Goal: Task Accomplishment & Management: Manage account settings

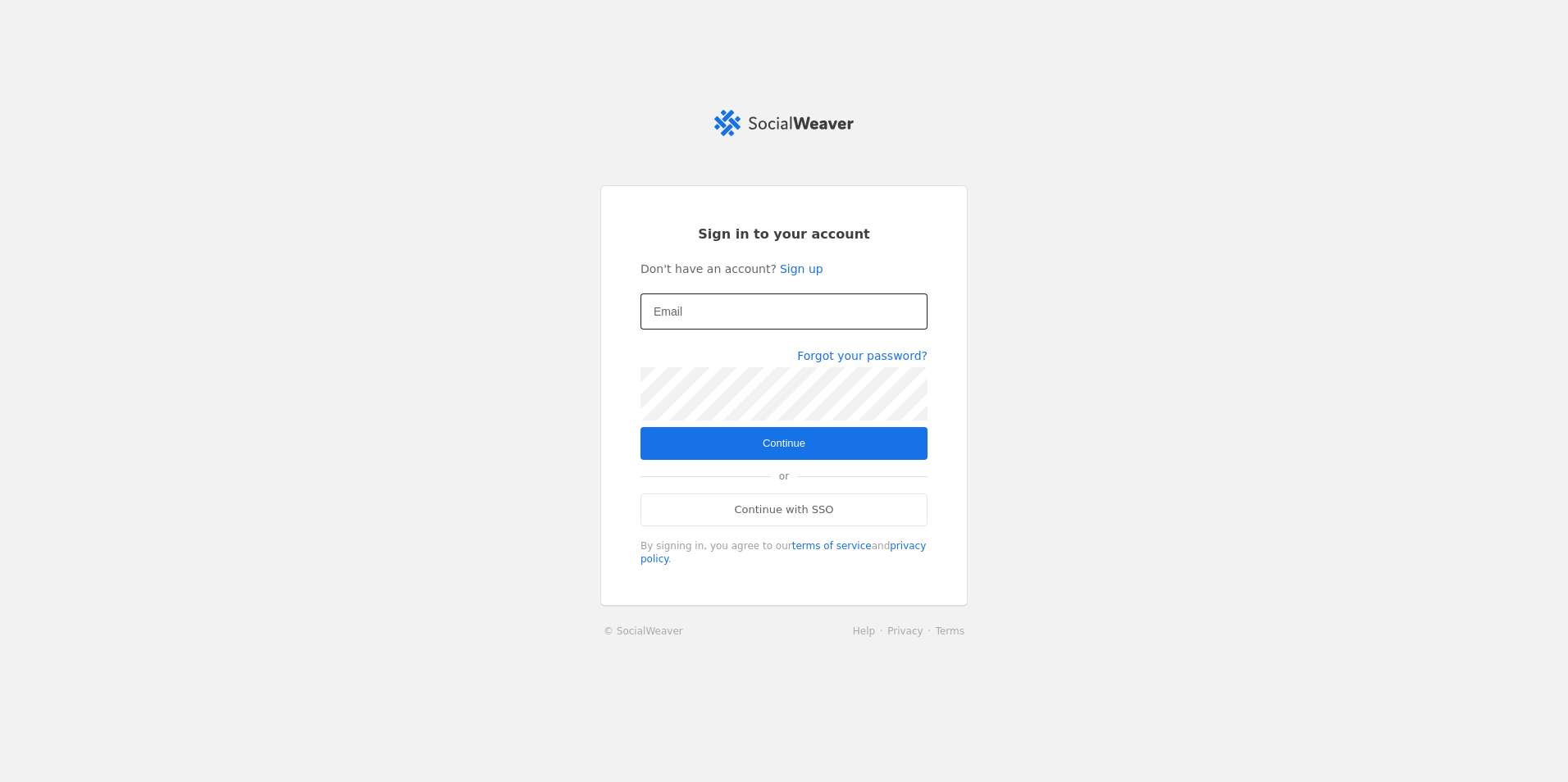
click at [751, 311] on input "Email" at bounding box center [784, 311] width 261 height 20
drag, startPoint x: 1234, startPoint y: 514, endPoint x: 1214, endPoint y: 513, distance: 20.0
click at [1234, 514] on app-login "Sign in to your account Don't have an account? Sign up Email [EMAIL_ADDRESS][DO…" at bounding box center [784, 390] width 1568 height 562
click at [793, 300] on div "[EMAIL_ADDRESS][DOMAIN_NAME]" at bounding box center [784, 312] width 261 height 36
click at [791, 312] on input "[EMAIL_ADDRESS][DOMAIN_NAME]" at bounding box center [784, 311] width 261 height 20
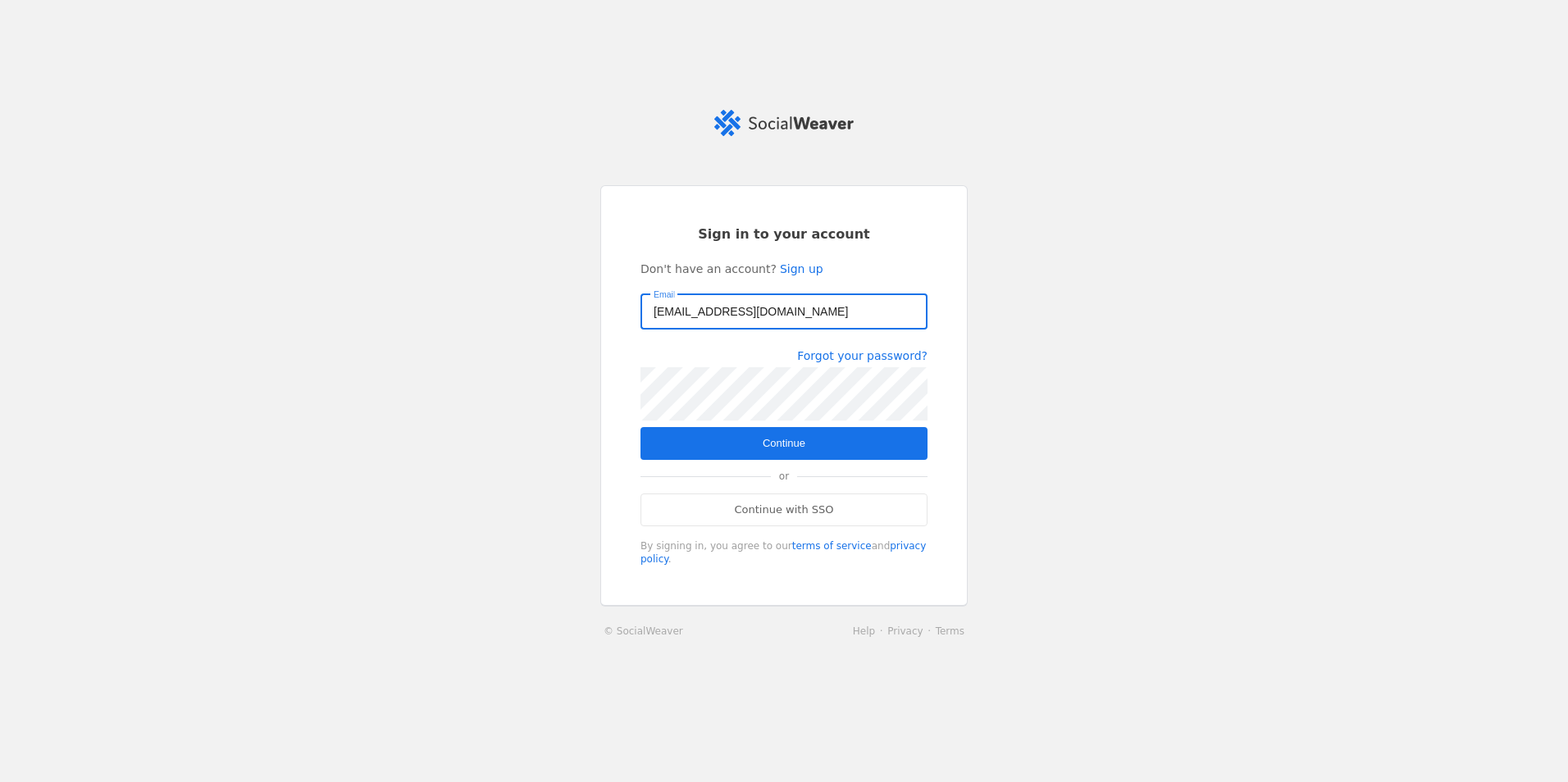
click at [791, 312] on input "[EMAIL_ADDRESS][DOMAIN_NAME]" at bounding box center [784, 311] width 261 height 20
type input "[EMAIL_ADDRESS][DOMAIN_NAME]"
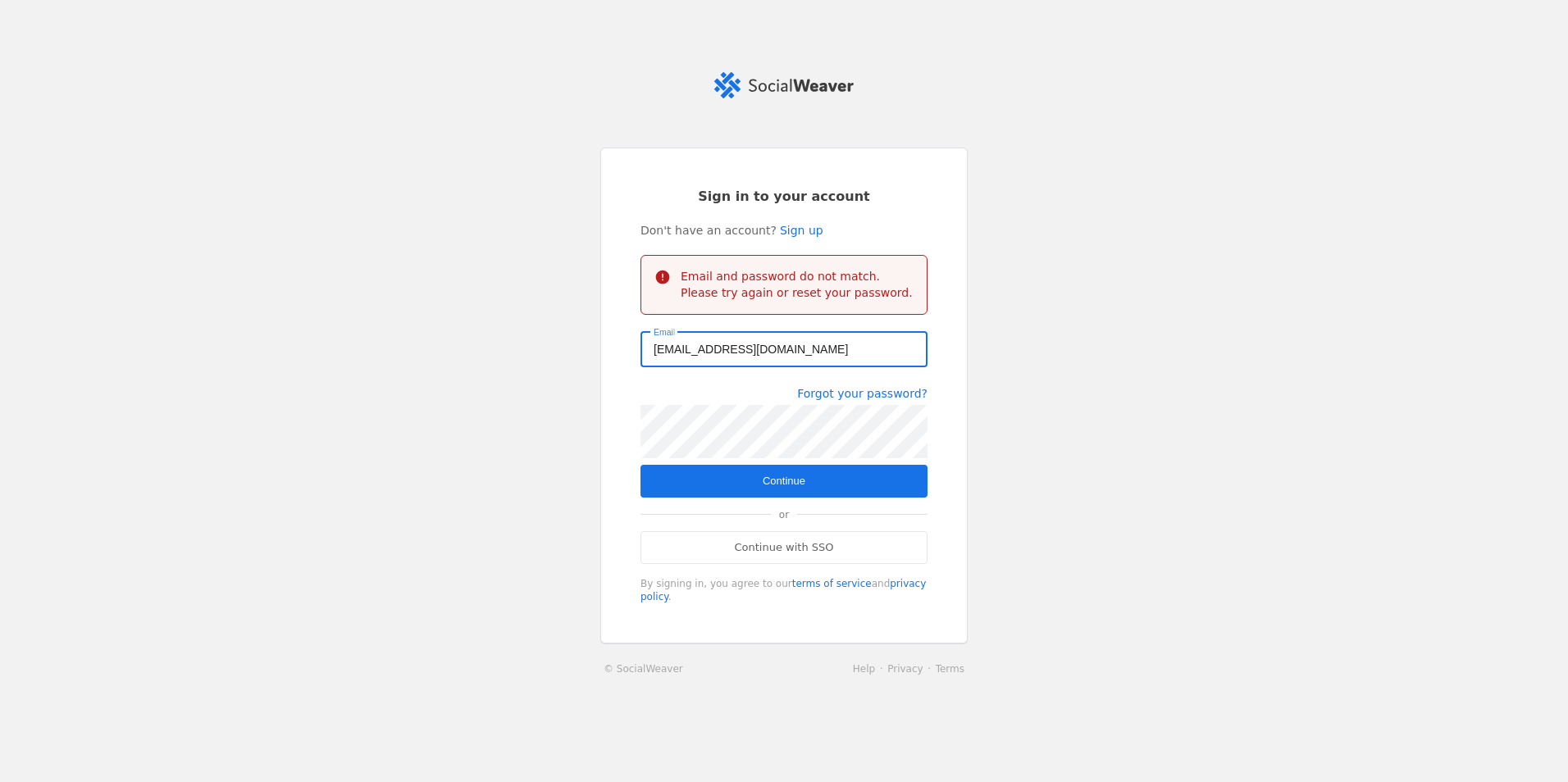
click at [763, 359] on input "[EMAIL_ADDRESS][DOMAIN_NAME]" at bounding box center [784, 349] width 261 height 20
click at [778, 346] on input "[EMAIL_ADDRESS][DOMAIN_NAME]" at bounding box center [784, 349] width 261 height 20
click at [835, 357] on input "[EMAIL_ADDRESS][DOMAIN_NAME]" at bounding box center [784, 349] width 261 height 20
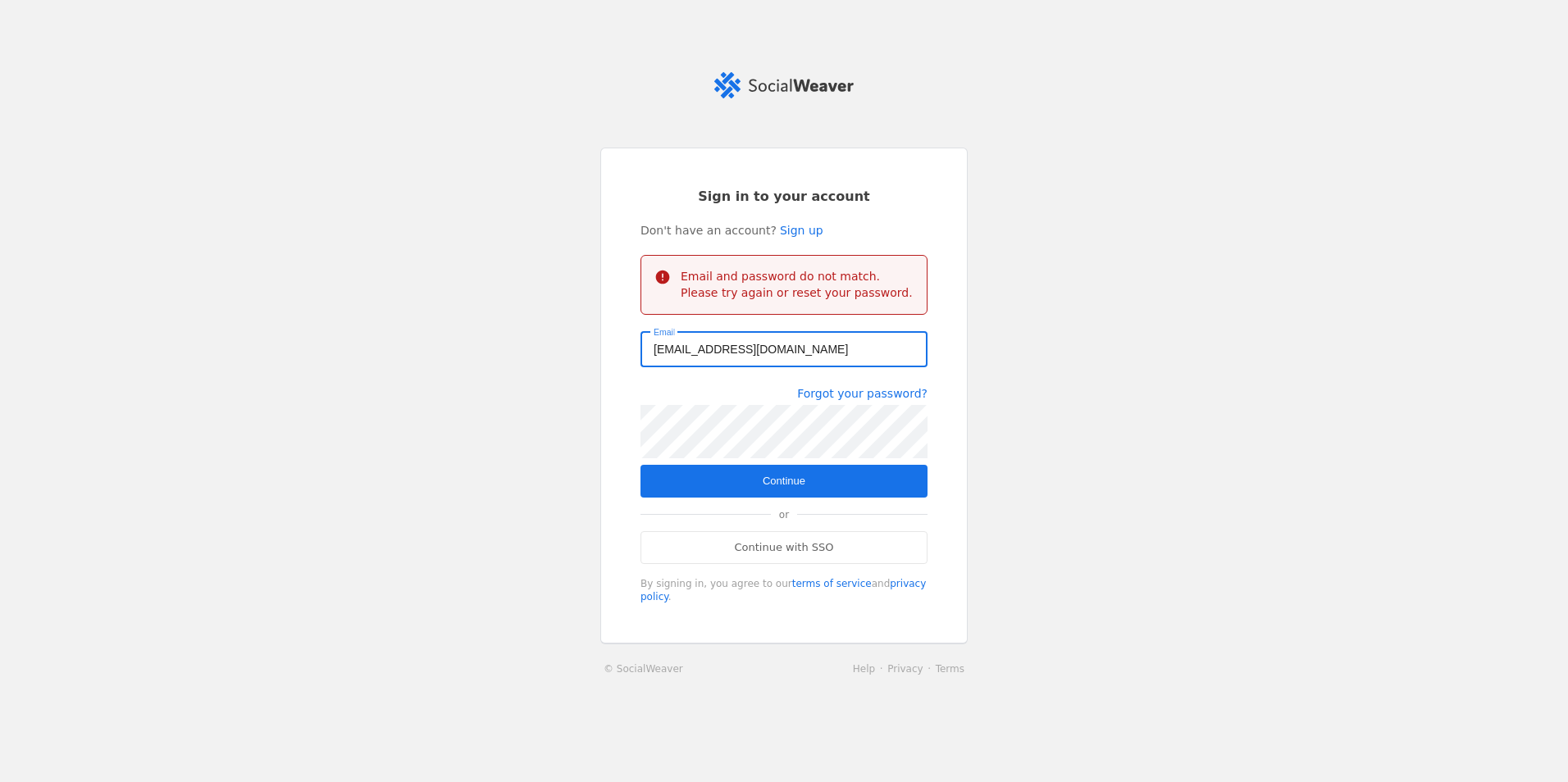
click at [1293, 441] on app-login "Sign in to your account Don't have an account? Sign up Email and password do no…" at bounding box center [784, 391] width 1568 height 638
click at [779, 348] on input "[EMAIL_ADDRESS][DOMAIN_NAME]" at bounding box center [784, 349] width 261 height 20
type input "C"
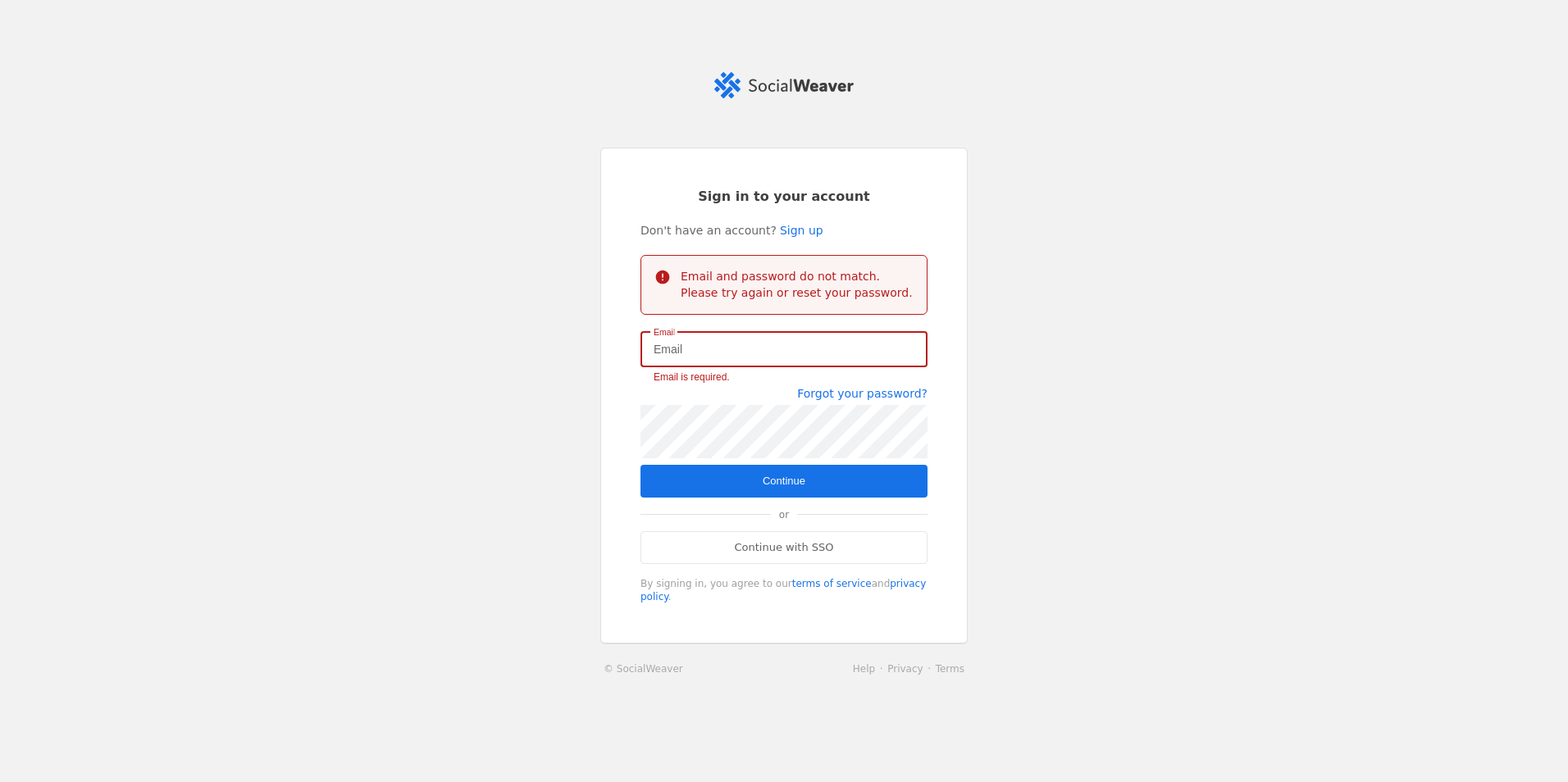
type input "v"
type input "[EMAIL_ADDRESS][DOMAIN_NAME]"
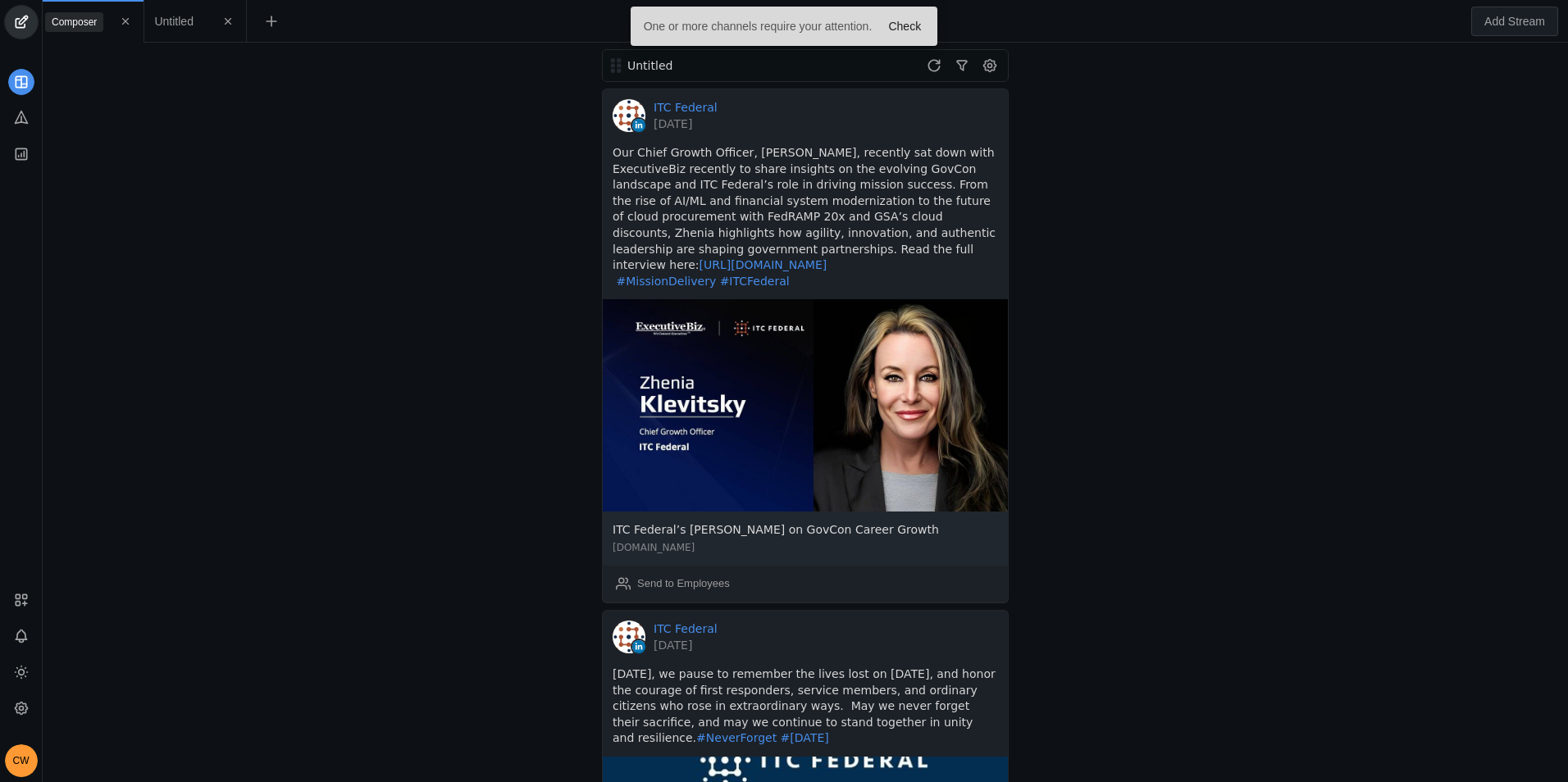
click at [23, 22] on span "undefined" at bounding box center [22, 23] width 33 height 33
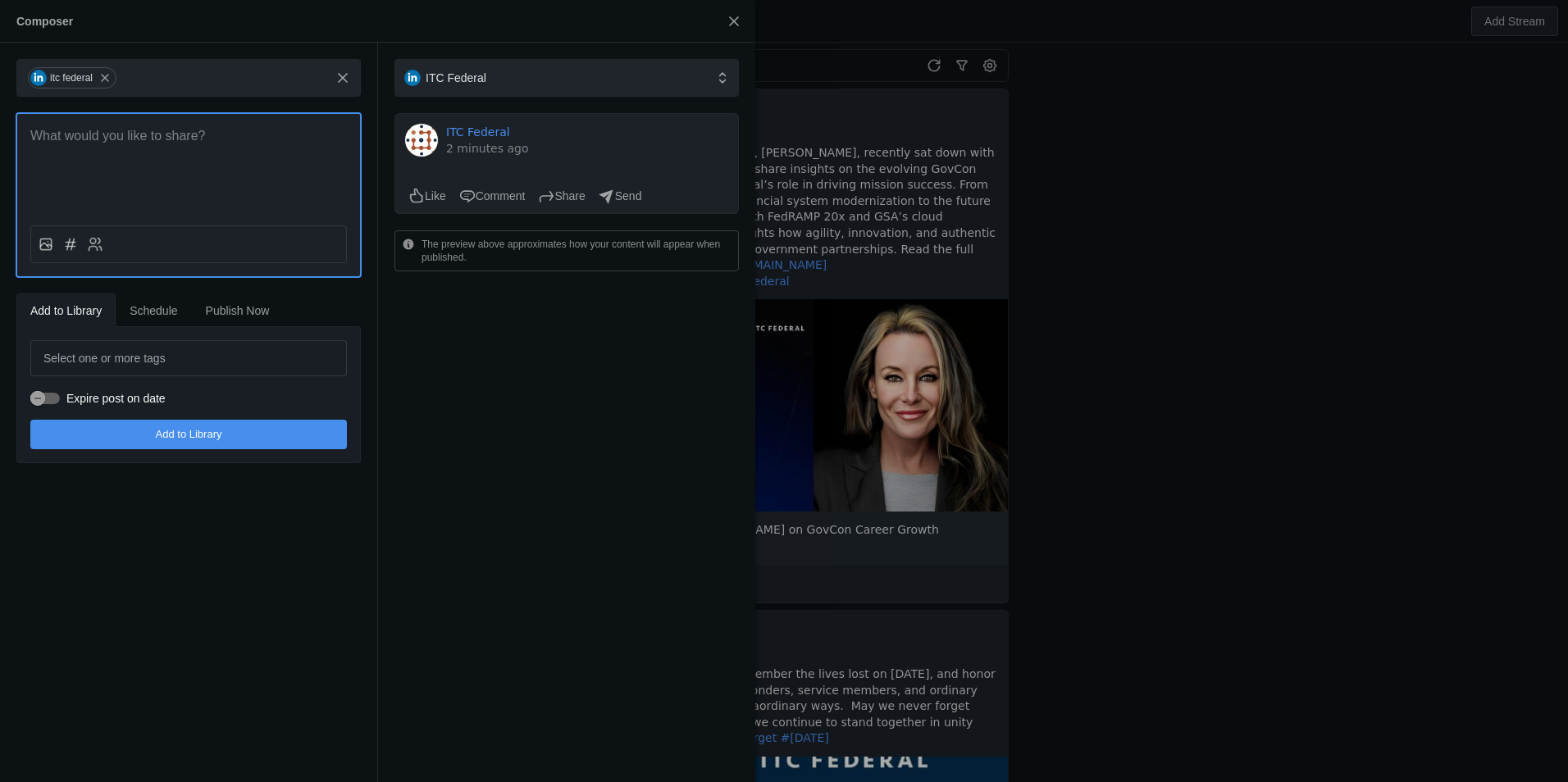
click at [173, 134] on p at bounding box center [189, 136] width 316 height 19
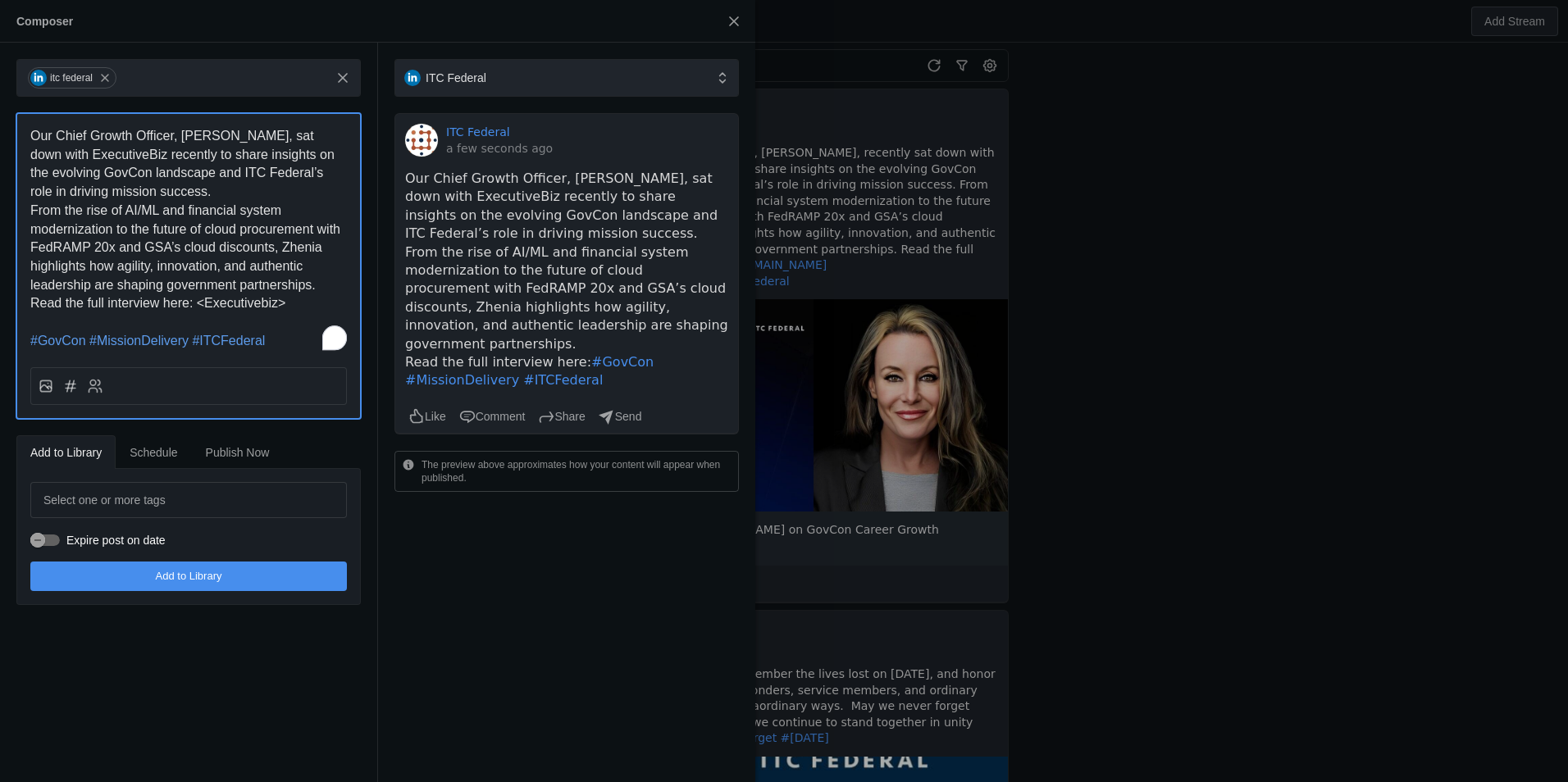
drag, startPoint x: 215, startPoint y: 182, endPoint x: 221, endPoint y: 193, distance: 12.5
click at [215, 182] on p "Our Chief Growth Officer, [PERSON_NAME], sat down with ExecutiveBiz recently to…" at bounding box center [189, 164] width 316 height 75
click at [222, 202] on p "From the rise of AI/ML and financial system modernization to the future of clou…" at bounding box center [189, 249] width 316 height 94
click at [195, 272] on span "Our Chief Growth Officer, [PERSON_NAME], sat down with ExecutiveBiz recently to…" at bounding box center [189, 210] width 316 height 163
click at [195, 285] on p "Our Chief Growth Officer, [PERSON_NAME], sat down with ExecutiveBiz recently to…" at bounding box center [189, 210] width 316 height 168
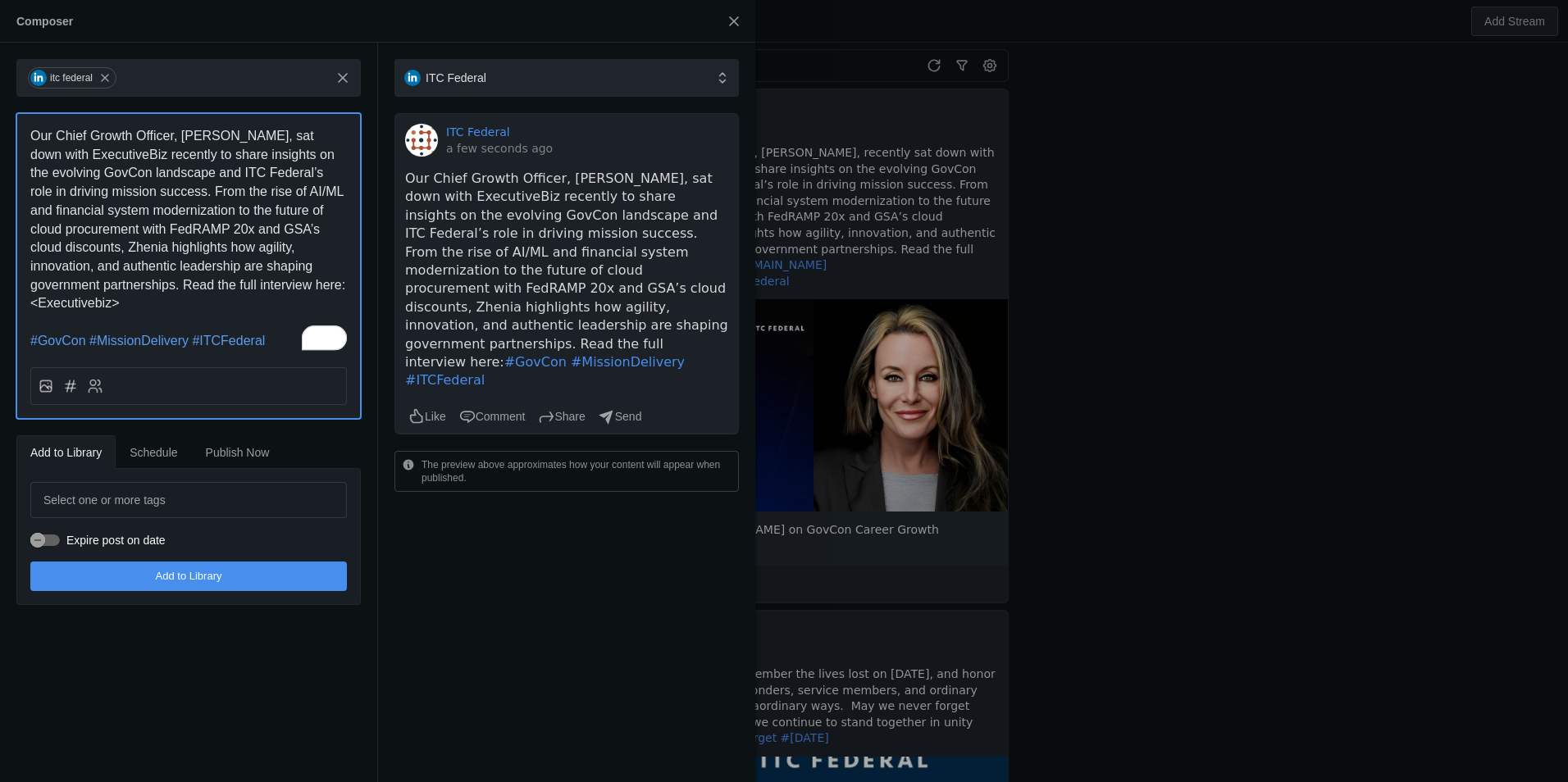
click at [163, 249] on span "Our Chief Growth Officer, [PERSON_NAME], sat down with ExecutiveBiz recently to…" at bounding box center [189, 219] width 319 height 182
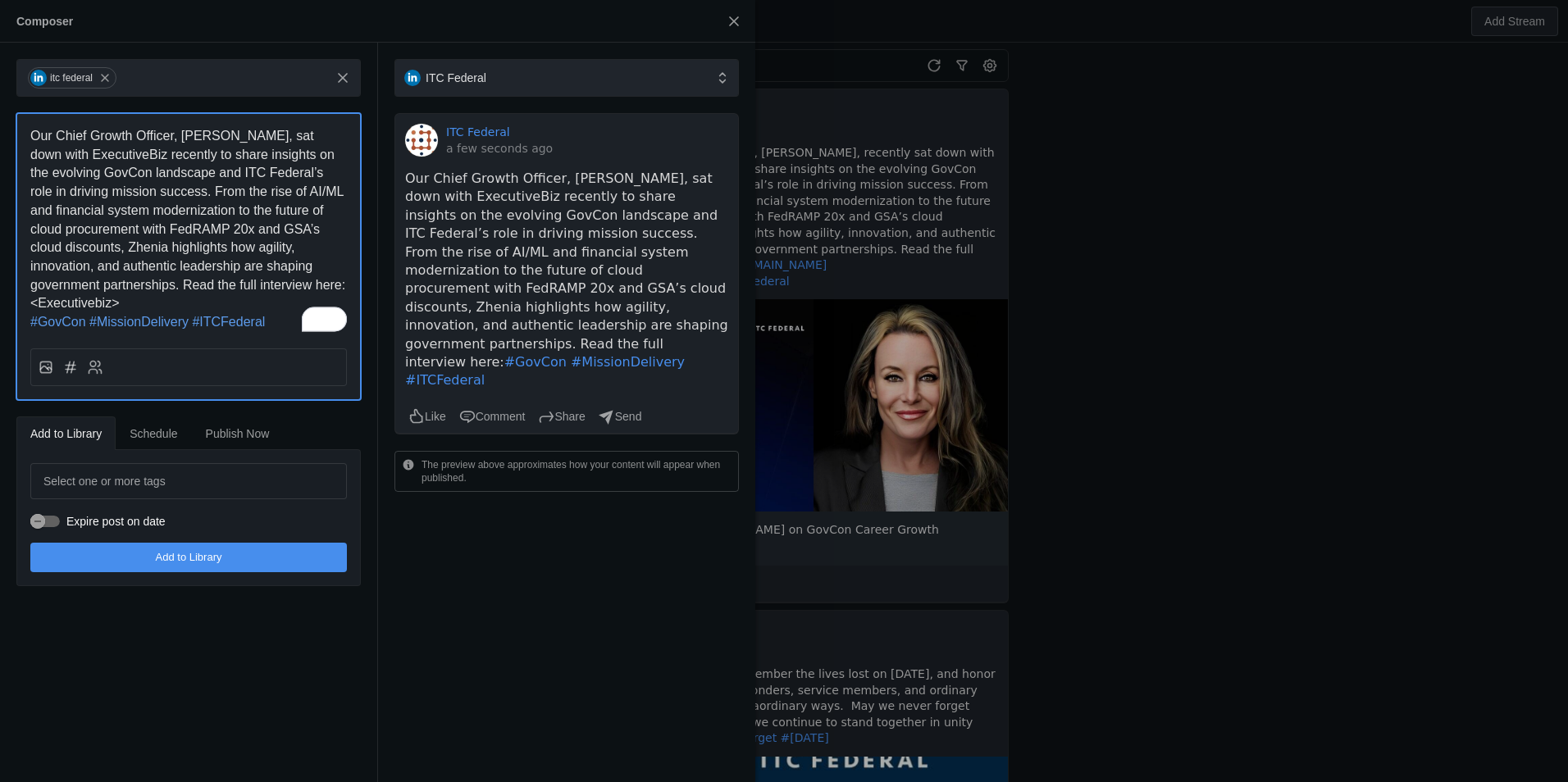
click at [140, 228] on span "Our Chief Growth Officer, [PERSON_NAME], sat down with ExecutiveBiz recently to…" at bounding box center [189, 219] width 319 height 182
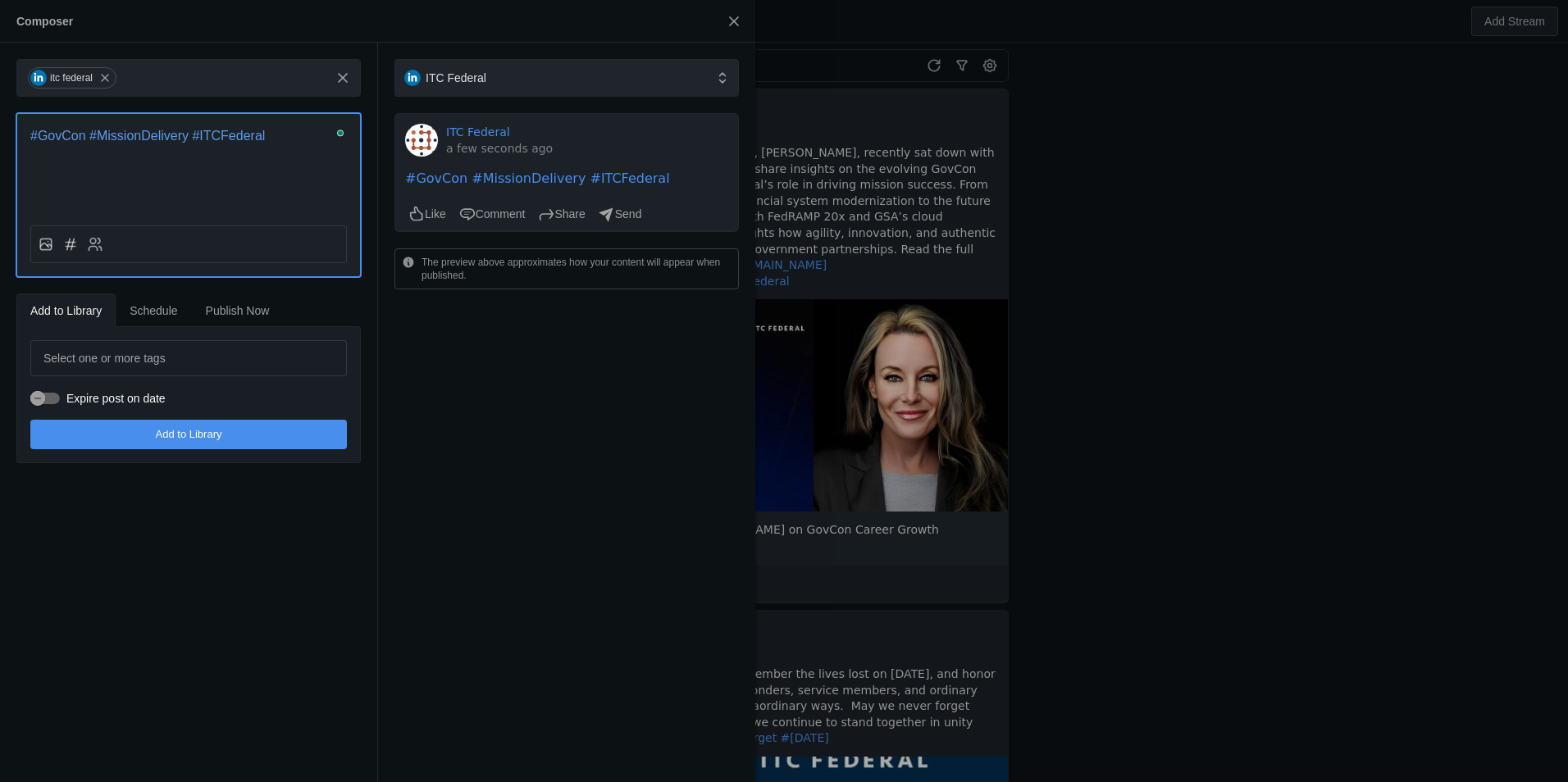
click at [234, 124] on div "#GovCon #MissionDelivery #ITCFederal" at bounding box center [189, 162] width 343 height 98
click at [232, 131] on span "#ITCFederal" at bounding box center [228, 136] width 73 height 14
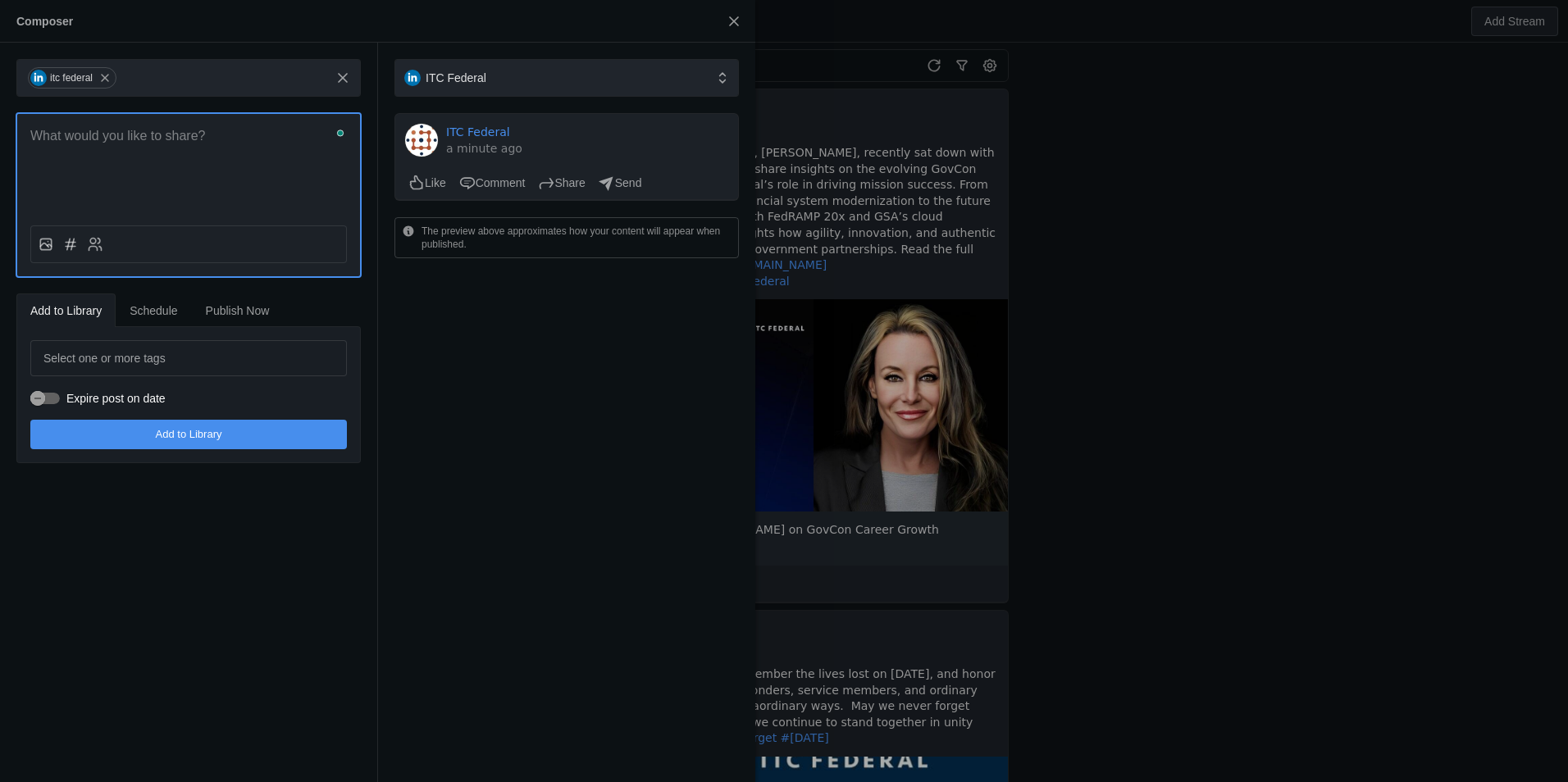
click at [164, 145] on p "To enrich screen reader interactions, please activate Accessibility in Grammarl…" at bounding box center [189, 136] width 316 height 19
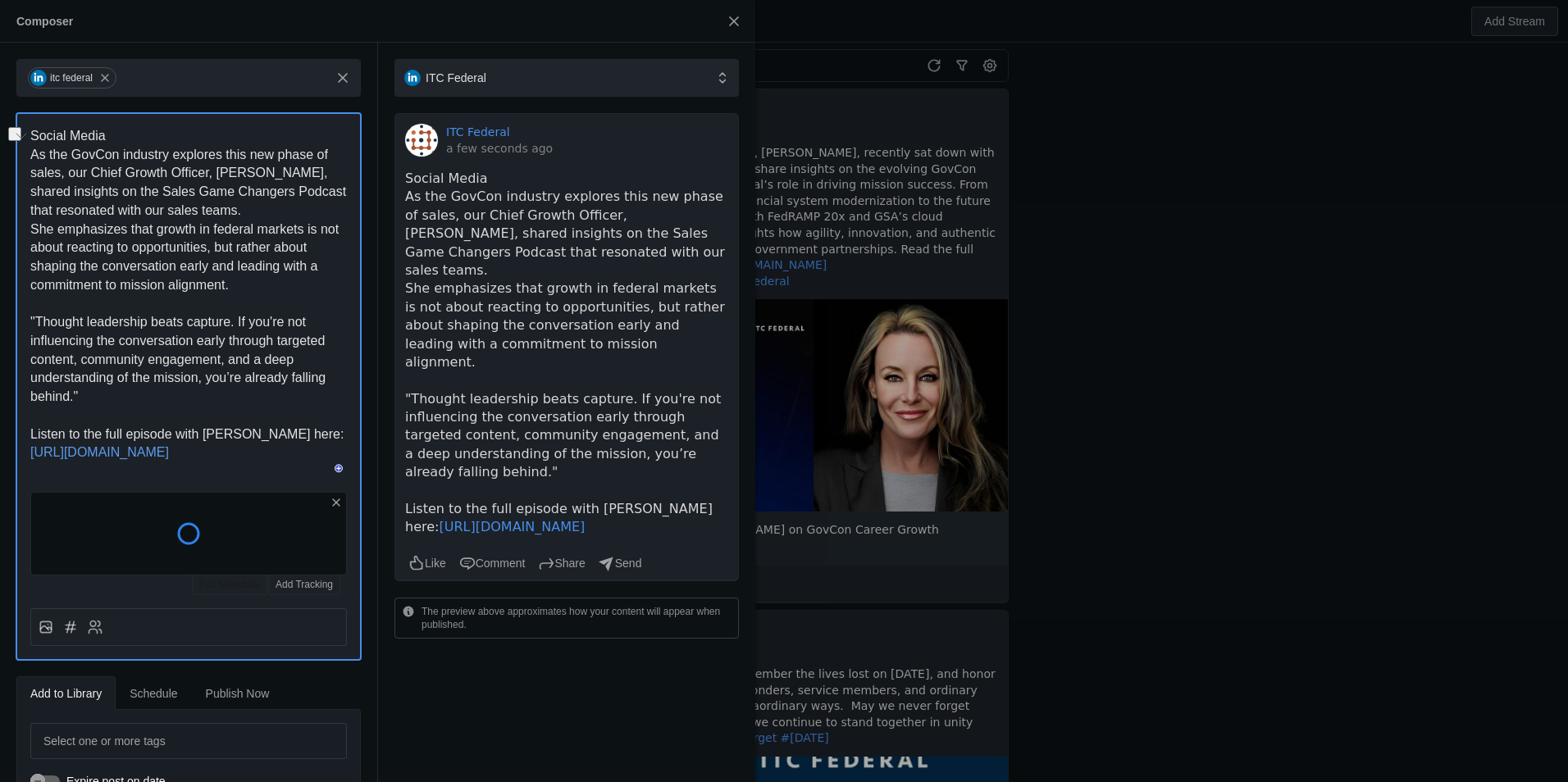
drag, startPoint x: 121, startPoint y: 131, endPoint x: -7, endPoint y: 123, distance: 128.2
click at [0, 123] on html "CW Untitled Untitled Untitled ITC Federal [DATE] Our Chief Growth Officer, [PER…" at bounding box center [784, 391] width 1568 height 782
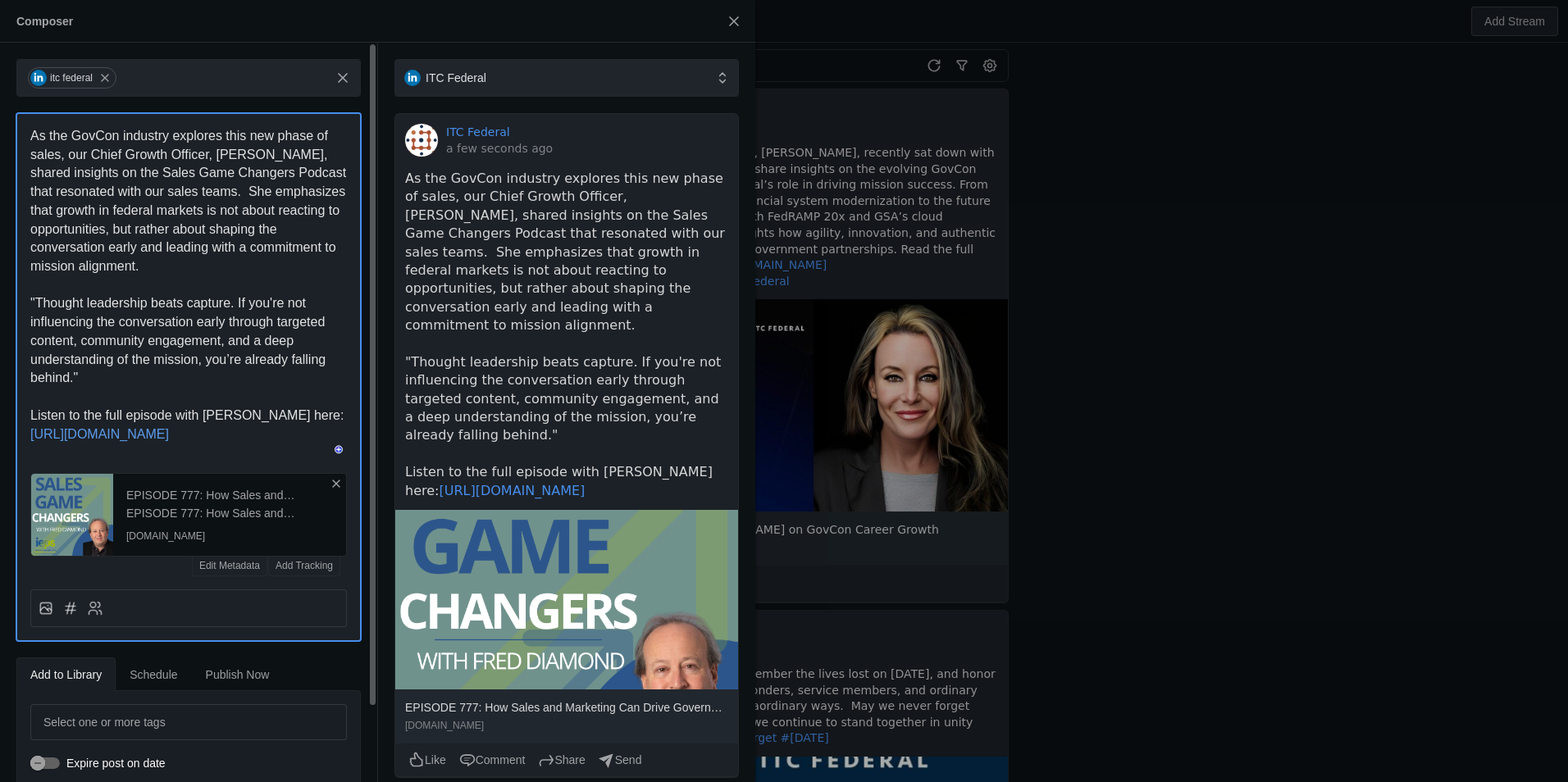
click at [338, 487] on line at bounding box center [336, 484] width 7 height 7
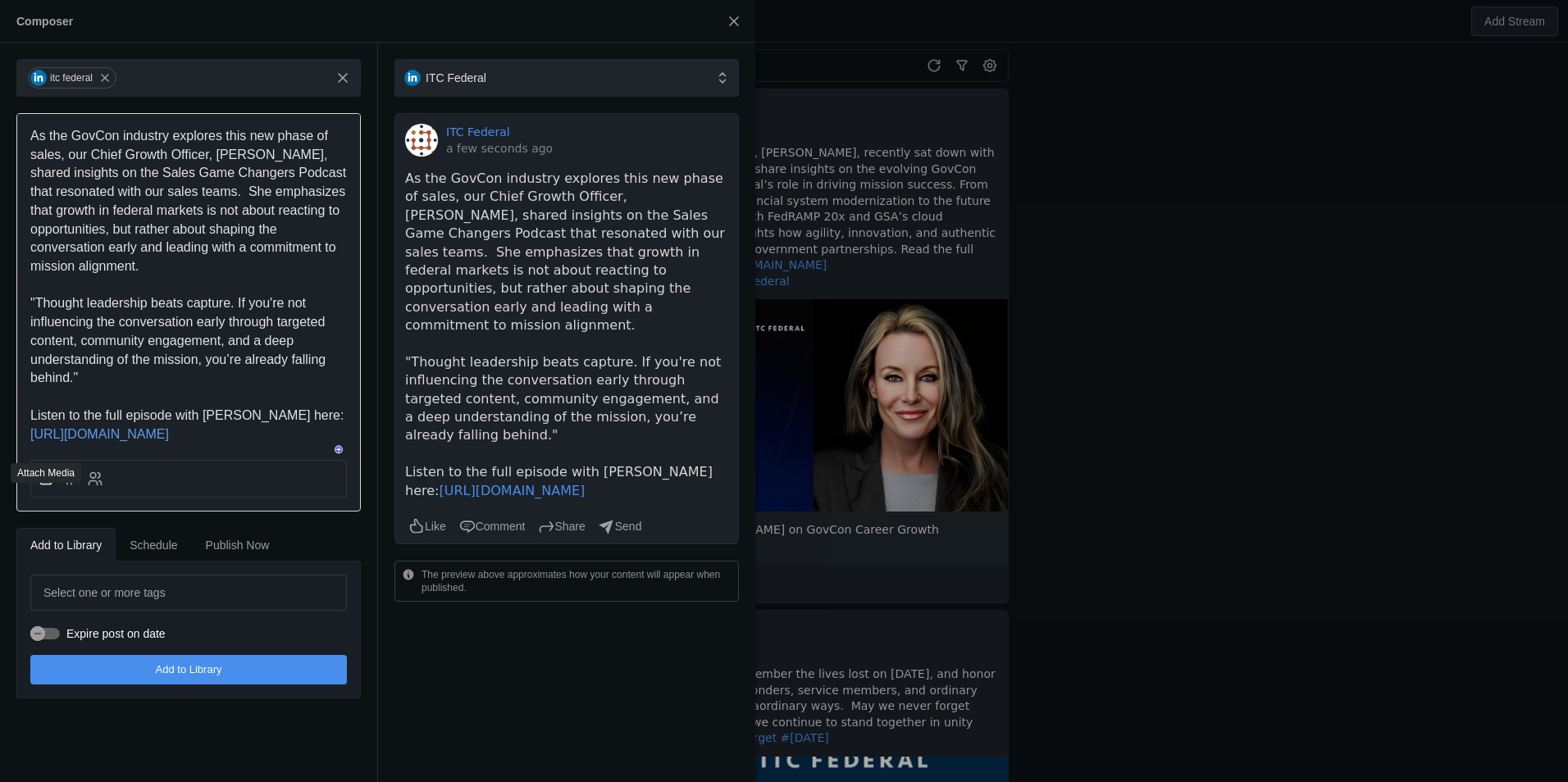
click at [37, 487] on icon at bounding box center [45, 479] width 17 height 17
click at [0, 0] on input "file" at bounding box center [0, 0] width 0 height 0
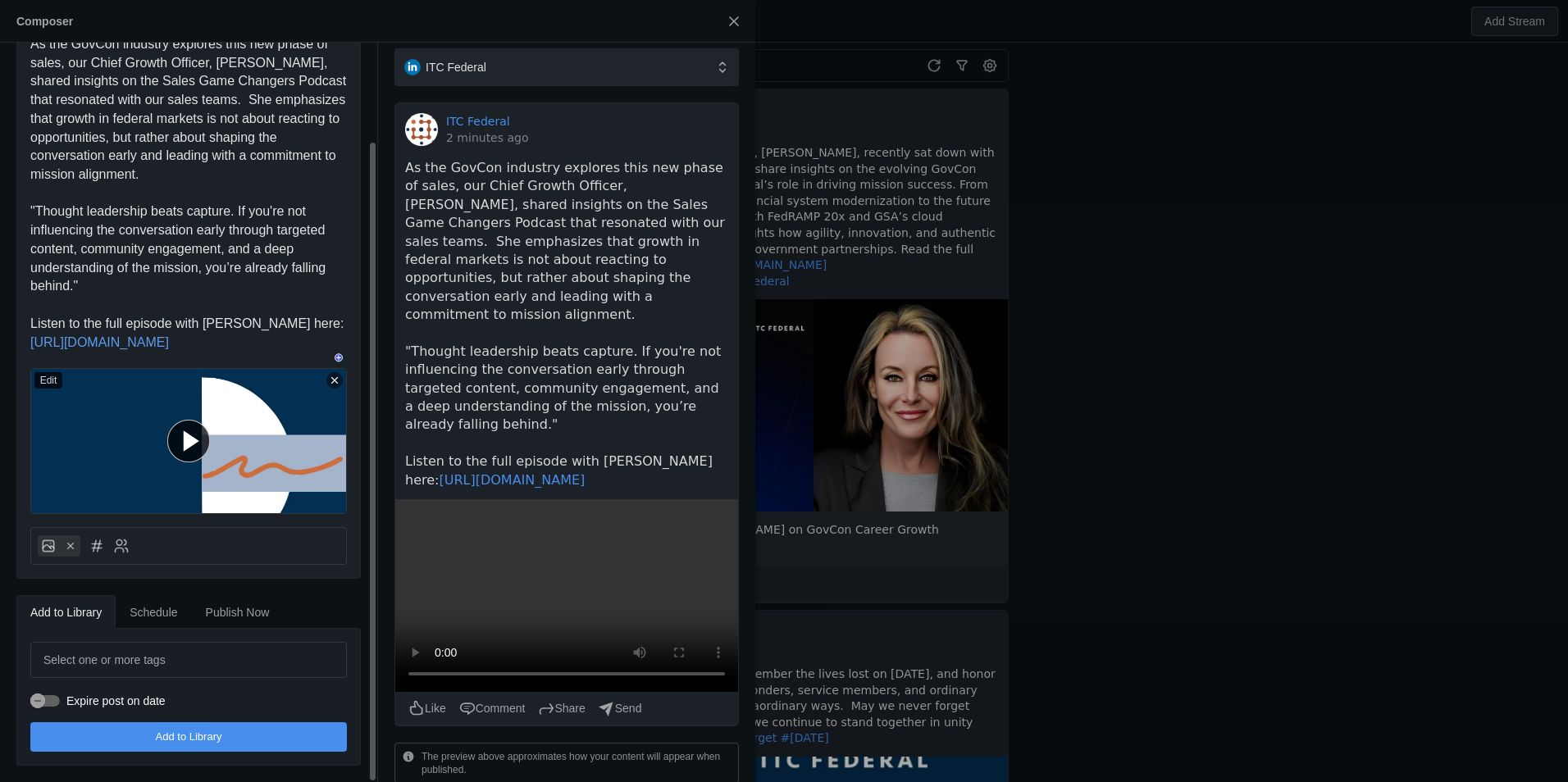
click at [161, 600] on span "Schedule" at bounding box center [153, 613] width 48 height 33
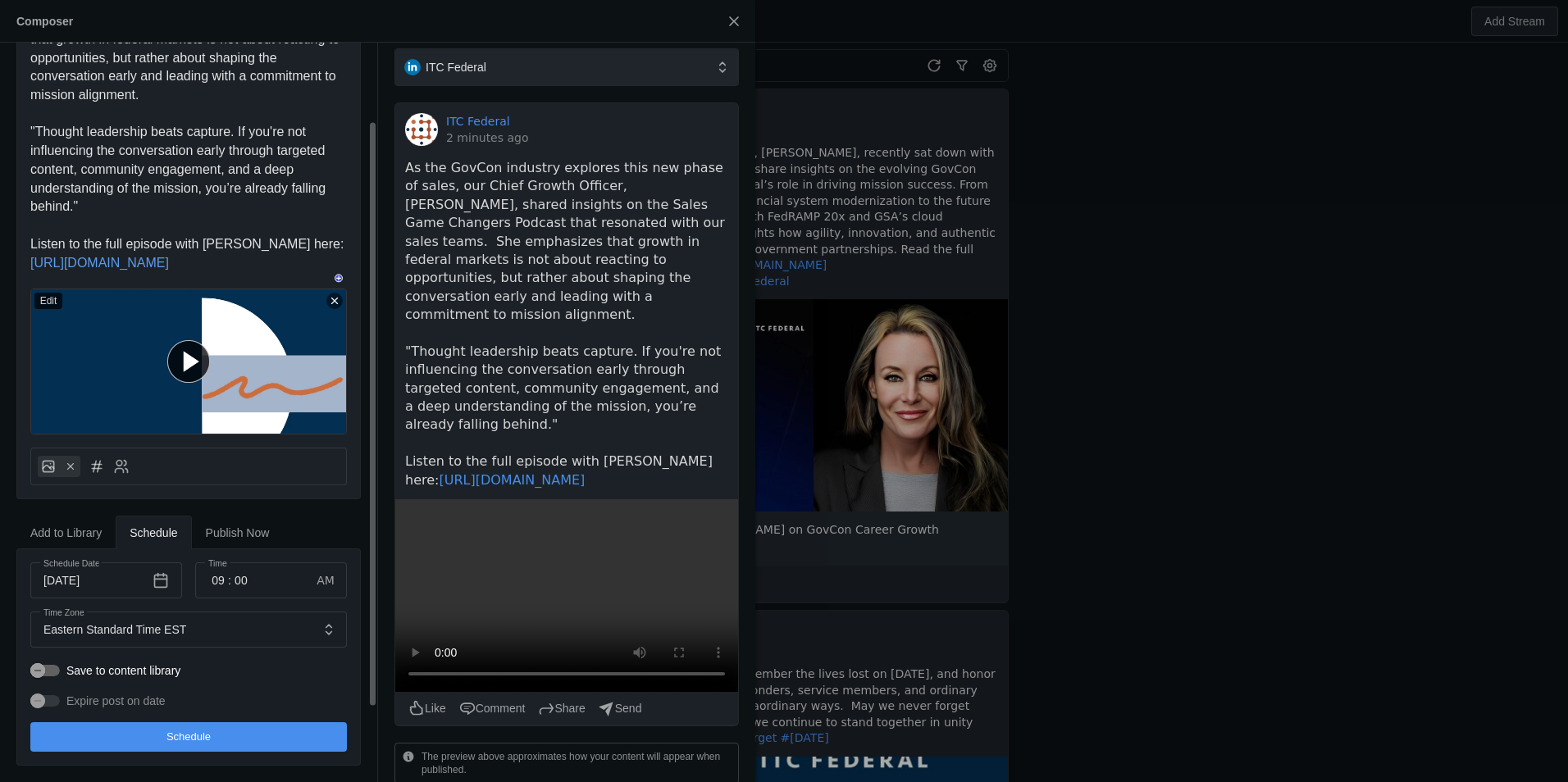
scroll to position [190, 0]
drag, startPoint x: 160, startPoint y: 600, endPoint x: 334, endPoint y: 540, distance: 184.1
click at [334, 540] on div "Add to Library Schedule Publish Now" at bounding box center [189, 533] width 344 height 33
click at [240, 577] on input "00" at bounding box center [241, 580] width 20 height 20
click at [254, 577] on div at bounding box center [784, 391] width 1568 height 782
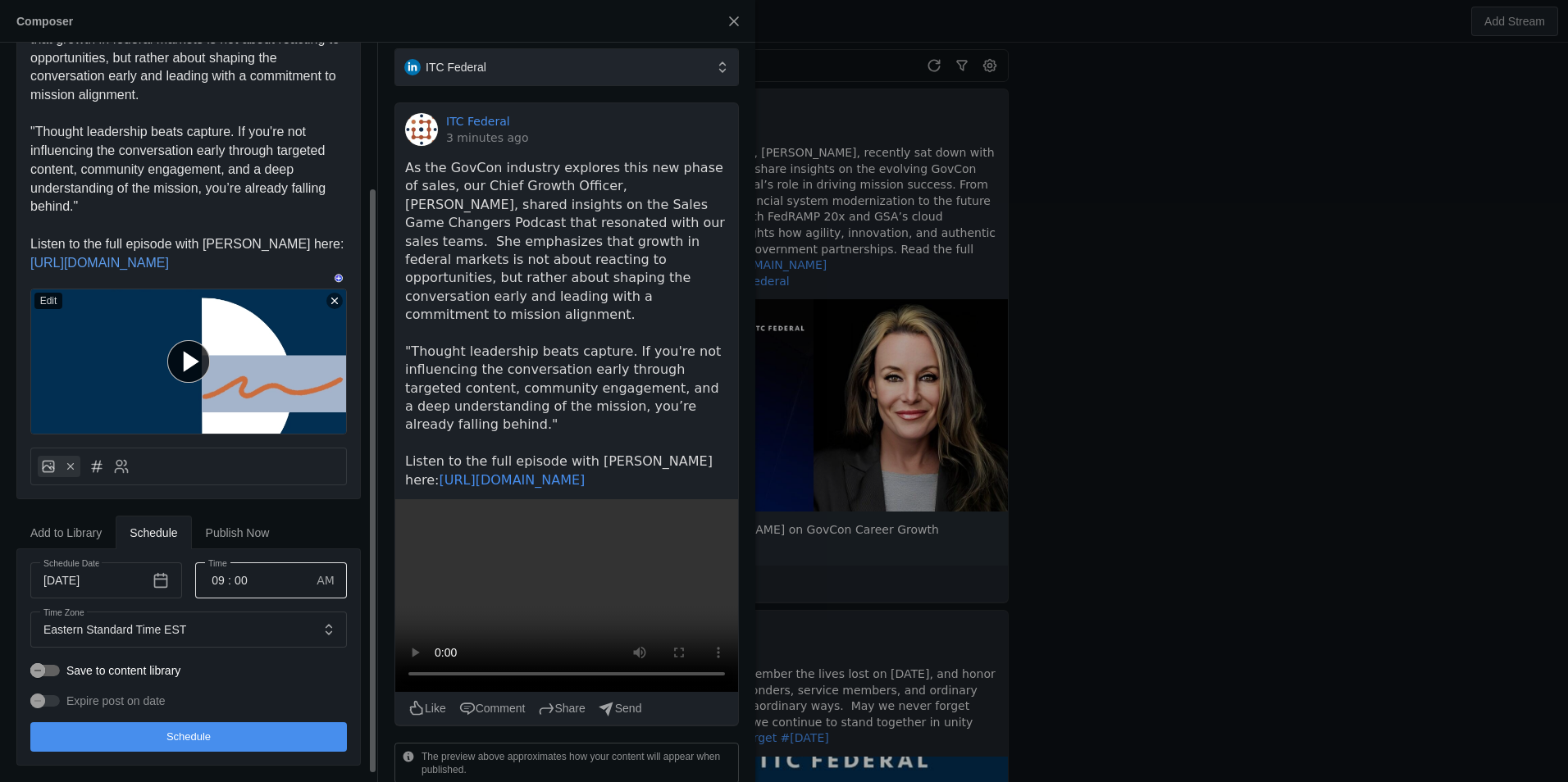
click at [222, 585] on input "09" at bounding box center [218, 580] width 20 height 20
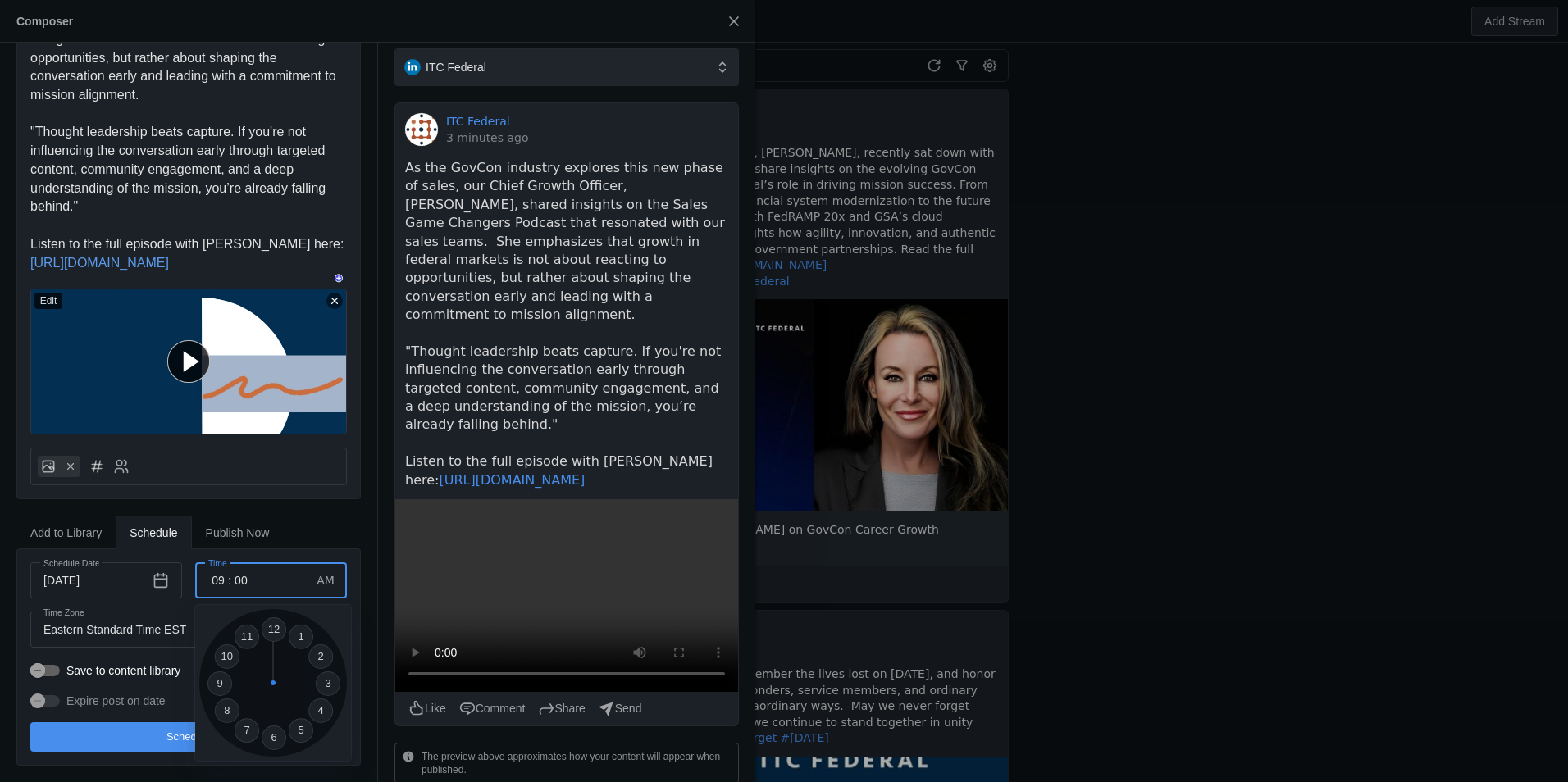
type input "0"
type input "10"
drag, startPoint x: 339, startPoint y: 494, endPoint x: 341, endPoint y: 514, distance: 20.1
click at [339, 495] on div at bounding box center [784, 391] width 1568 height 782
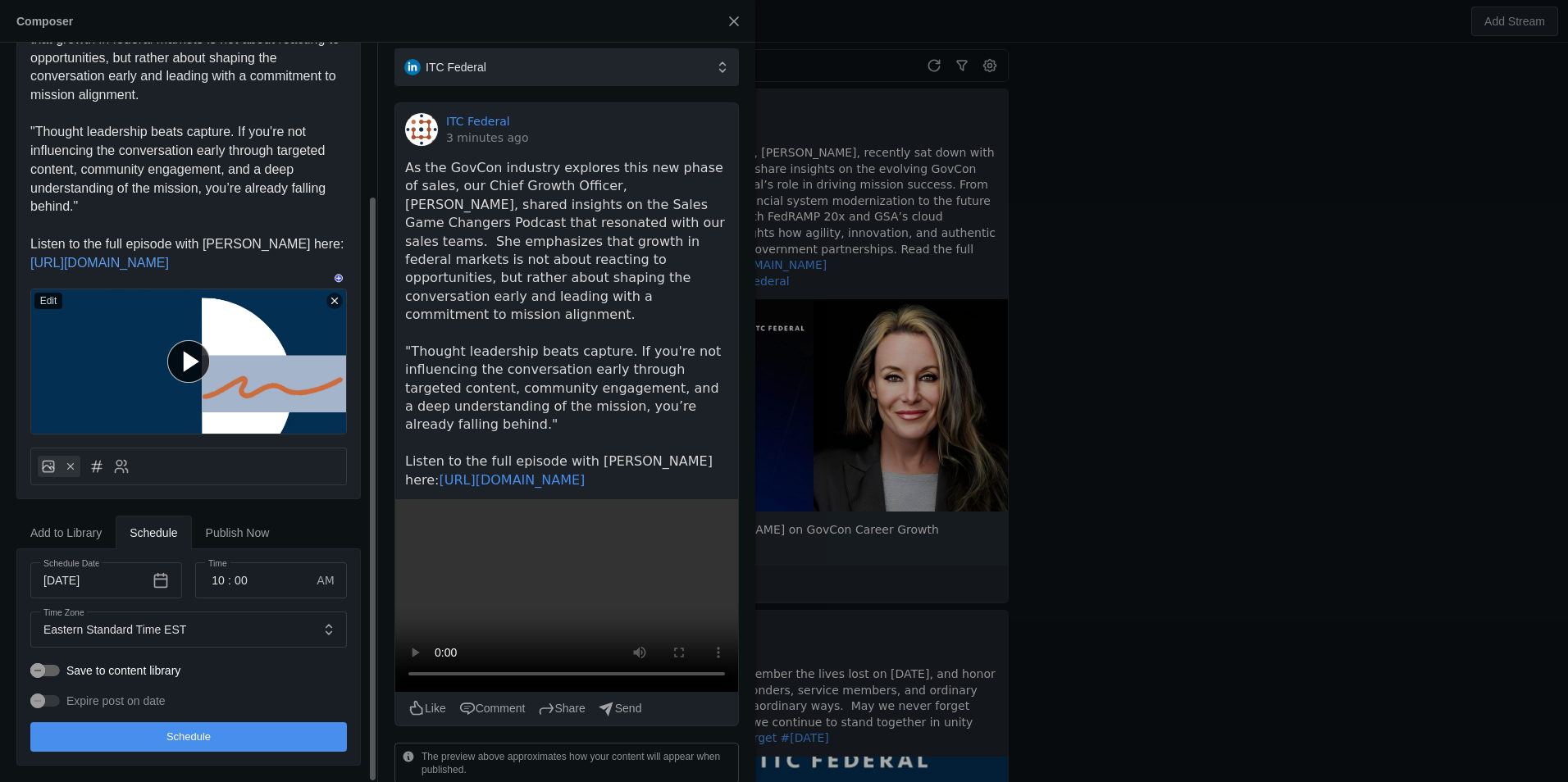
drag, startPoint x: 253, startPoint y: 738, endPoint x: 97, endPoint y: 682, distance: 165.7
click at [106, 692] on div "Schedule Date [DATE] Time 10 : 00 AM Time Zone Eastern Standard Time EST Save t…" at bounding box center [189, 657] width 316 height 189
click at [51, 665] on div "button" at bounding box center [45, 670] width 30 height 11
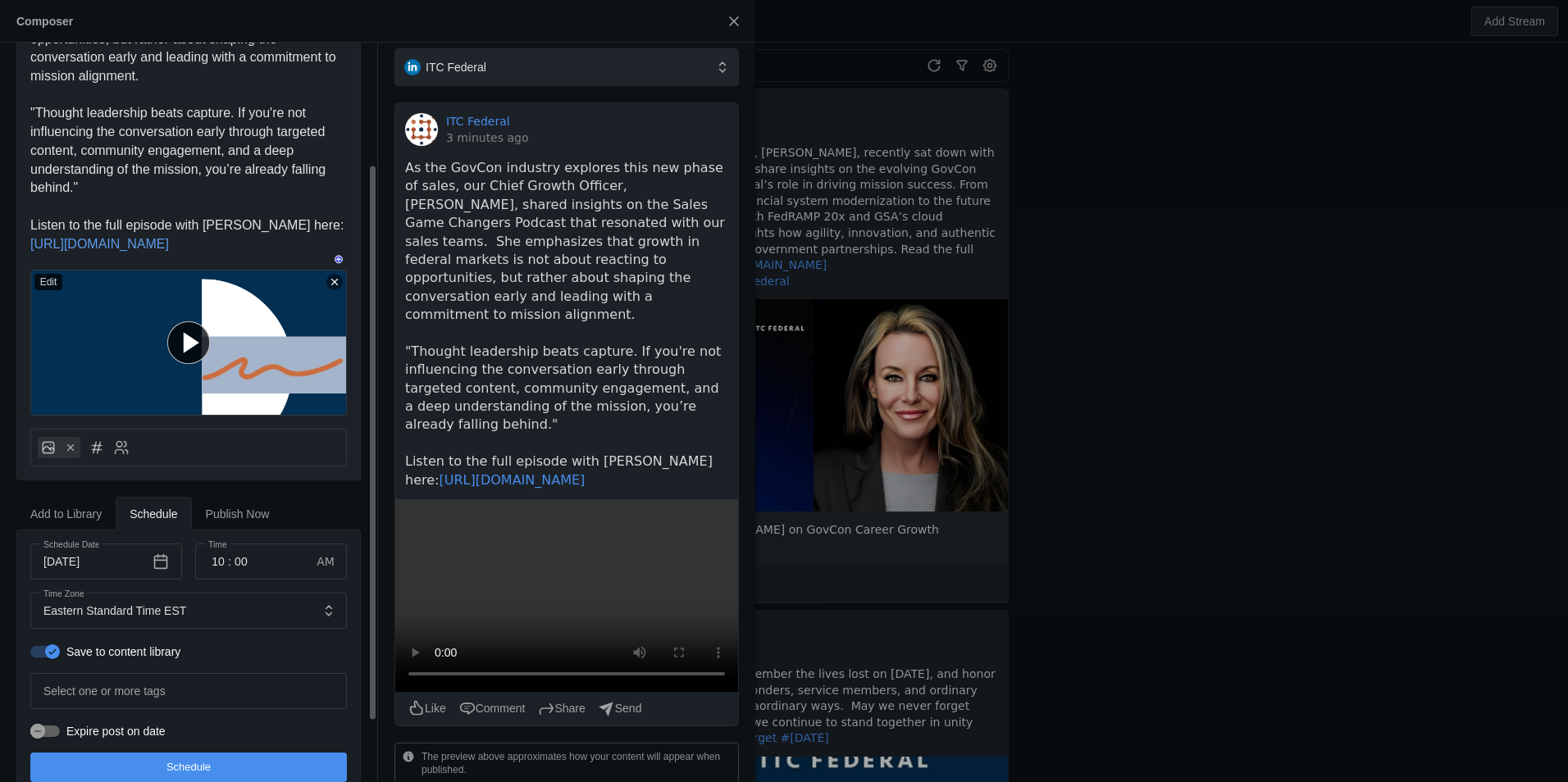
click at [60, 739] on label "Expire post on date" at bounding box center [113, 731] width 106 height 17
click at [60, 738] on button "Expire post on date" at bounding box center [45, 731] width 30 height 11
click at [37, 739] on div "Expire post on date" at bounding box center [98, 731] width 136 height 17
click at [40, 738] on div "button" at bounding box center [45, 731] width 30 height 11
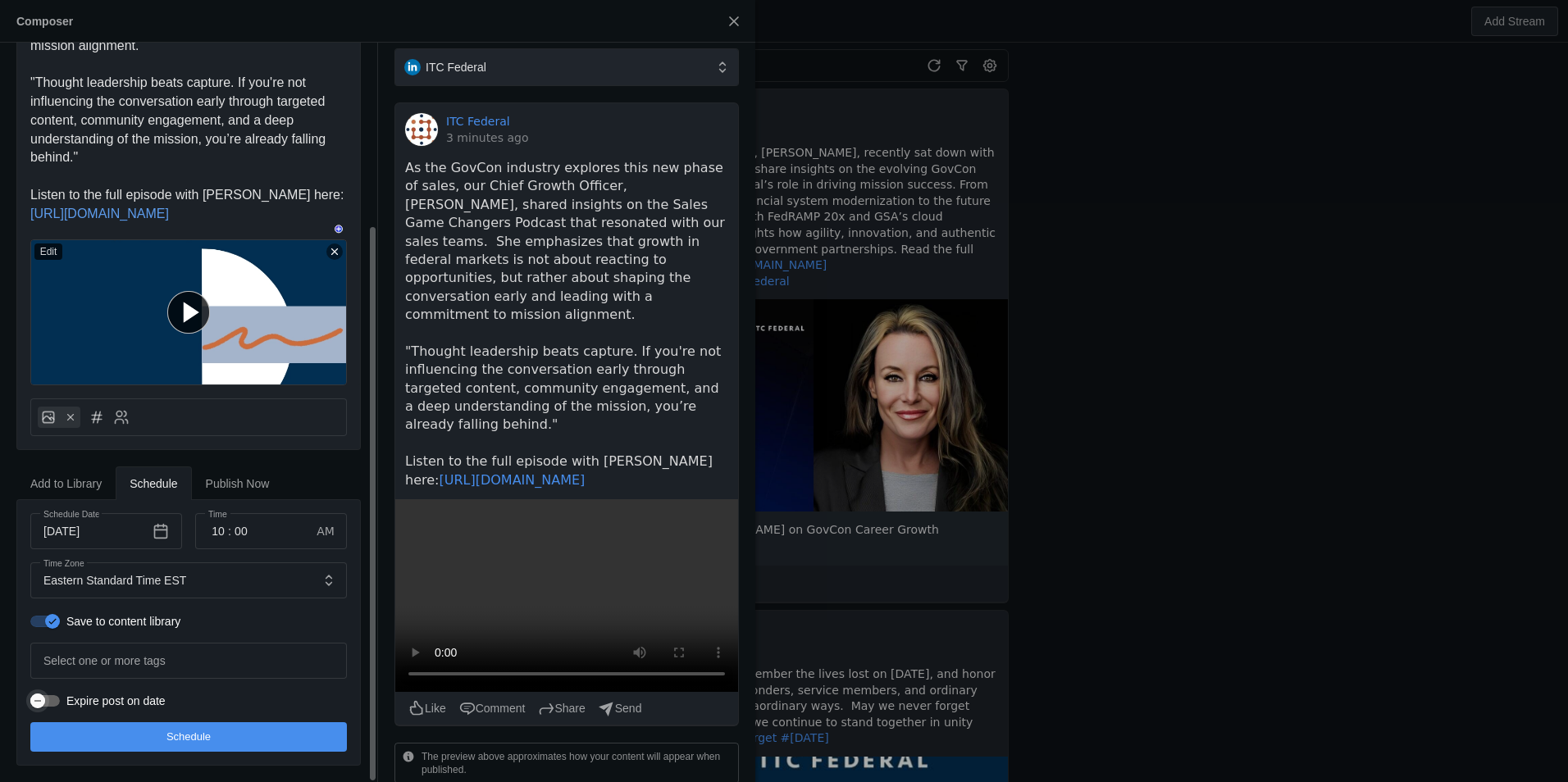
scroll to position [240, 0]
click at [200, 739] on span "Schedule" at bounding box center [189, 737] width 44 height 17
click at [83, 478] on span "Add to Library" at bounding box center [66, 483] width 71 height 11
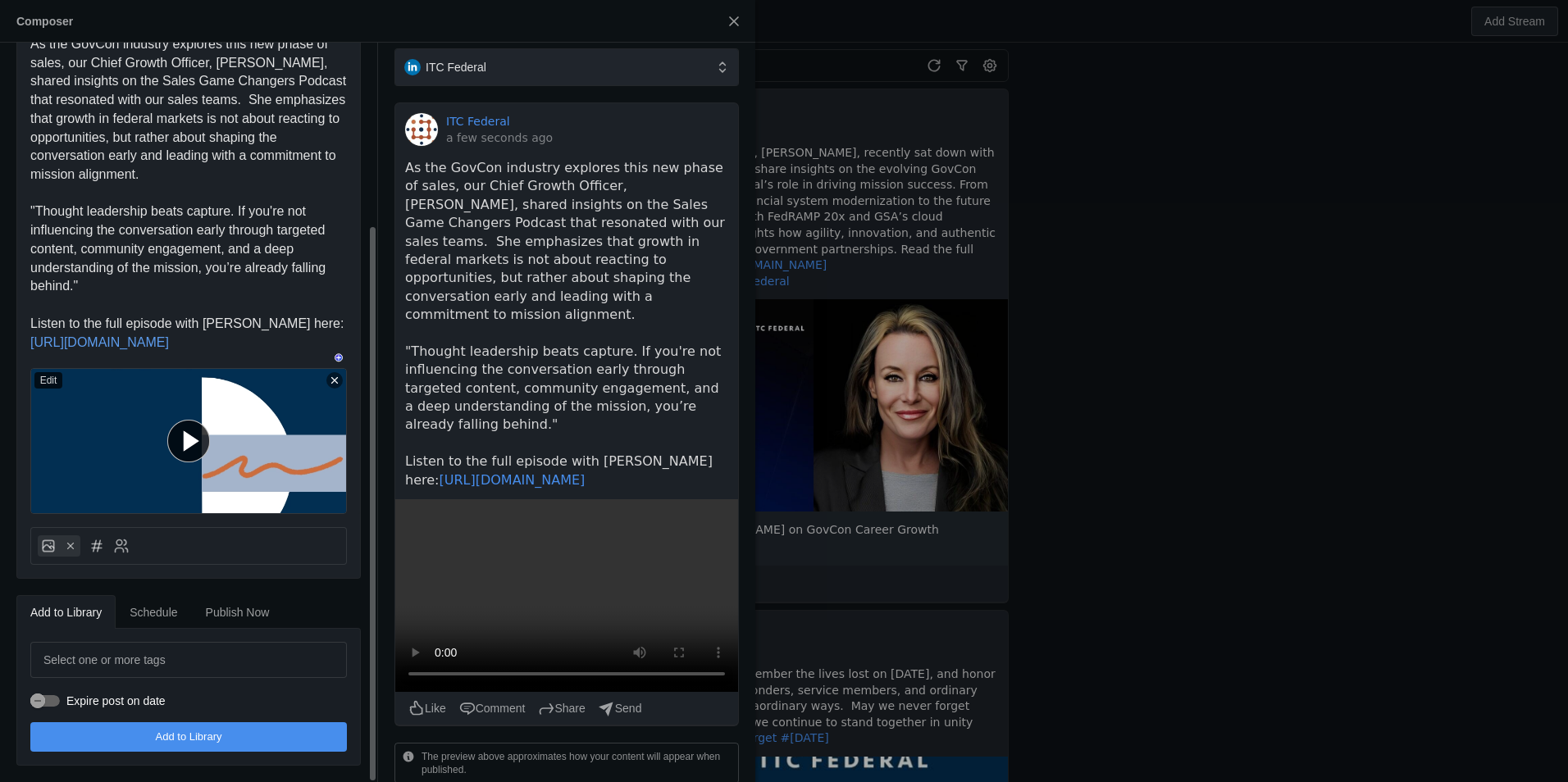
scroll to position [109, 0]
click at [121, 552] on icon at bounding box center [121, 546] width 17 height 17
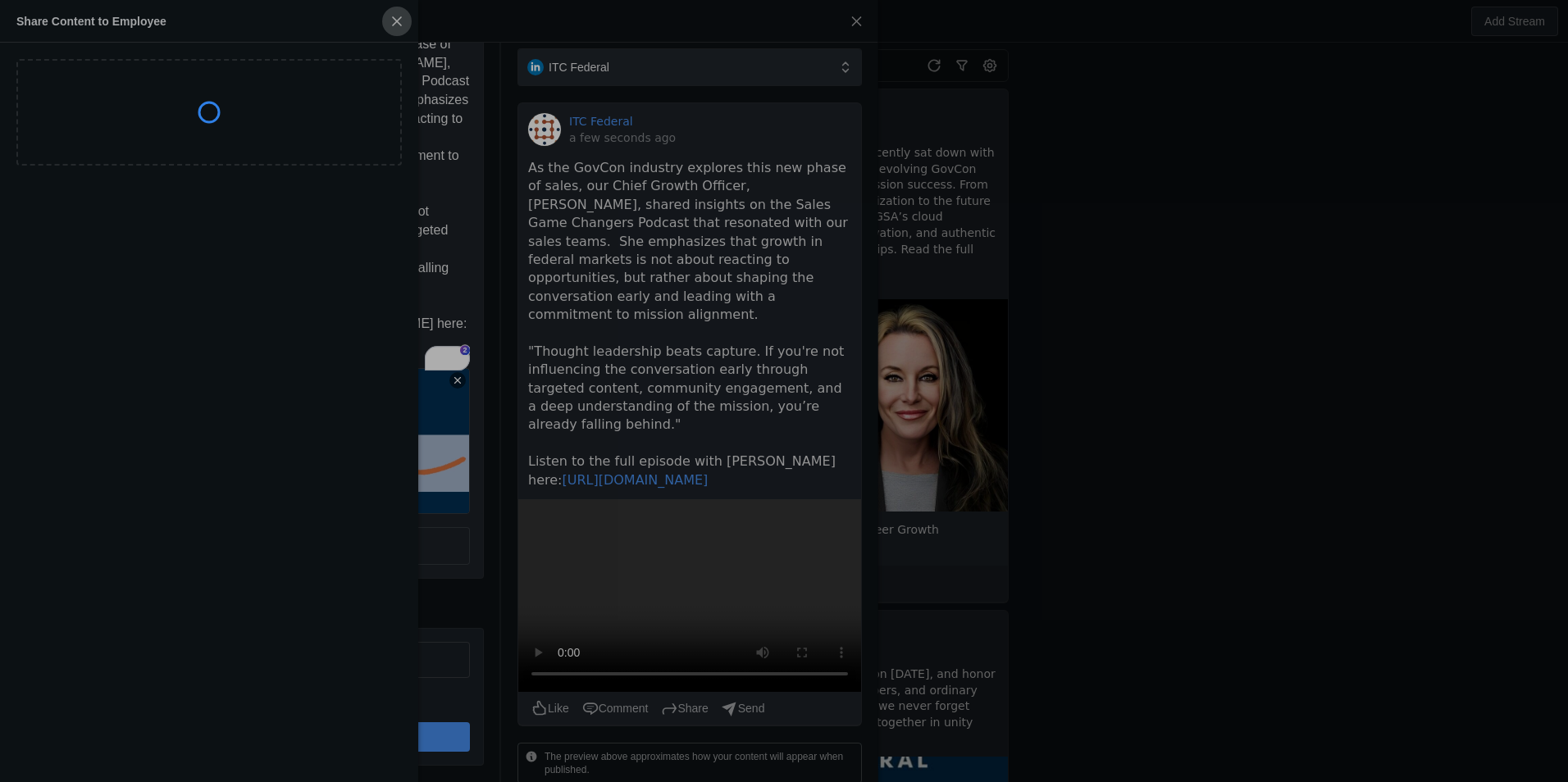
click at [397, 23] on span "button" at bounding box center [397, 22] width 30 height 30
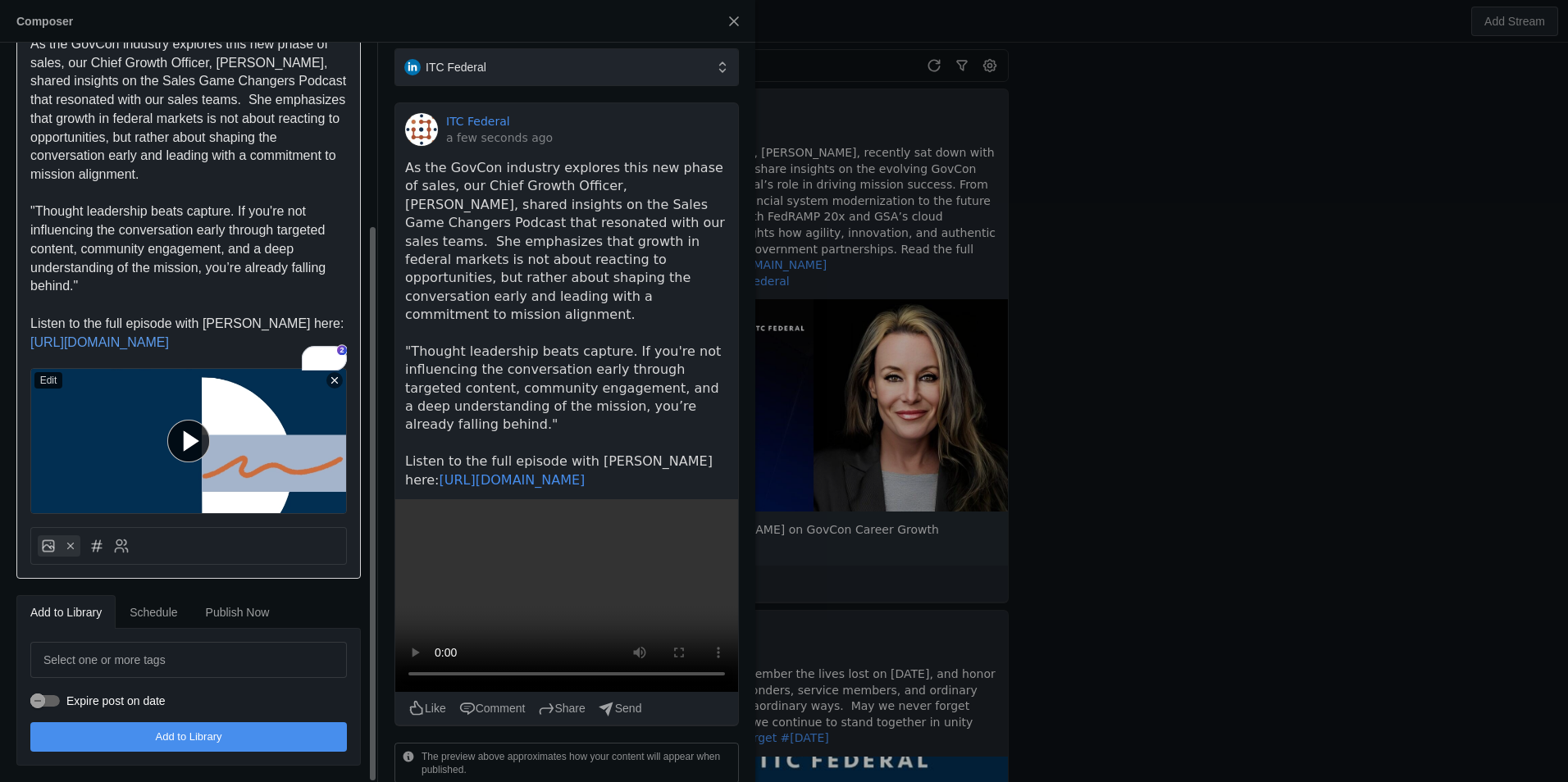
click at [128, 555] on div at bounding box center [125, 546] width 24 height 22
click at [131, 546] on div at bounding box center [125, 546] width 24 height 22
click at [121, 550] on icon at bounding box center [121, 546] width 17 height 17
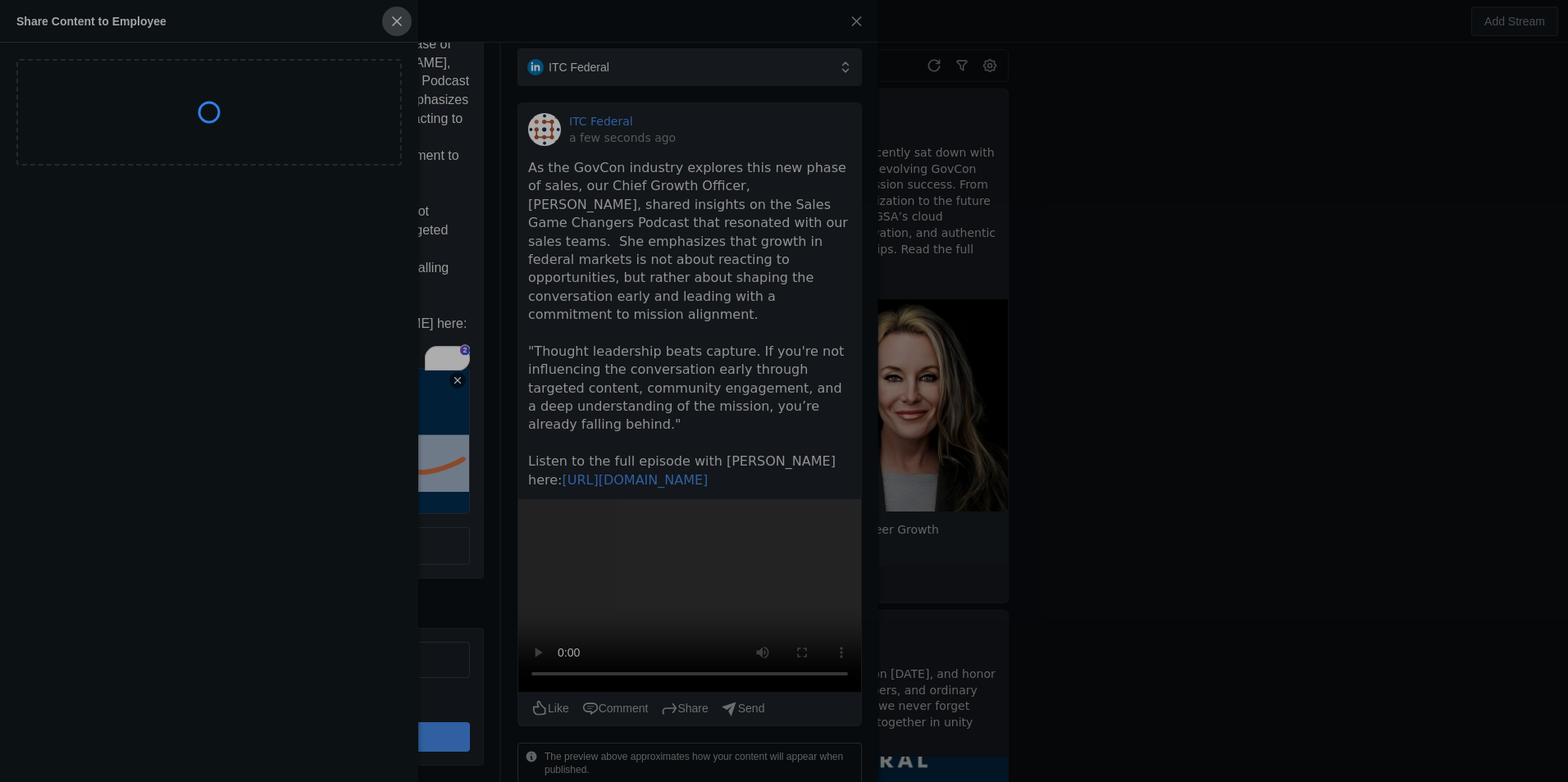
click at [396, 20] on span "button" at bounding box center [397, 22] width 30 height 30
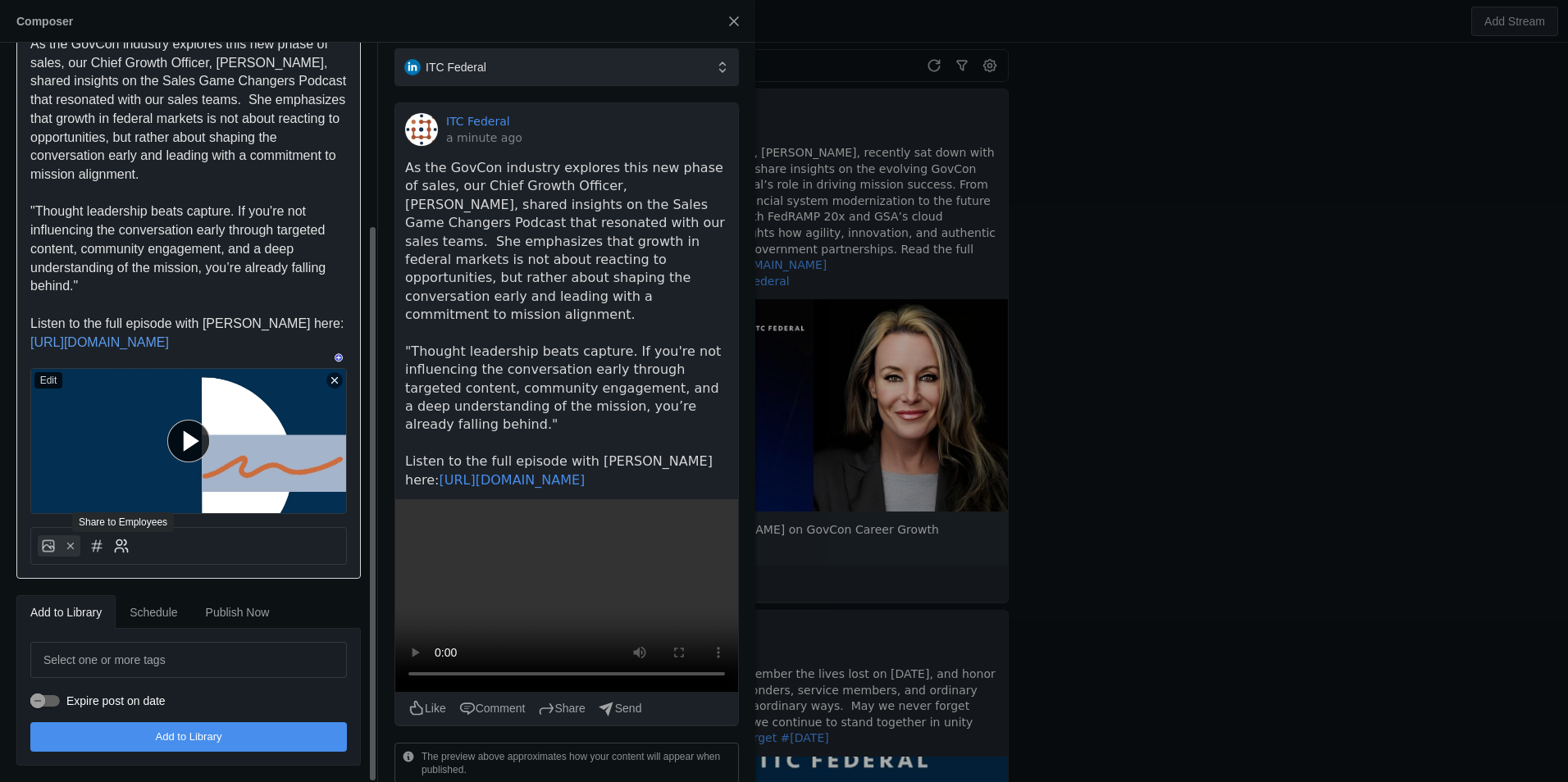
click at [123, 544] on icon at bounding box center [121, 546] width 17 height 17
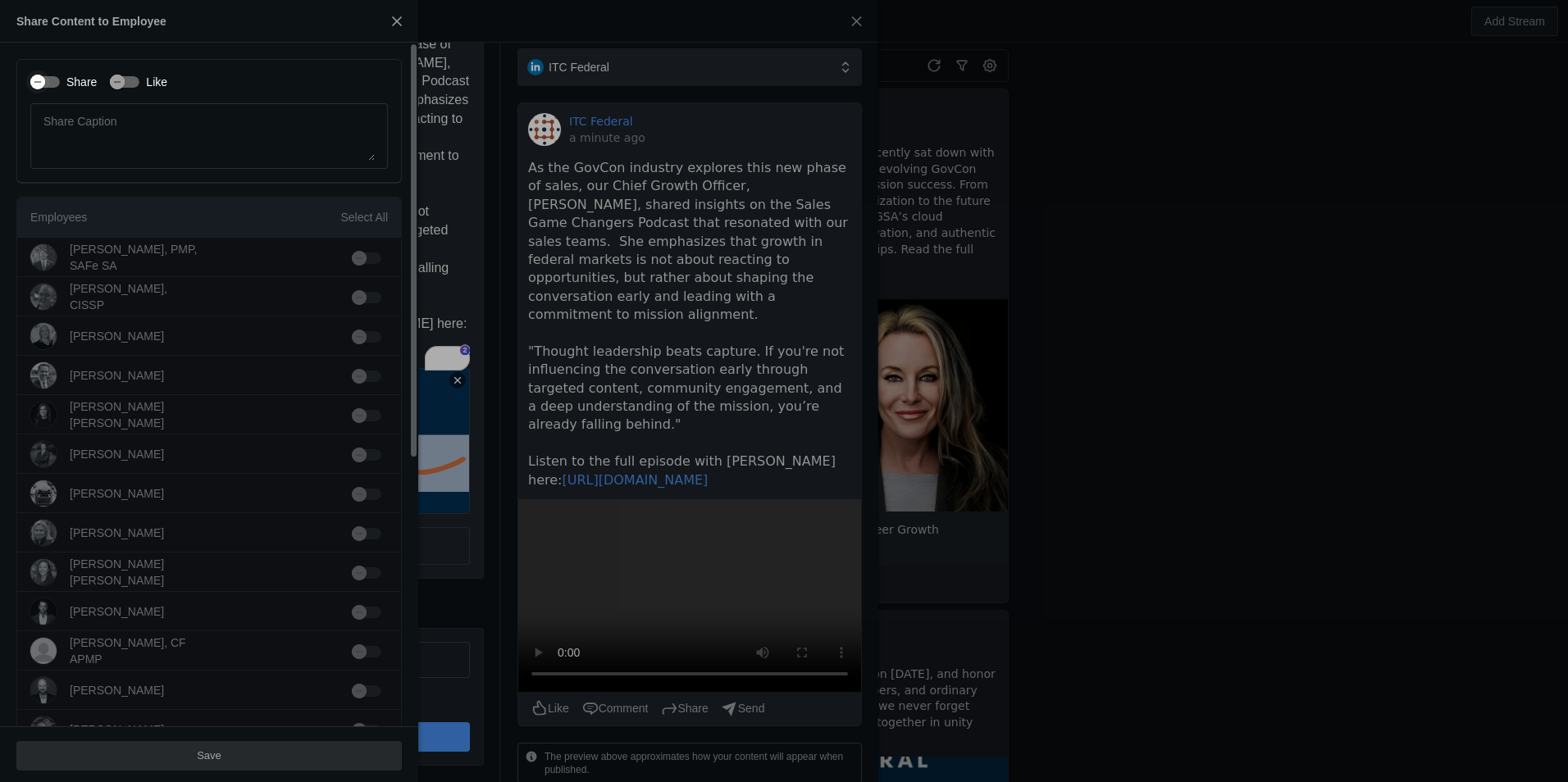
click at [55, 76] on div "button" at bounding box center [45, 82] width 30 height 11
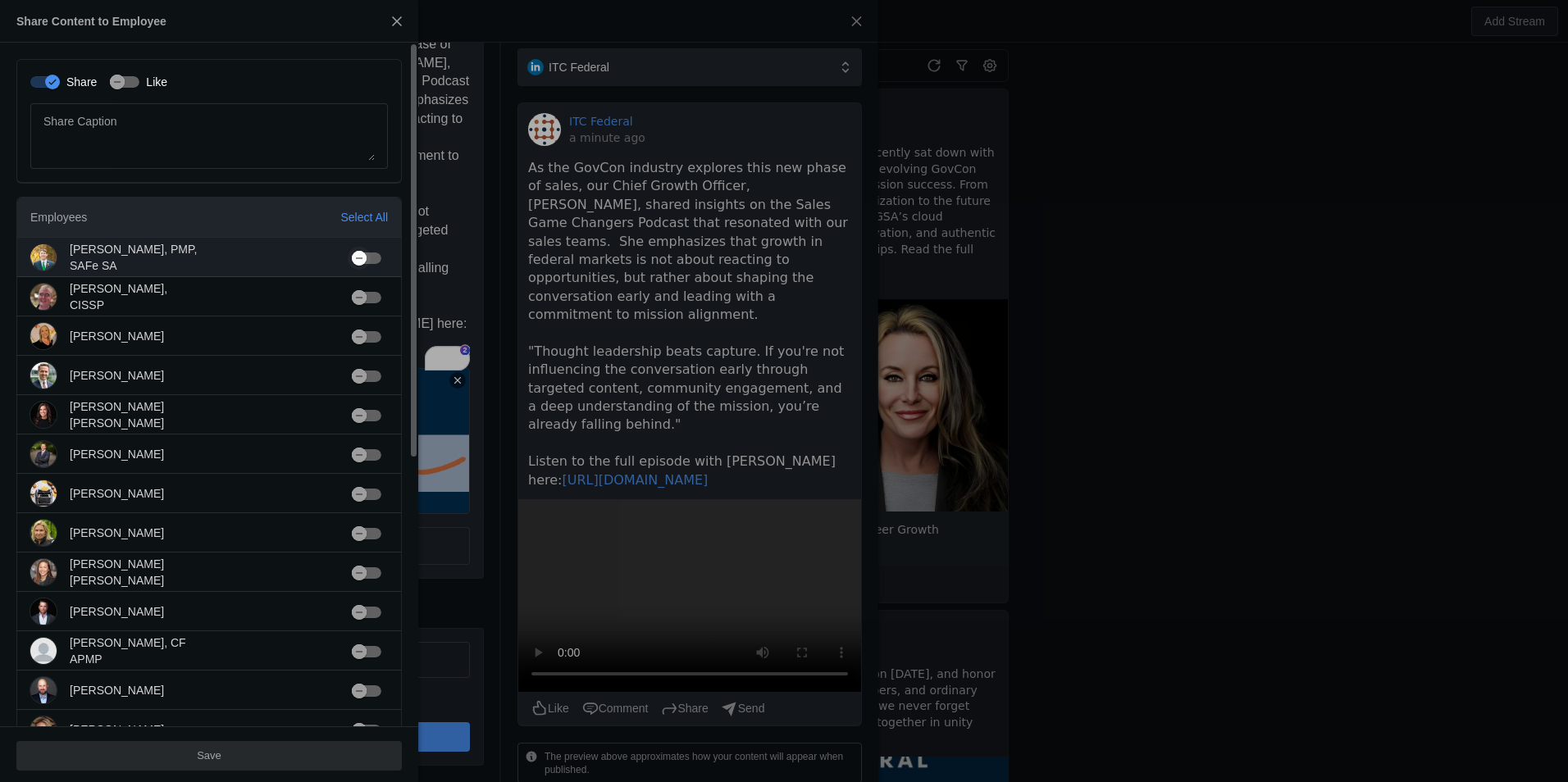
click at [376, 256] on div "button" at bounding box center [367, 258] width 30 height 11
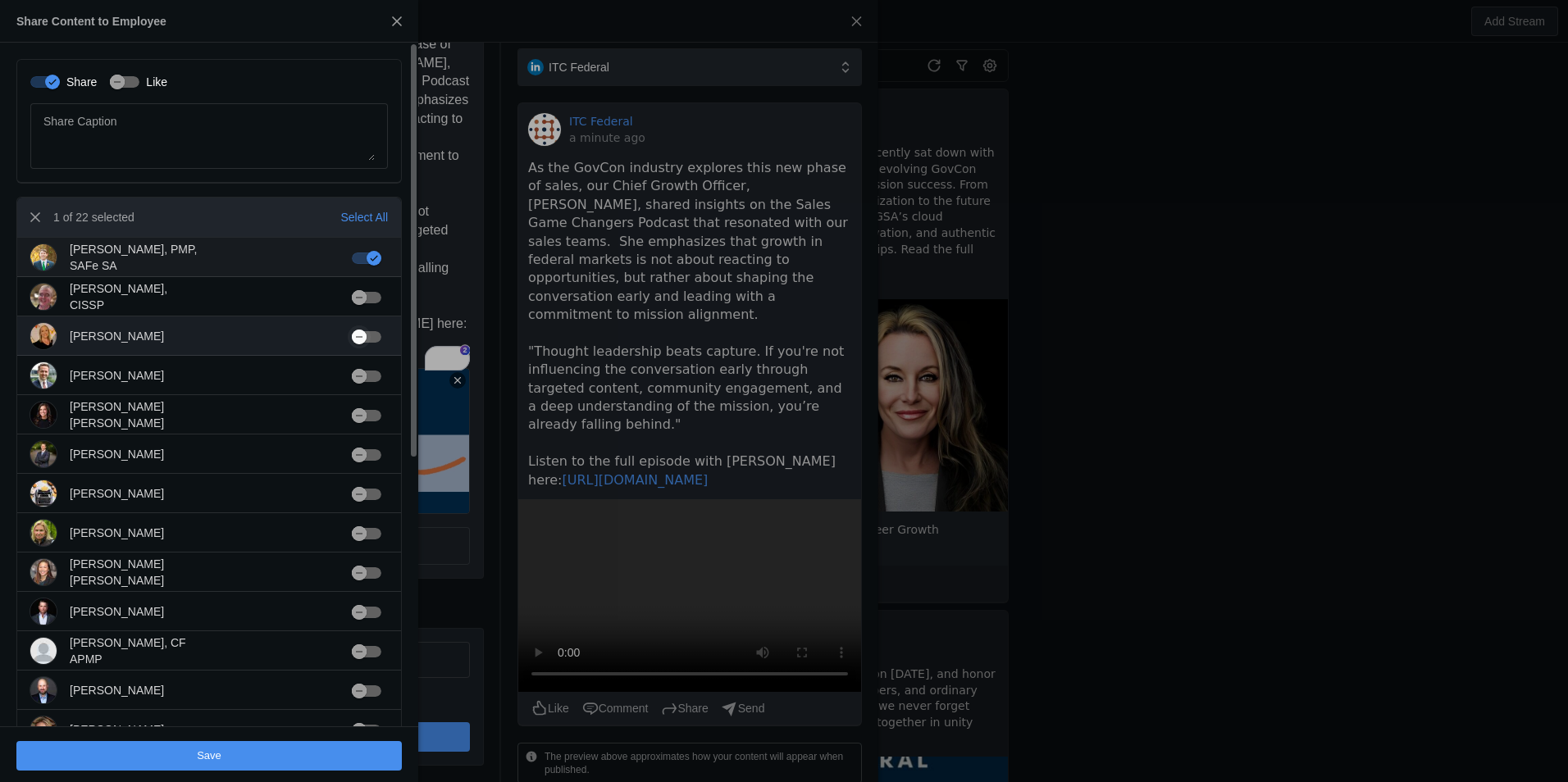
click at [374, 339] on div "button" at bounding box center [367, 336] width 30 height 11
click at [374, 384] on mat-cell at bounding box center [370, 375] width 63 height 39
click at [375, 376] on div "button" at bounding box center [367, 376] width 30 height 11
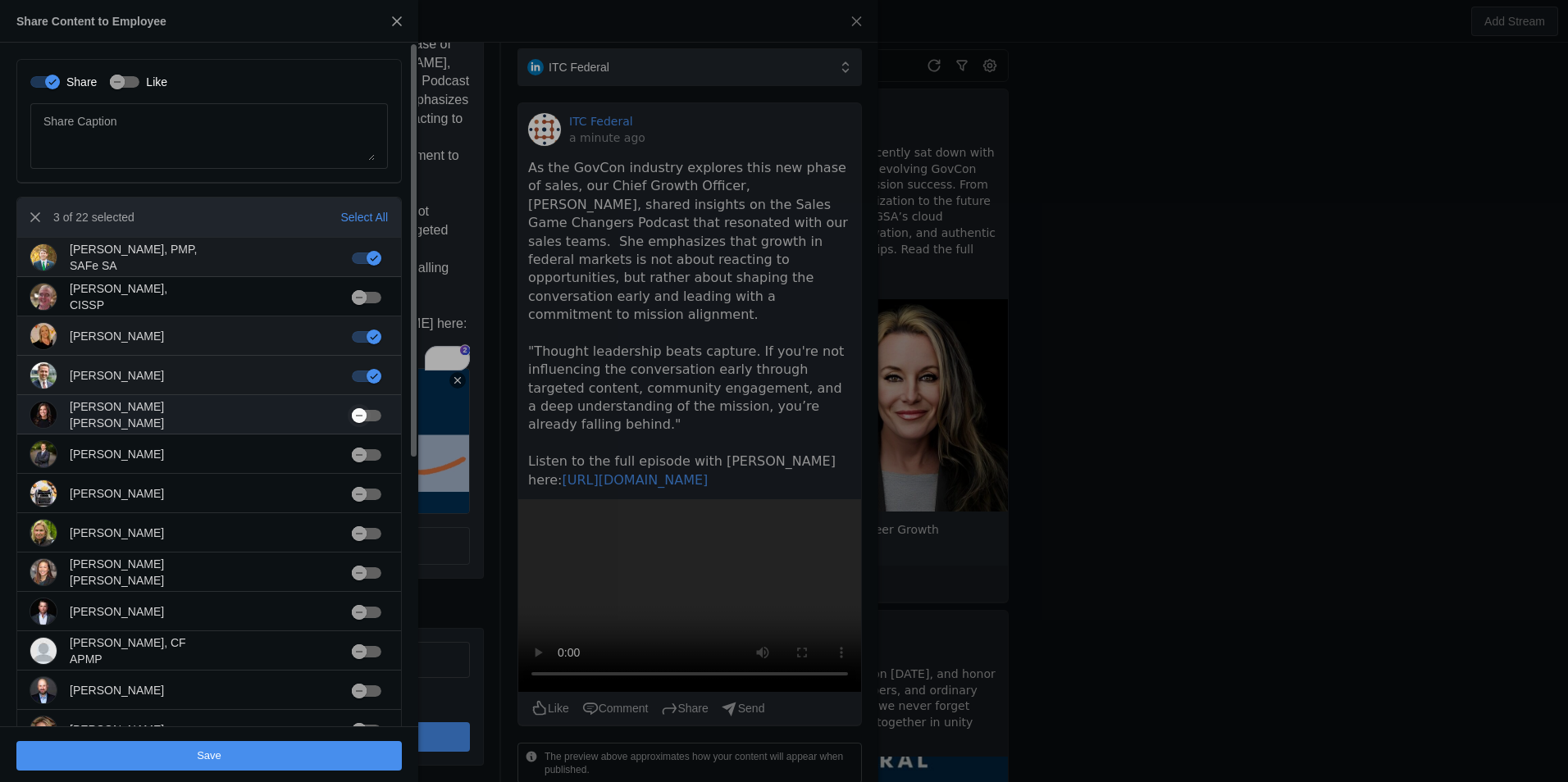
click at [380, 415] on div "button" at bounding box center [367, 415] width 30 height 11
click at [374, 541] on mat-cell at bounding box center [370, 533] width 63 height 39
click at [372, 533] on div "button" at bounding box center [367, 533] width 30 height 11
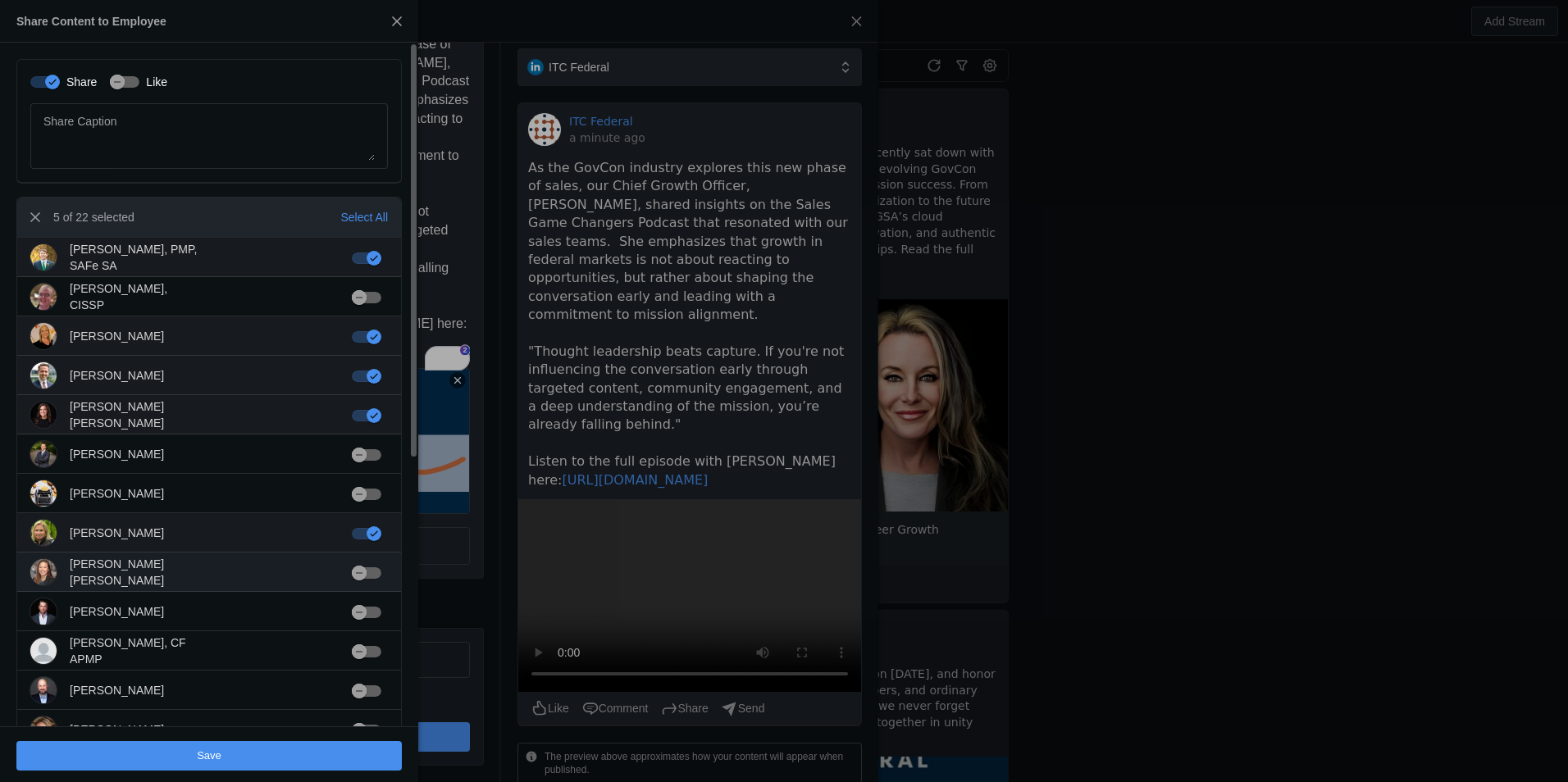
click at [381, 564] on mat-slide-toggle at bounding box center [370, 572] width 36 height 17
click at [378, 573] on div "button" at bounding box center [367, 573] width 30 height 11
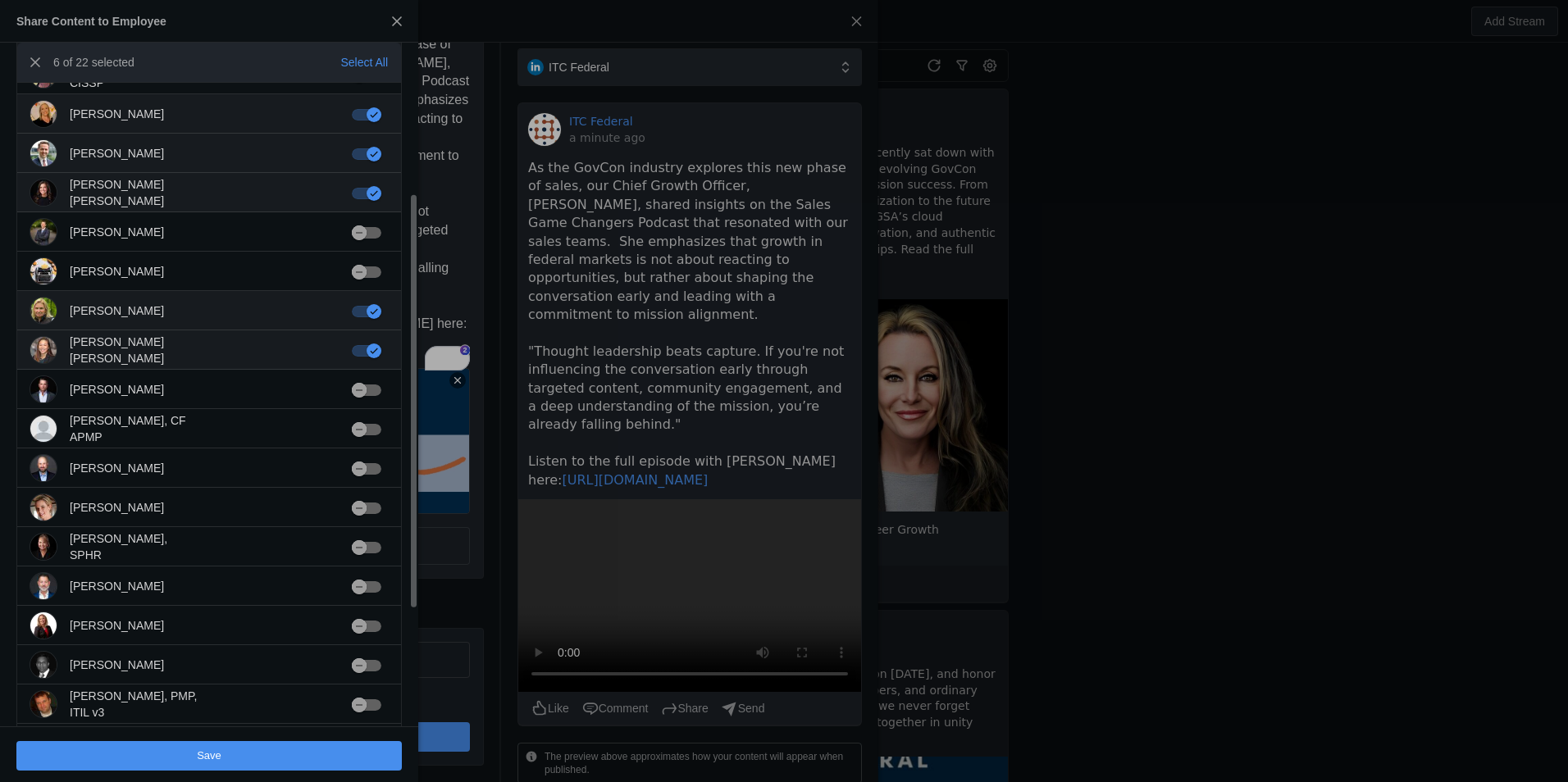
scroll to position [246, 0]
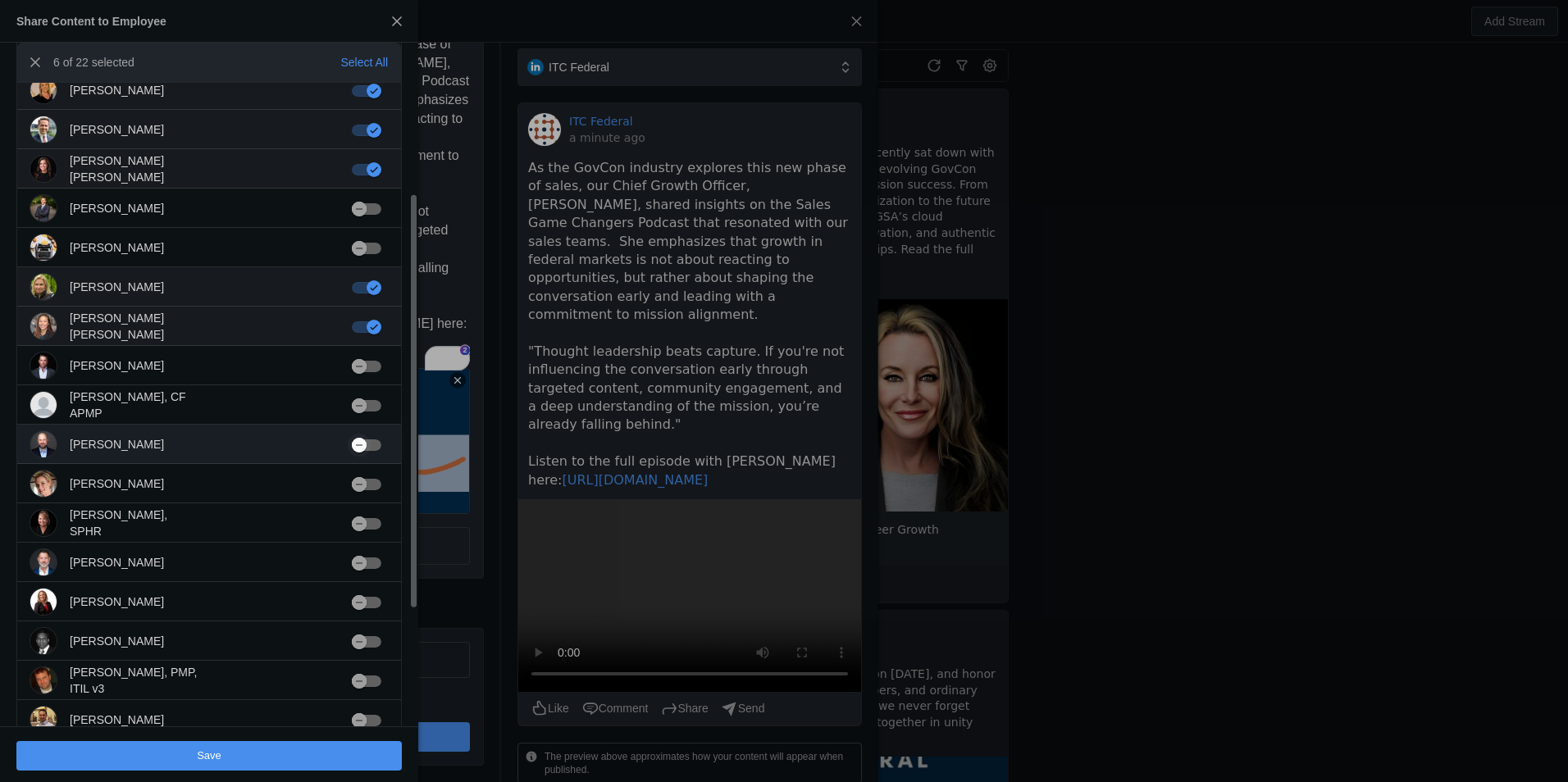
click at [372, 442] on div "button" at bounding box center [367, 445] width 30 height 11
click at [377, 487] on div "button" at bounding box center [367, 484] width 30 height 11
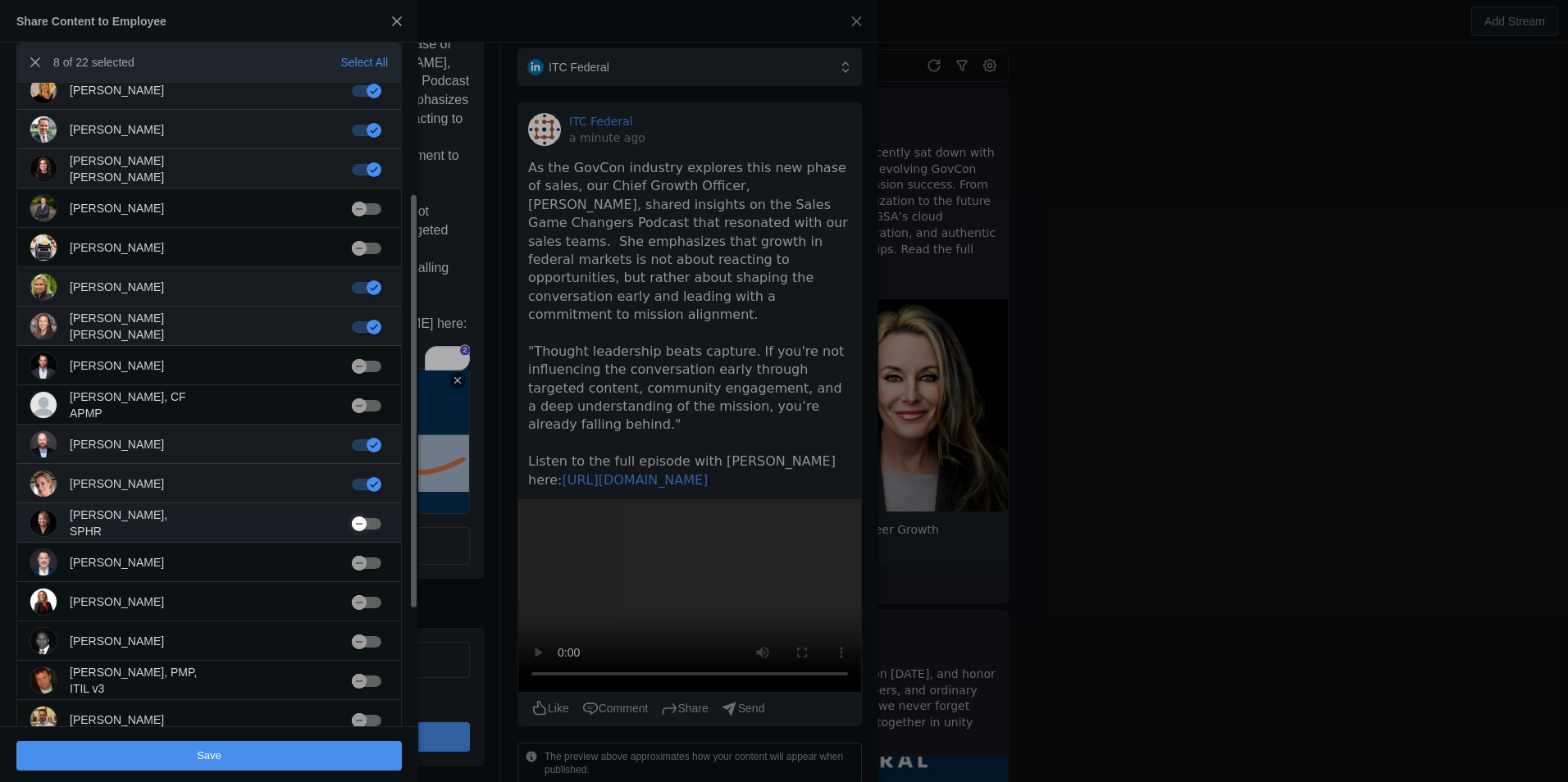
click at [374, 523] on div "button" at bounding box center [367, 524] width 30 height 11
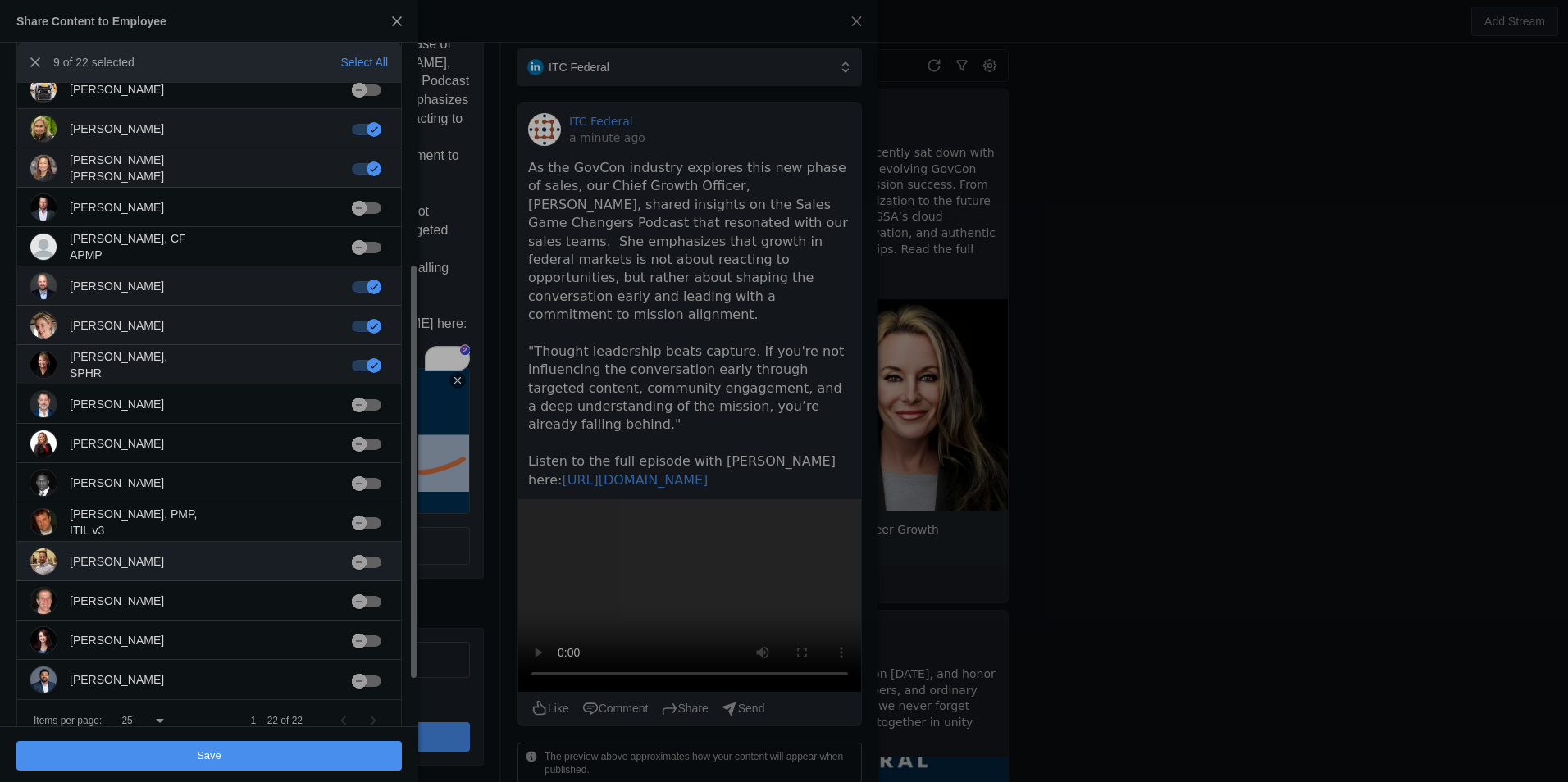
scroll to position [410, 0]
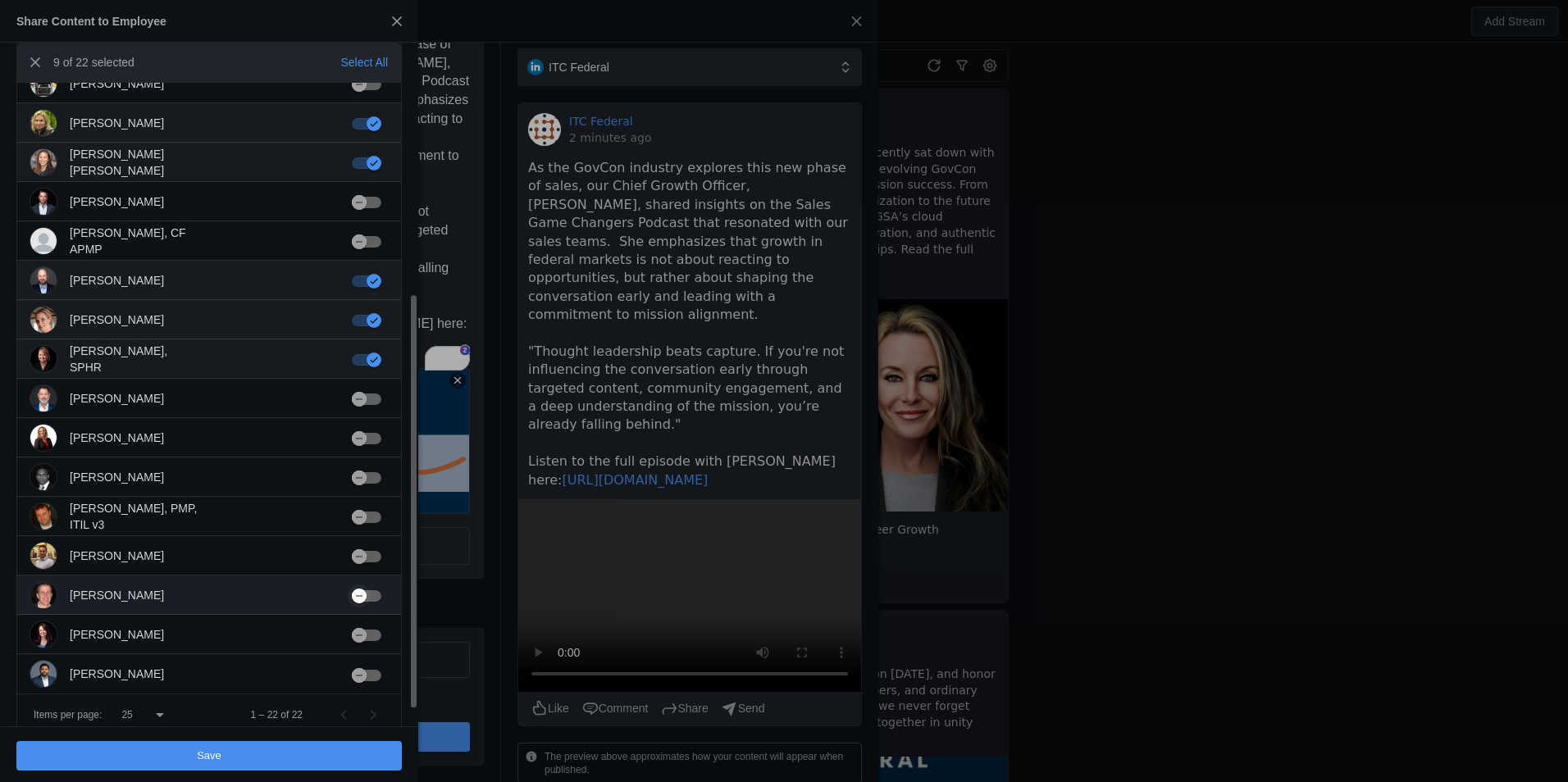
click at [378, 597] on div "button" at bounding box center [367, 596] width 30 height 11
drag, startPoint x: 376, startPoint y: 620, endPoint x: 376, endPoint y: 630, distance: 10.0
click at [376, 621] on mat-cell at bounding box center [370, 634] width 63 height 39
click at [374, 635] on div "button" at bounding box center [367, 635] width 30 height 11
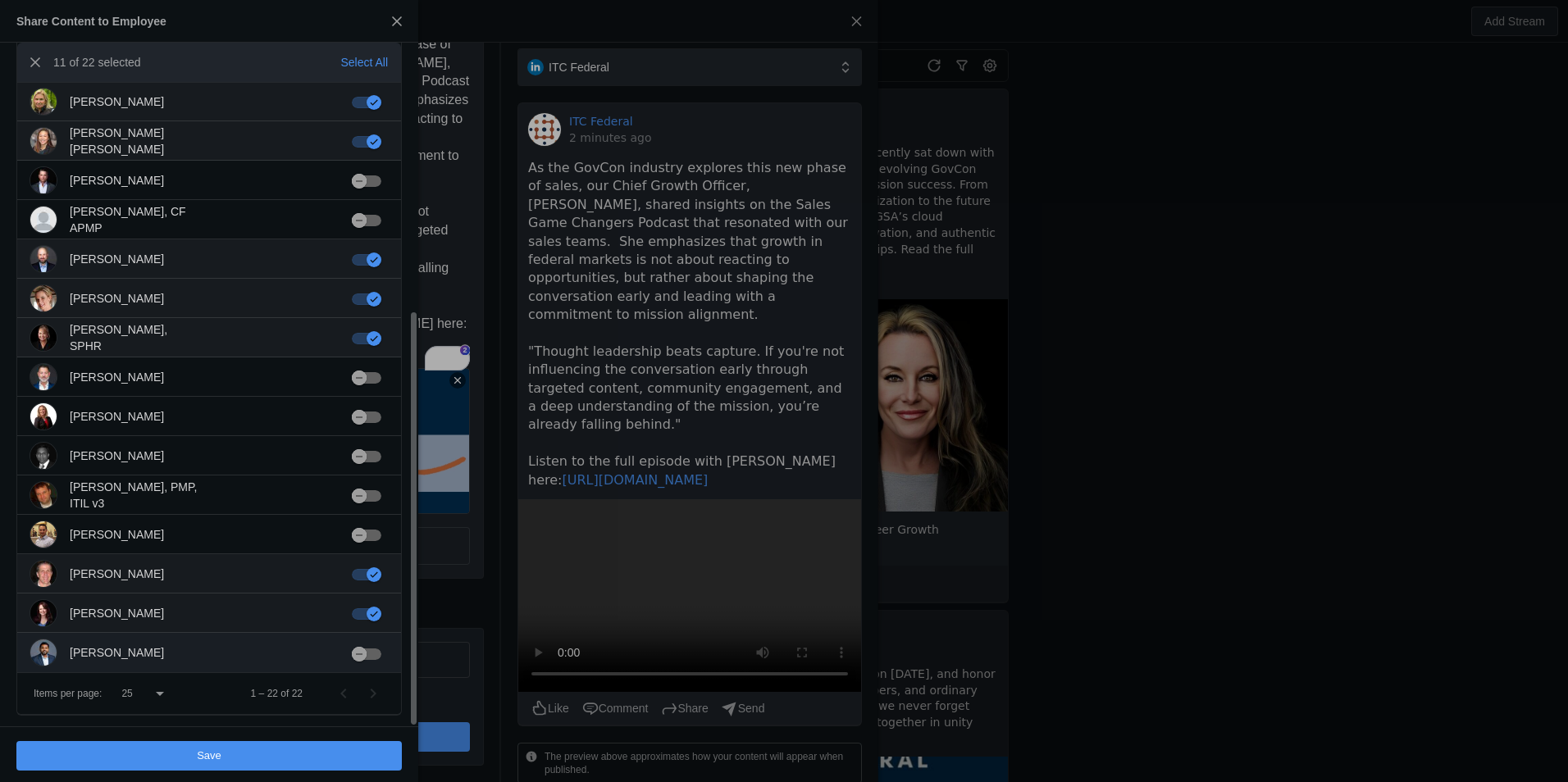
scroll to position [438, 0]
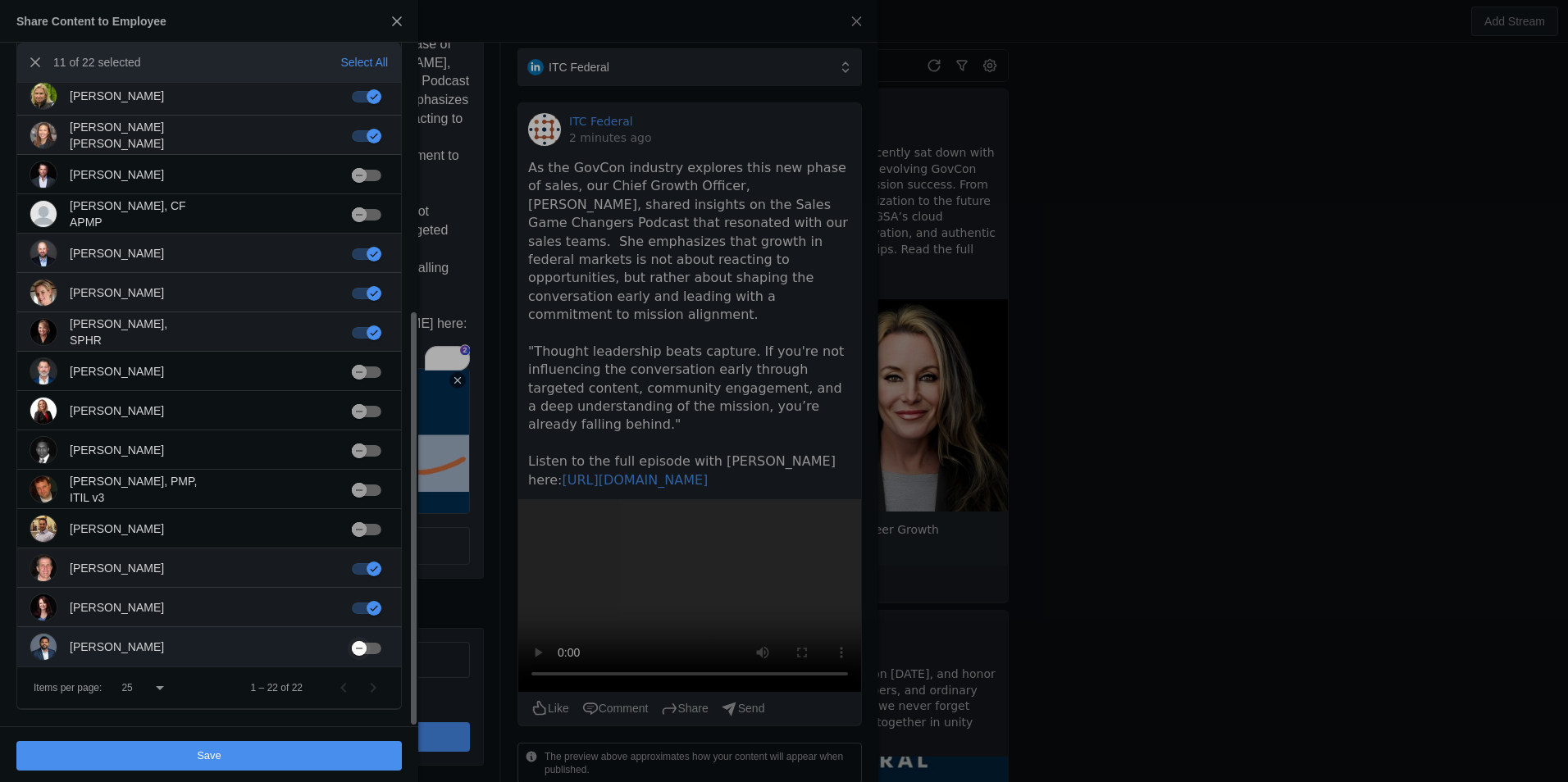
click at [374, 643] on div "button" at bounding box center [367, 648] width 30 height 11
click at [160, 688] on icon at bounding box center [159, 688] width 8 height 4
click at [148, 640] on mat-option "100" at bounding box center [142, 645] width 69 height 39
click at [290, 762] on span "undefined" at bounding box center [209, 756] width 386 height 30
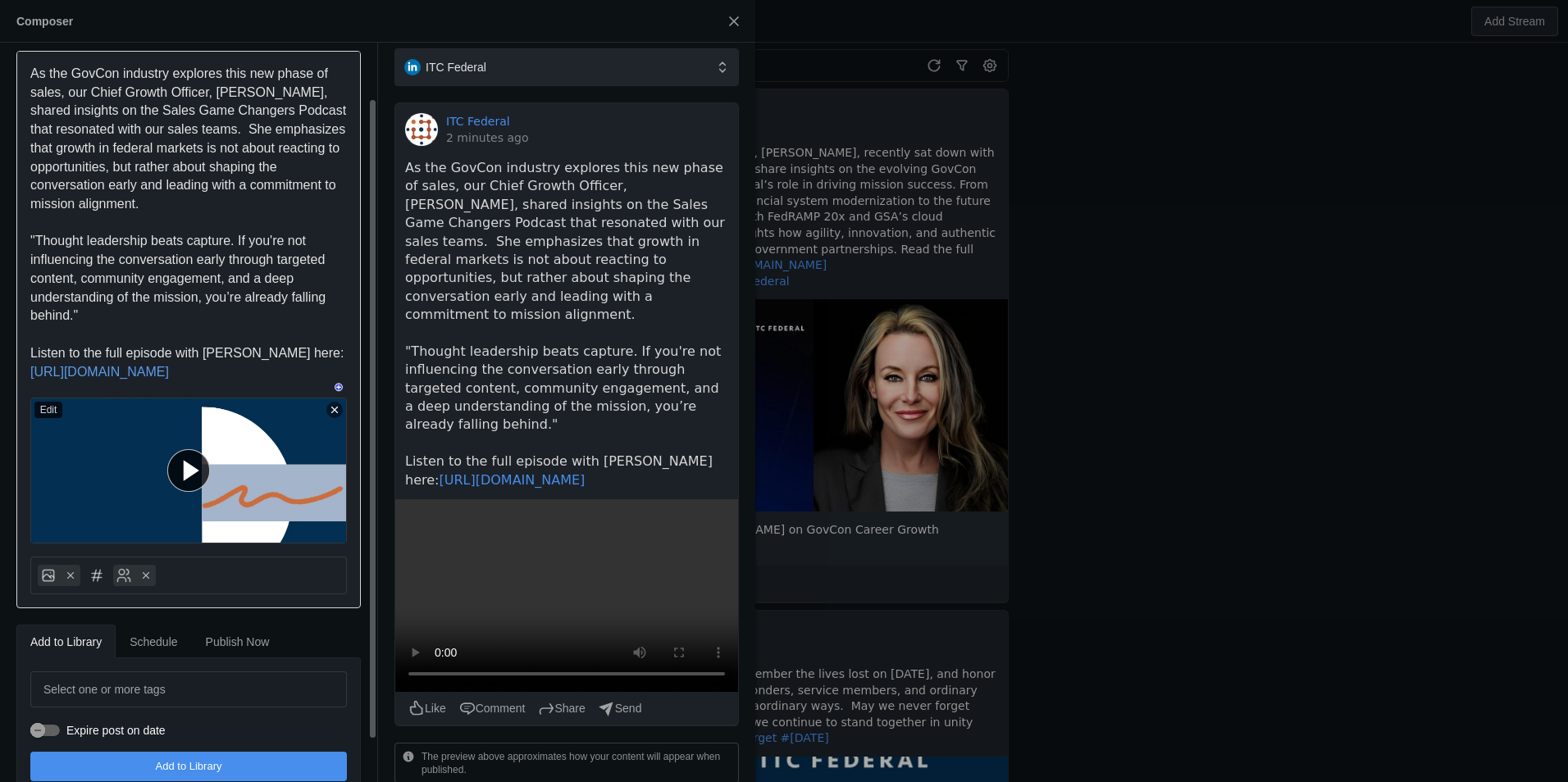
scroll to position [109, 0]
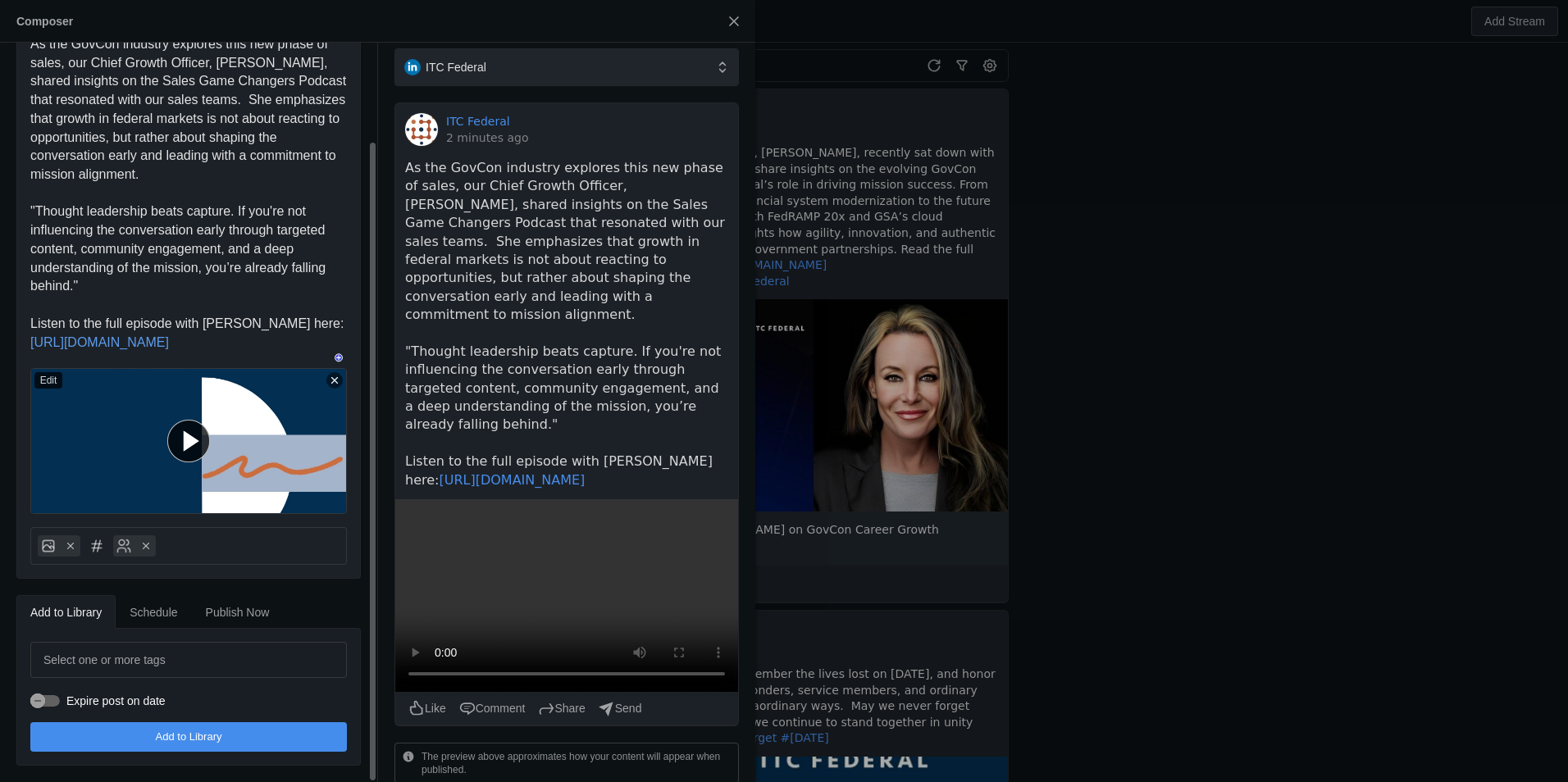
click at [212, 739] on span "Add to Library" at bounding box center [189, 737] width 66 height 17
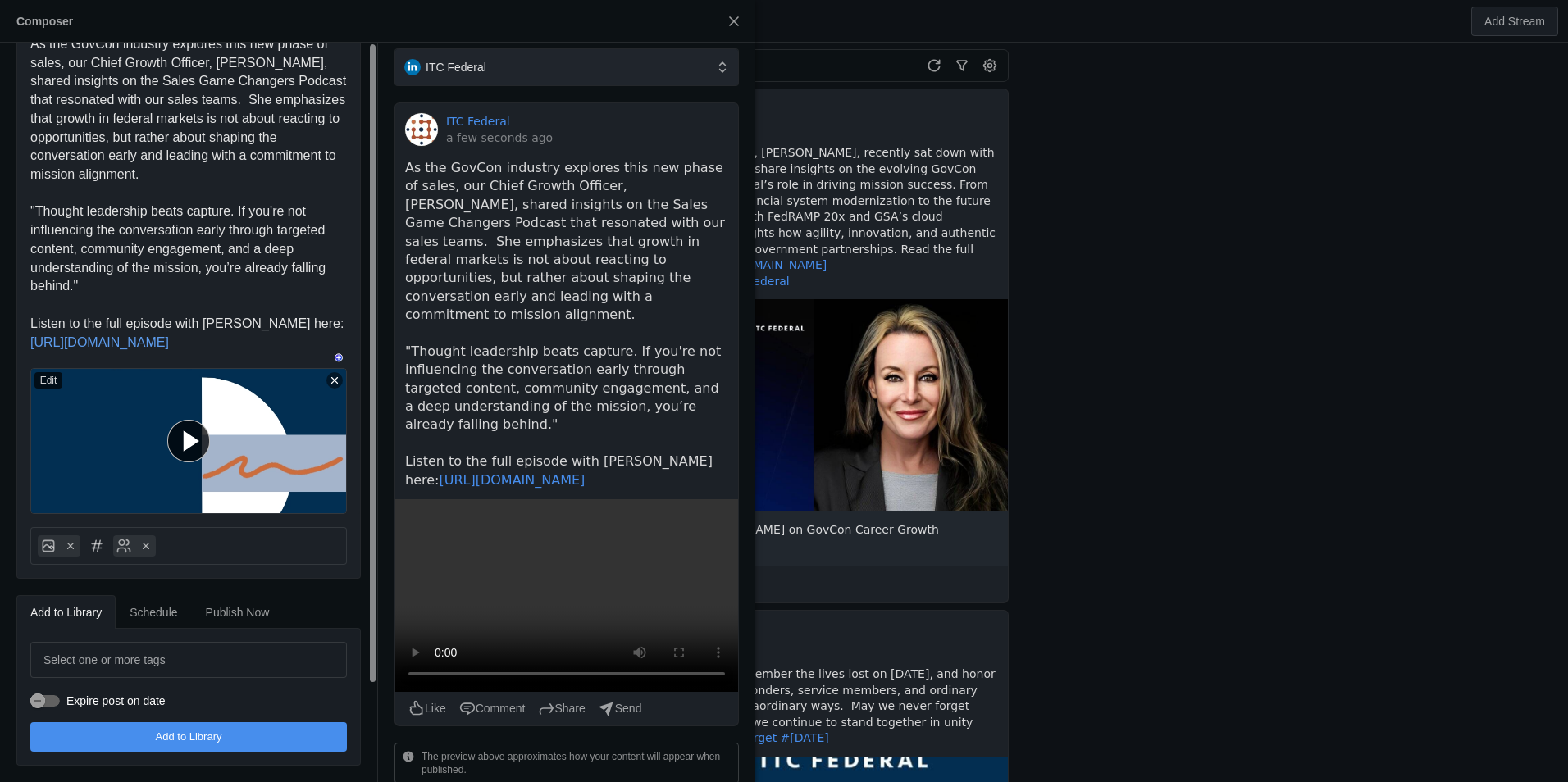
scroll to position [0, 0]
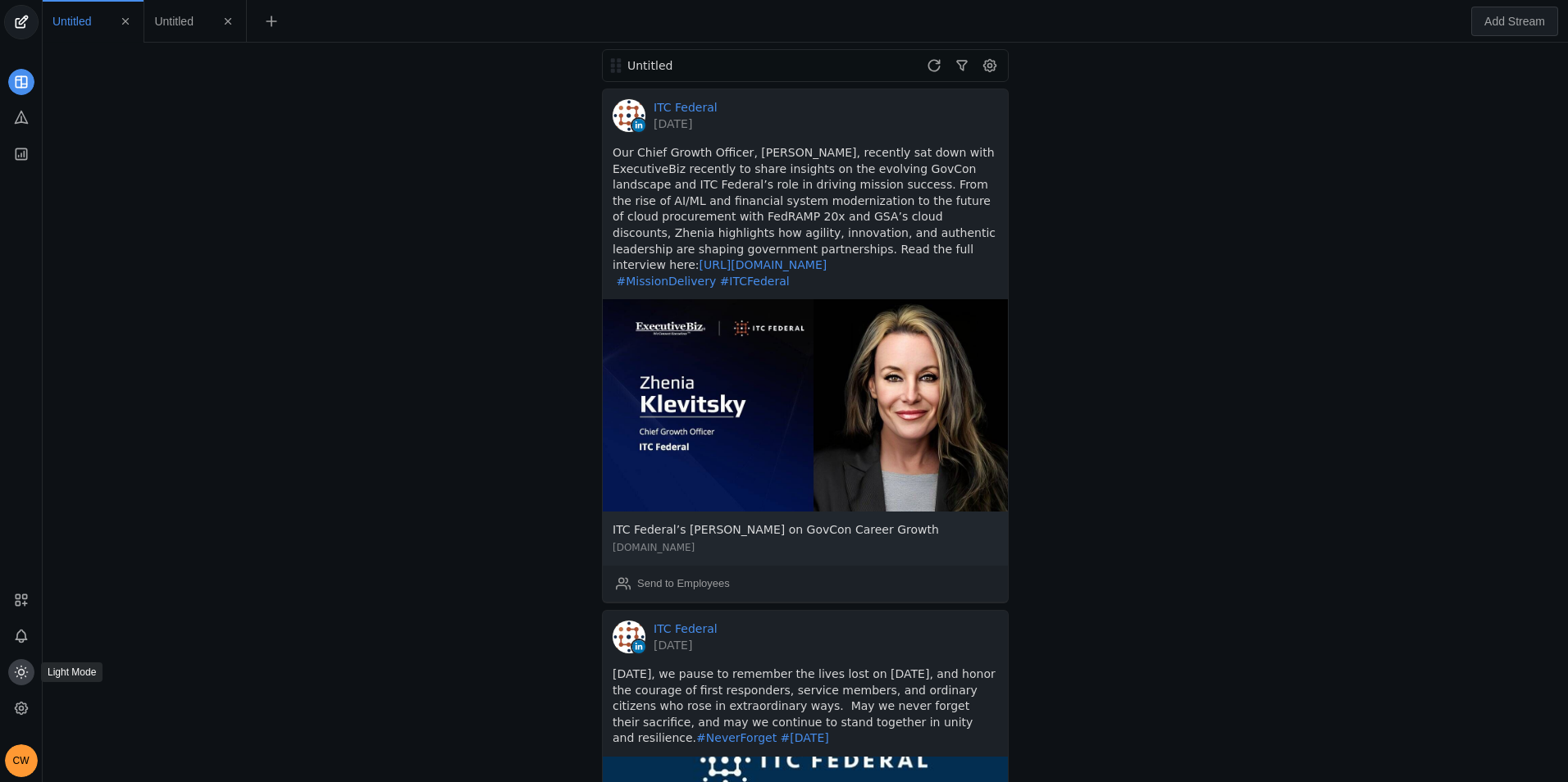
click at [30, 671] on app-icon at bounding box center [21, 673] width 26 height 26
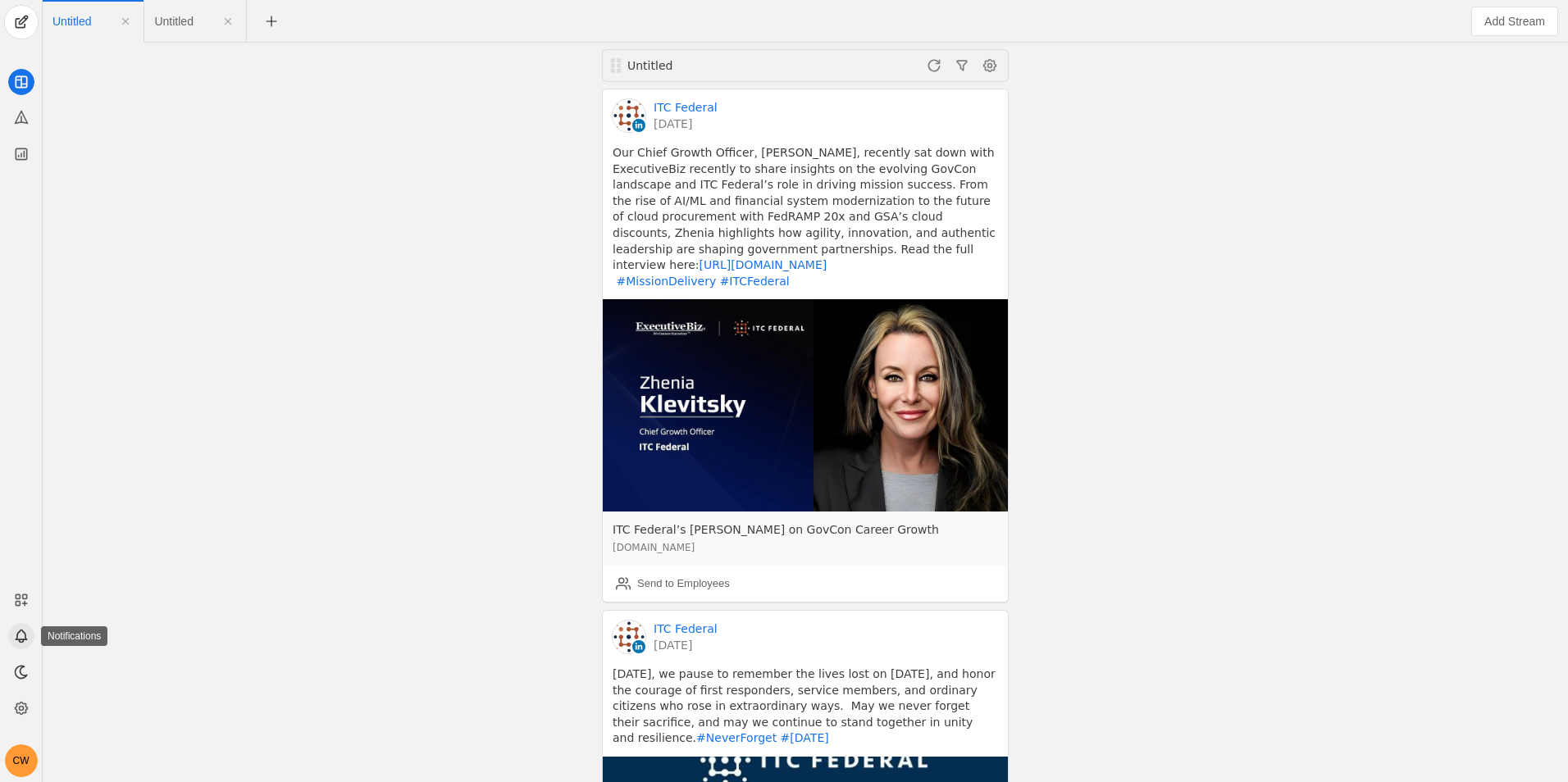
click at [24, 640] on icon at bounding box center [21, 635] width 10 height 10
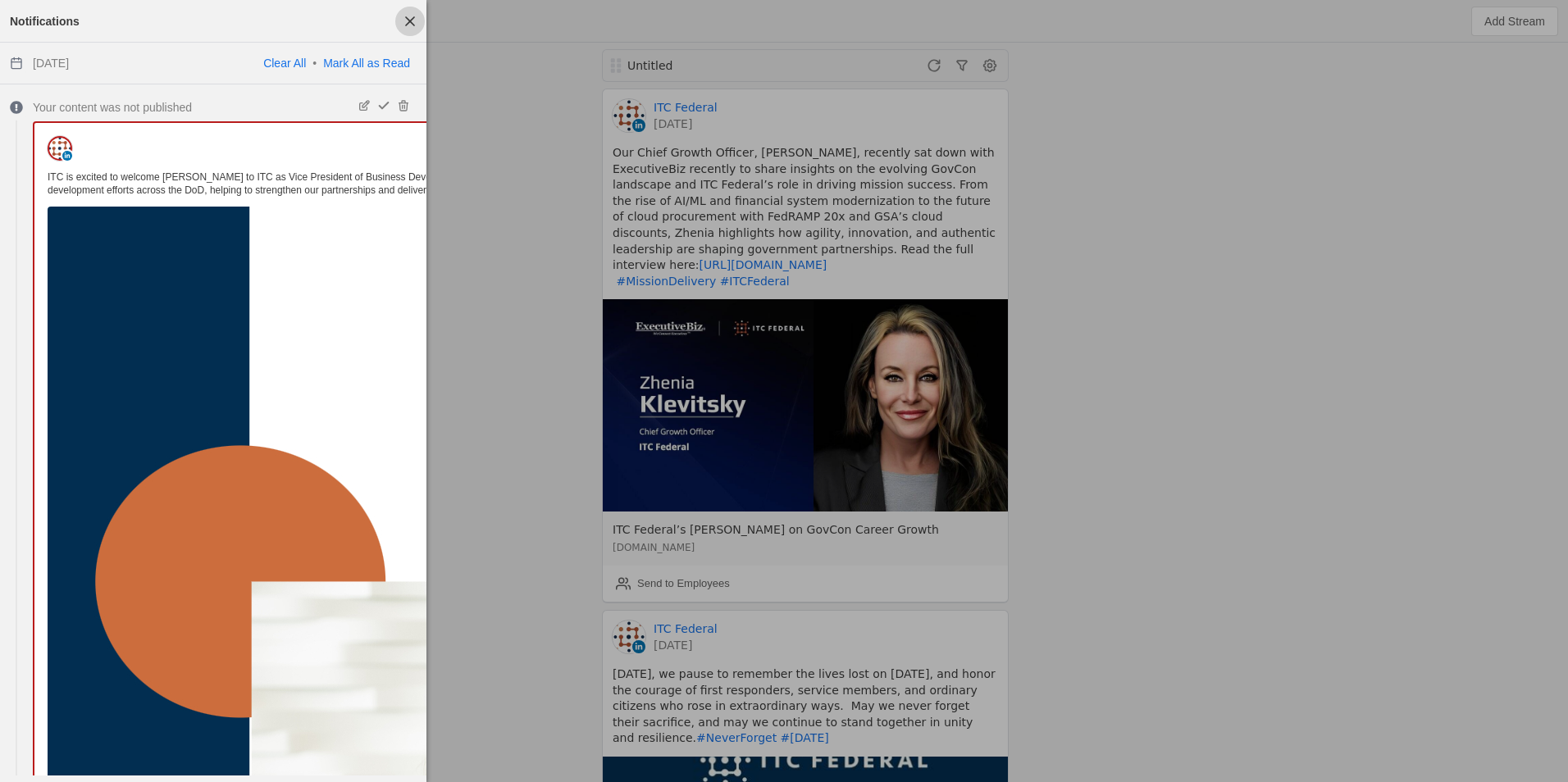
click at [412, 22] on span "button" at bounding box center [410, 22] width 30 height 30
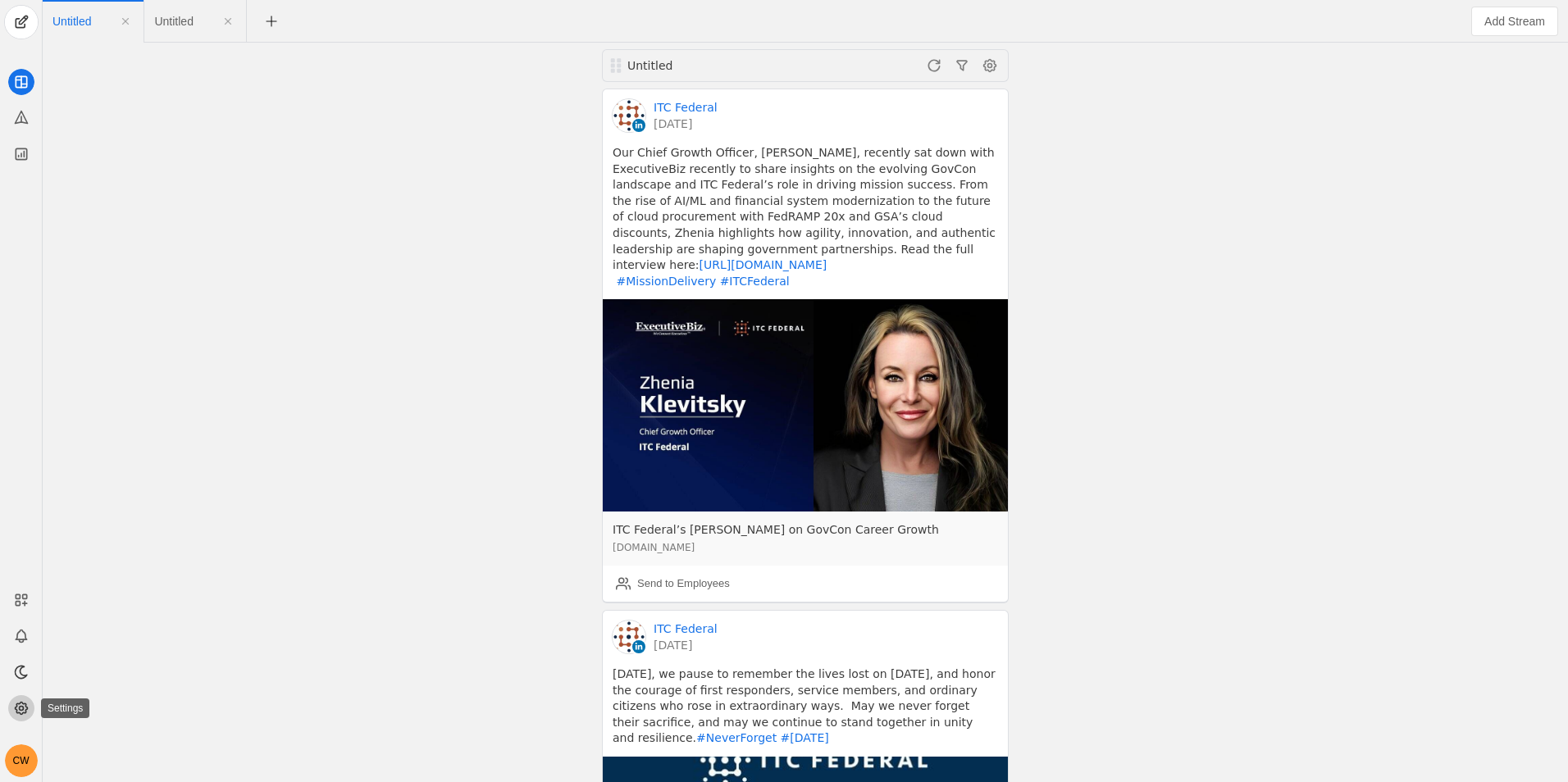
click at [23, 709] on circle at bounding box center [21, 709] width 4 height 4
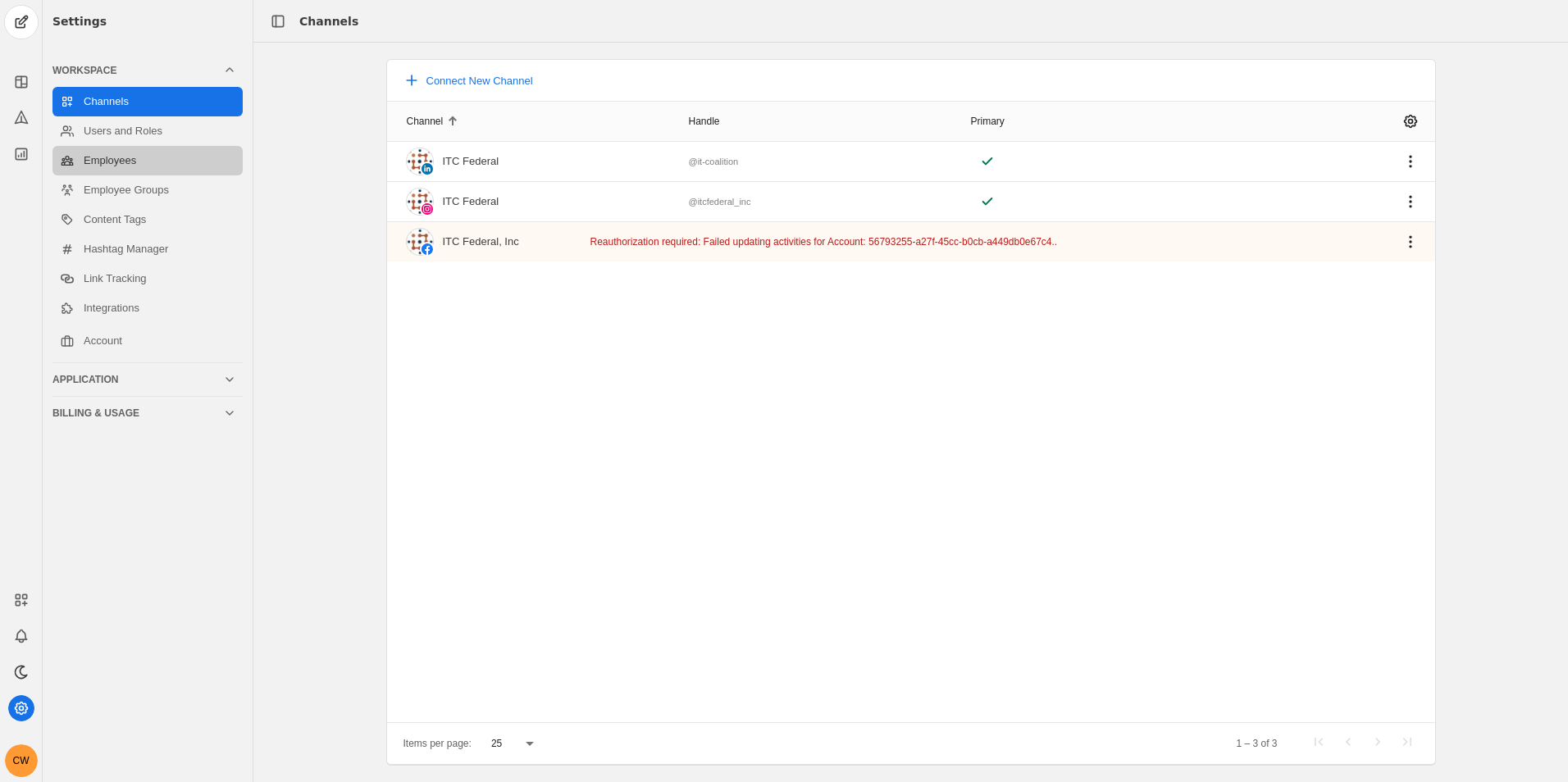
click at [114, 156] on link "Employees" at bounding box center [147, 161] width 190 height 30
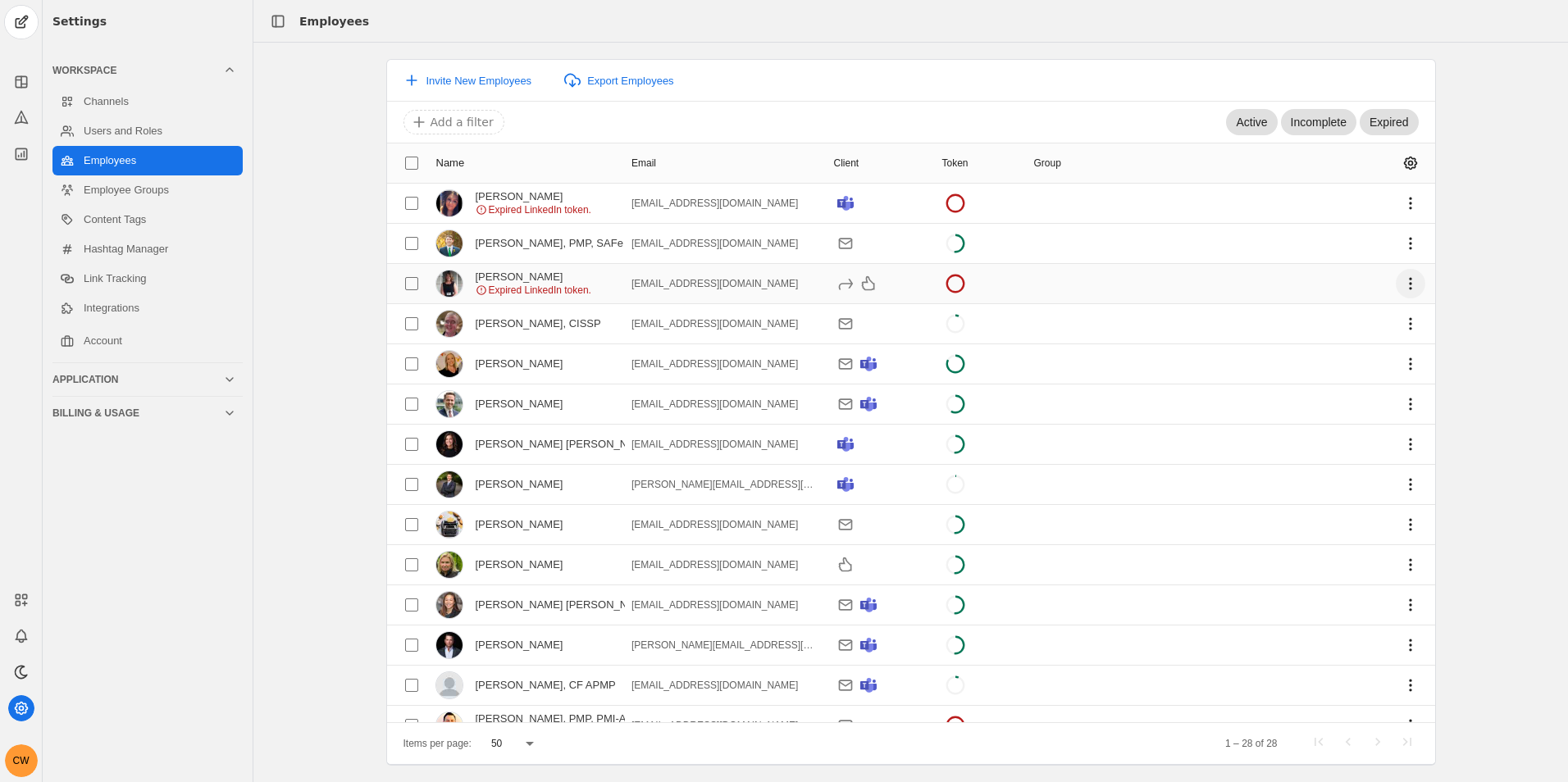
click at [1400, 282] on span "undefined" at bounding box center [1410, 284] width 30 height 30
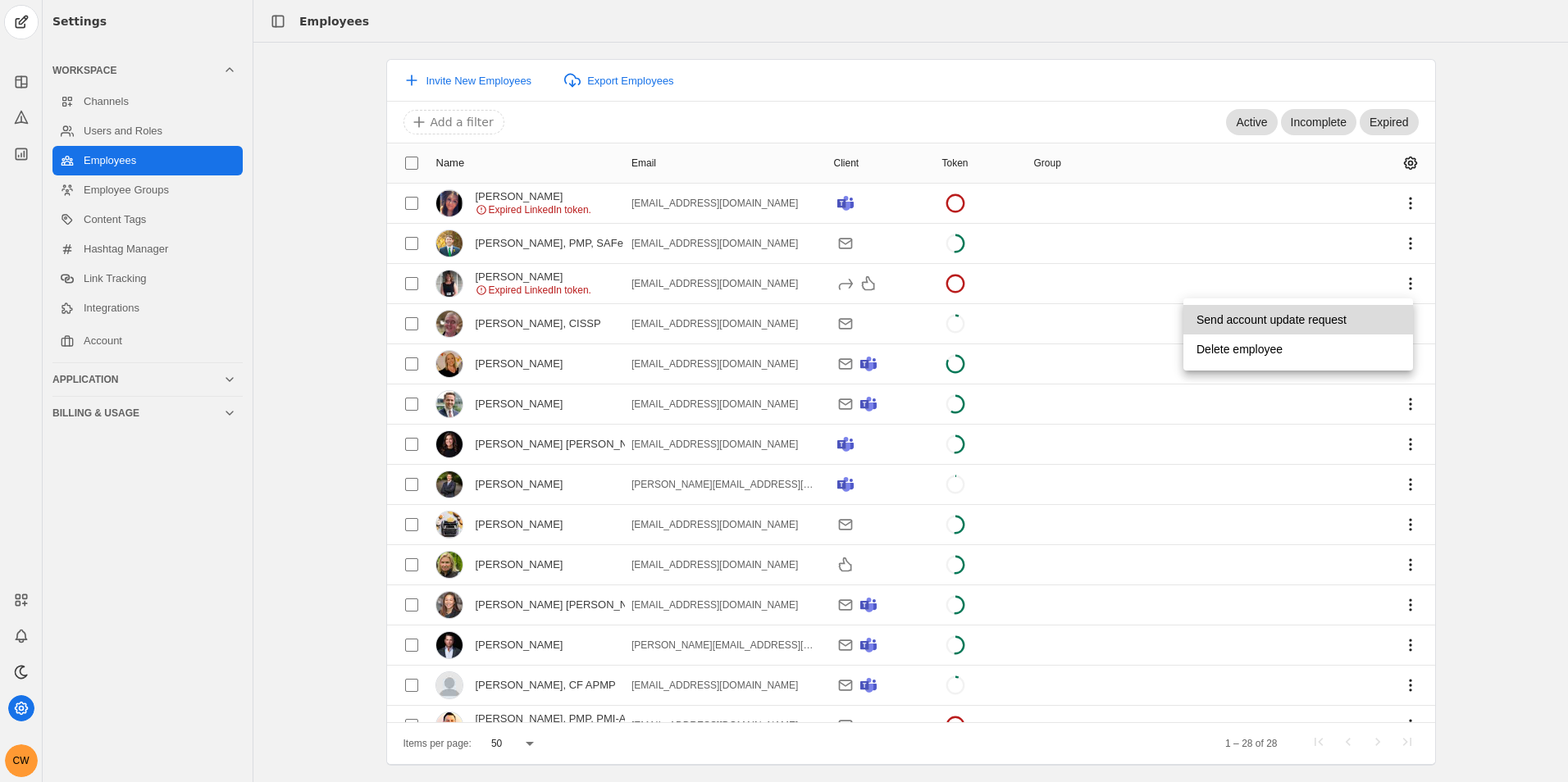
click at [1377, 315] on span "undefined" at bounding box center [1298, 320] width 229 height 30
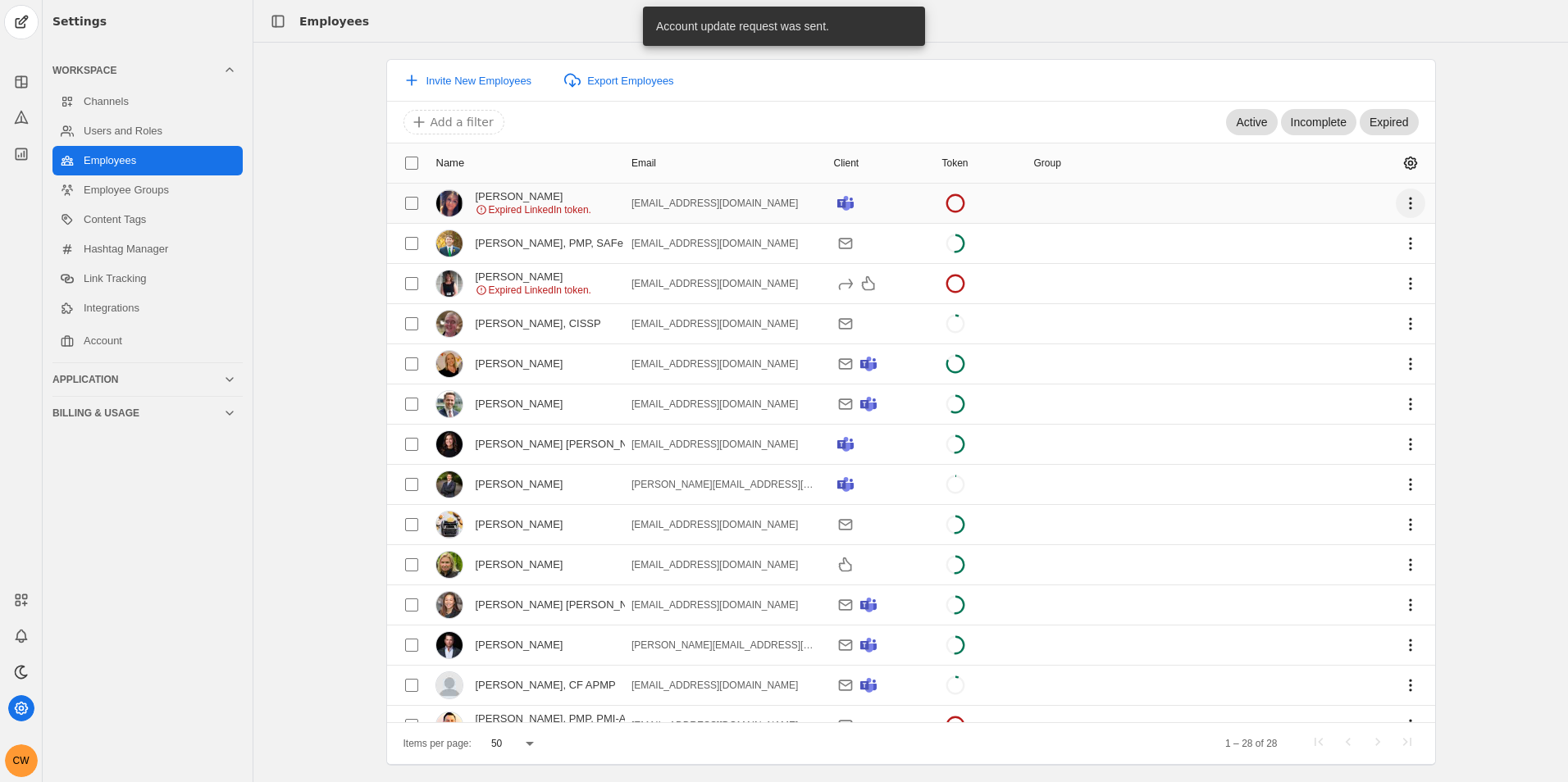
click at [1399, 202] on span "undefined" at bounding box center [1410, 203] width 30 height 30
click at [1301, 242] on span "Send account update request" at bounding box center [1271, 240] width 150 height 30
click at [414, 324] on input "checkbox" at bounding box center [412, 324] width 30 height 30
checkbox input "true"
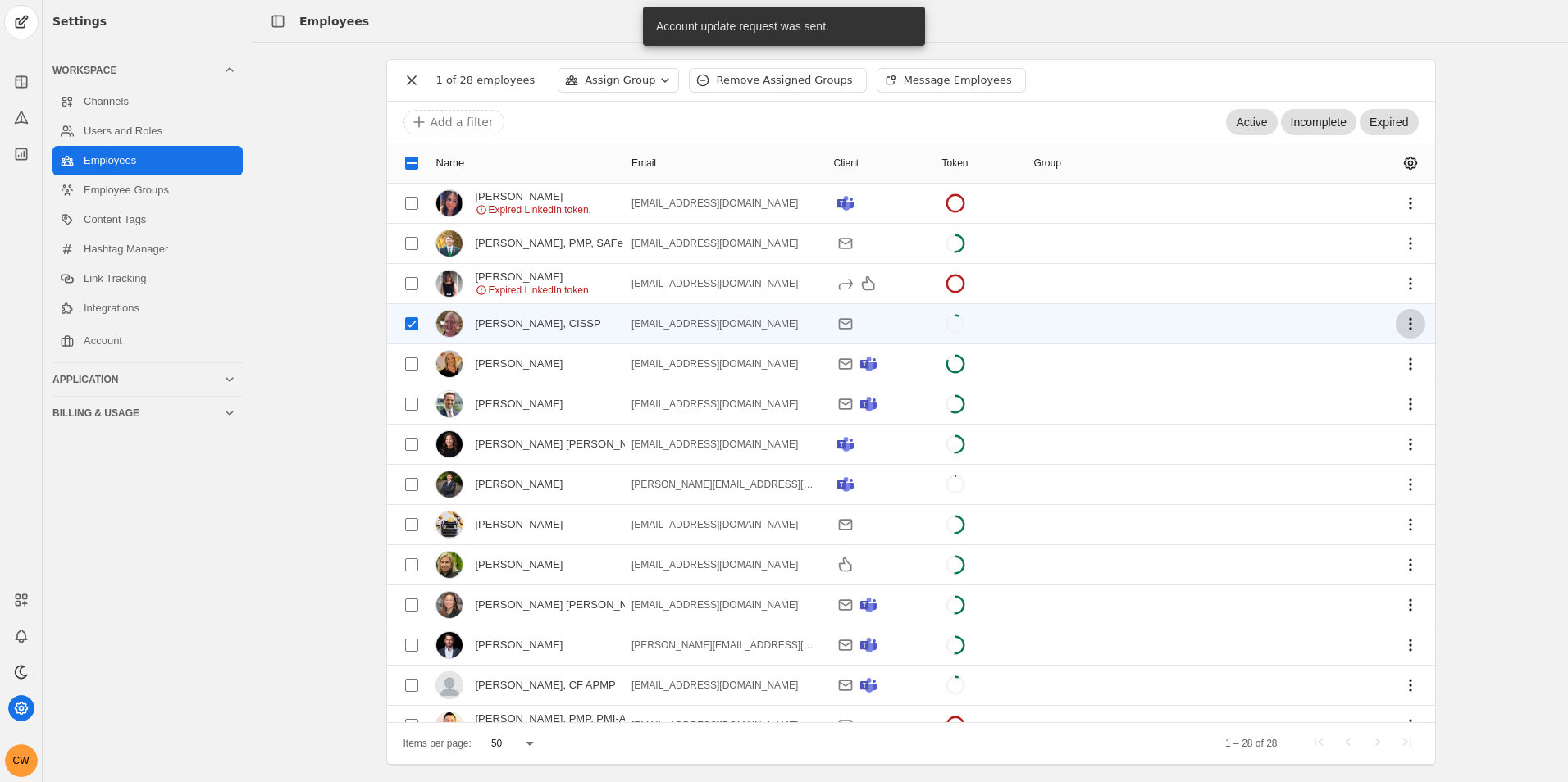
click at [1397, 318] on span "undefined" at bounding box center [1410, 324] width 30 height 30
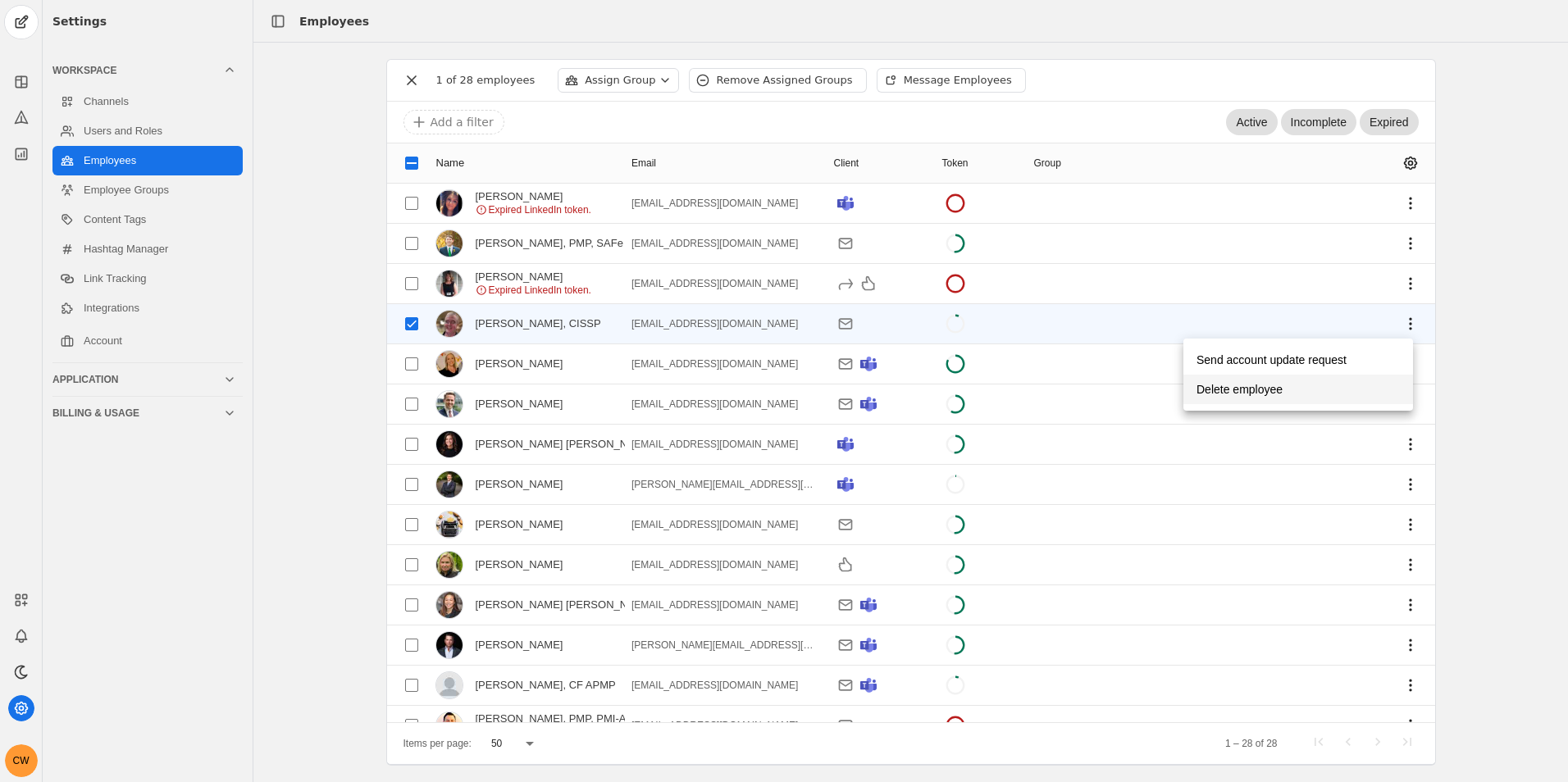
click at [1287, 387] on span "undefined" at bounding box center [1298, 389] width 229 height 30
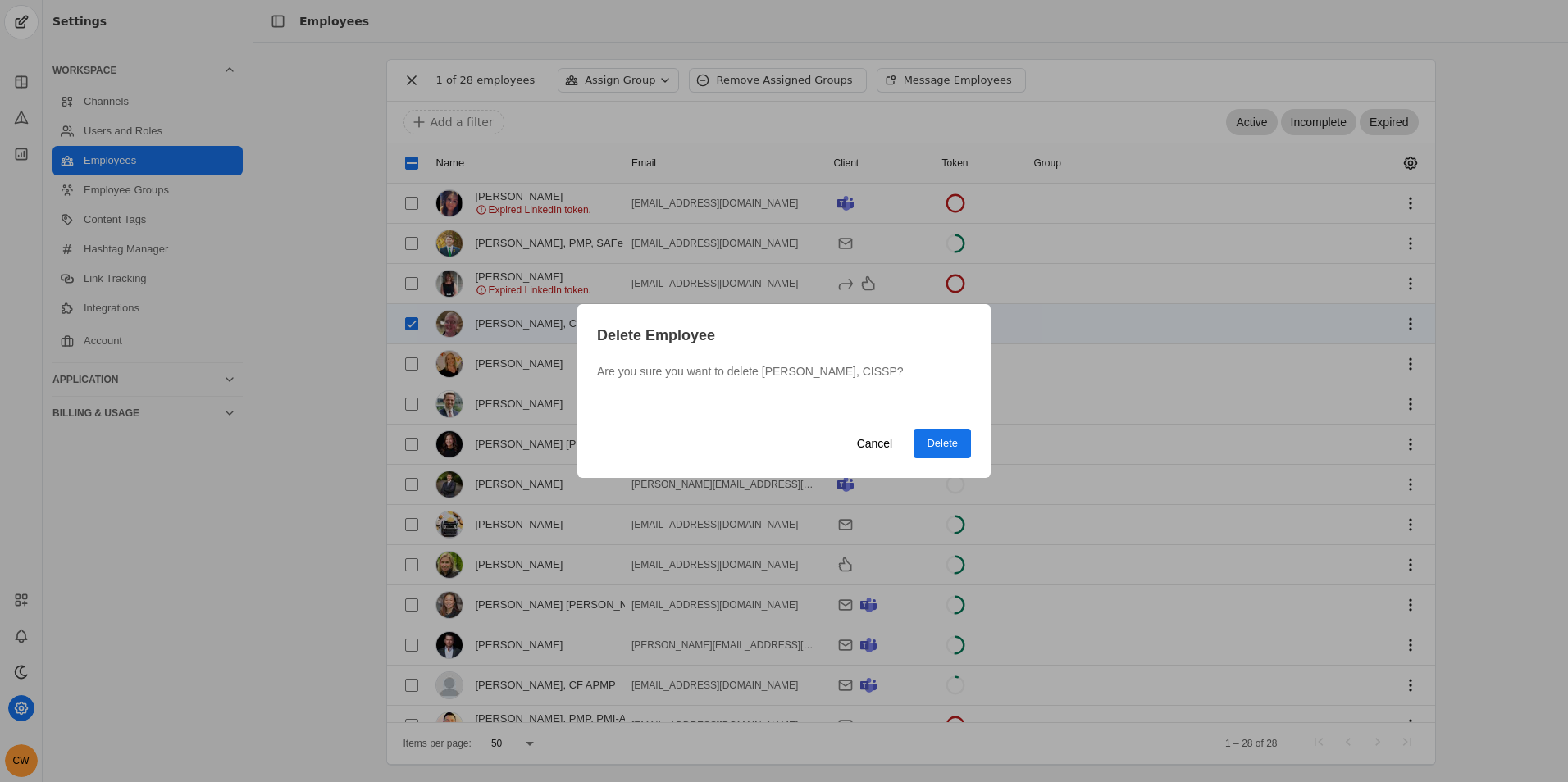
click at [935, 443] on span "Delete" at bounding box center [943, 443] width 31 height 17
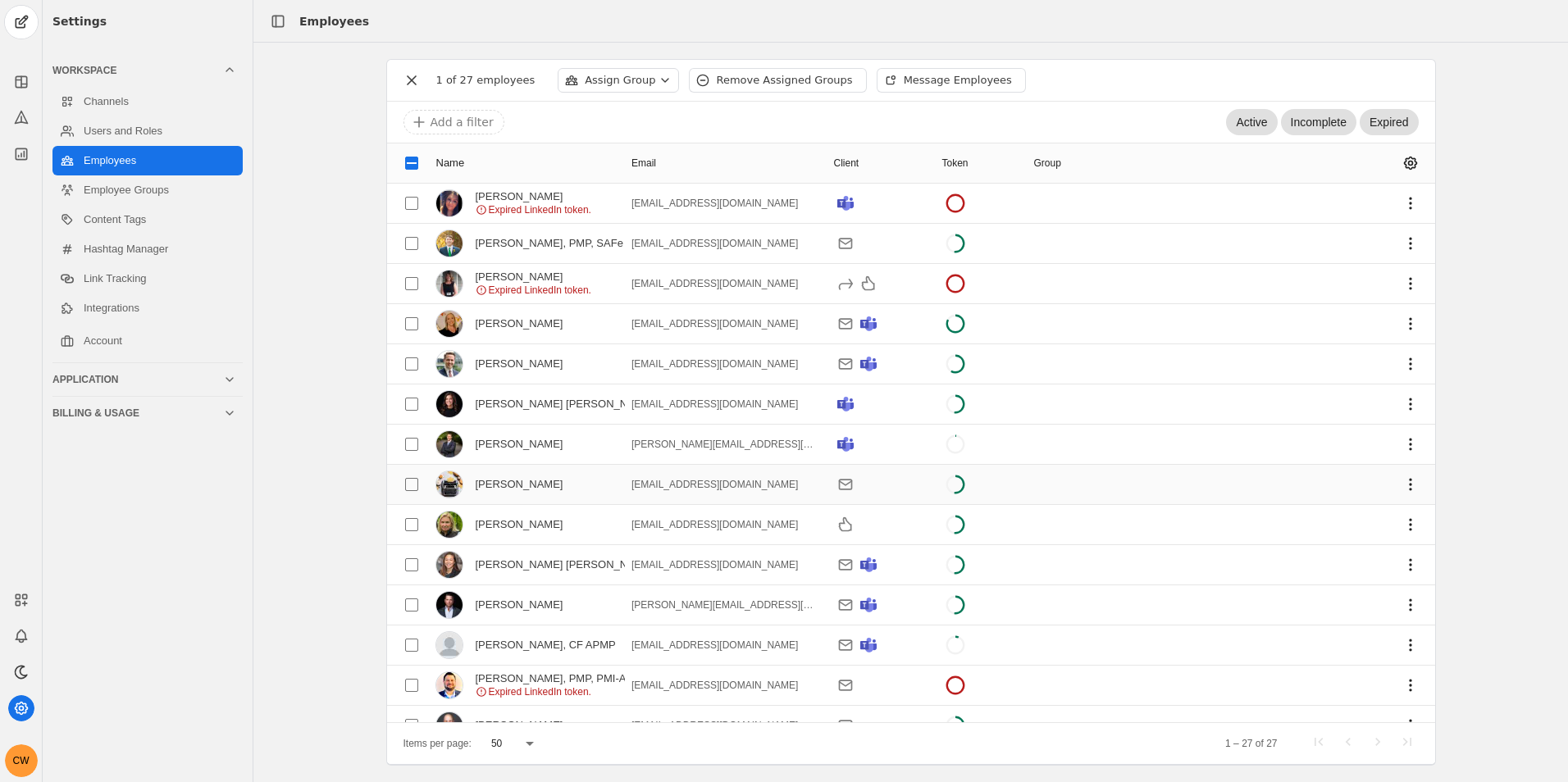
scroll to position [164, 0]
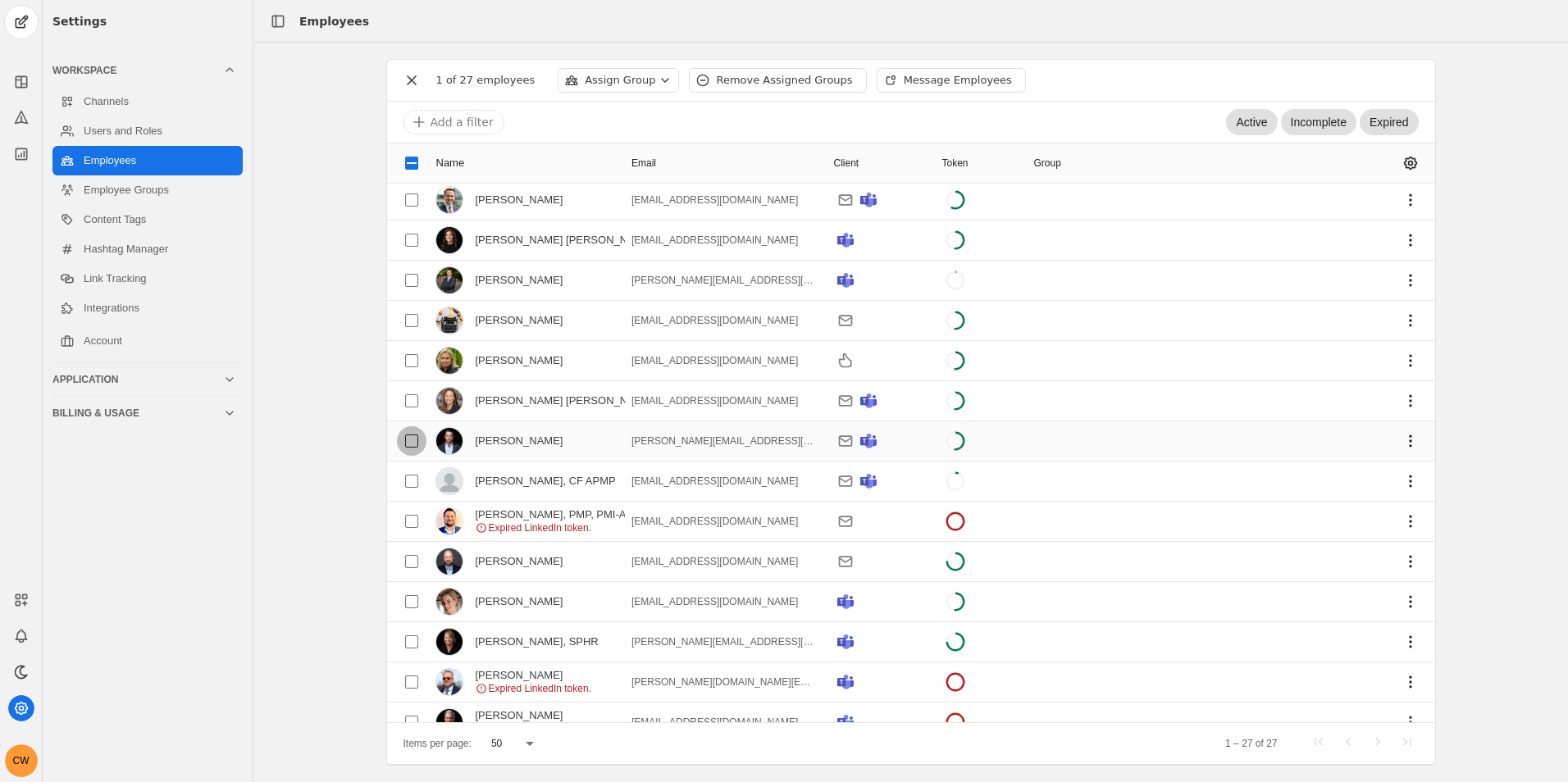
drag, startPoint x: 415, startPoint y: 441, endPoint x: 431, endPoint y: 441, distance: 16.0
click at [415, 443] on input "checkbox" at bounding box center [412, 441] width 30 height 30
checkbox input "true"
click at [1395, 442] on span "undefined" at bounding box center [1410, 441] width 30 height 30
click at [1300, 504] on span "undefined" at bounding box center [1298, 507] width 229 height 30
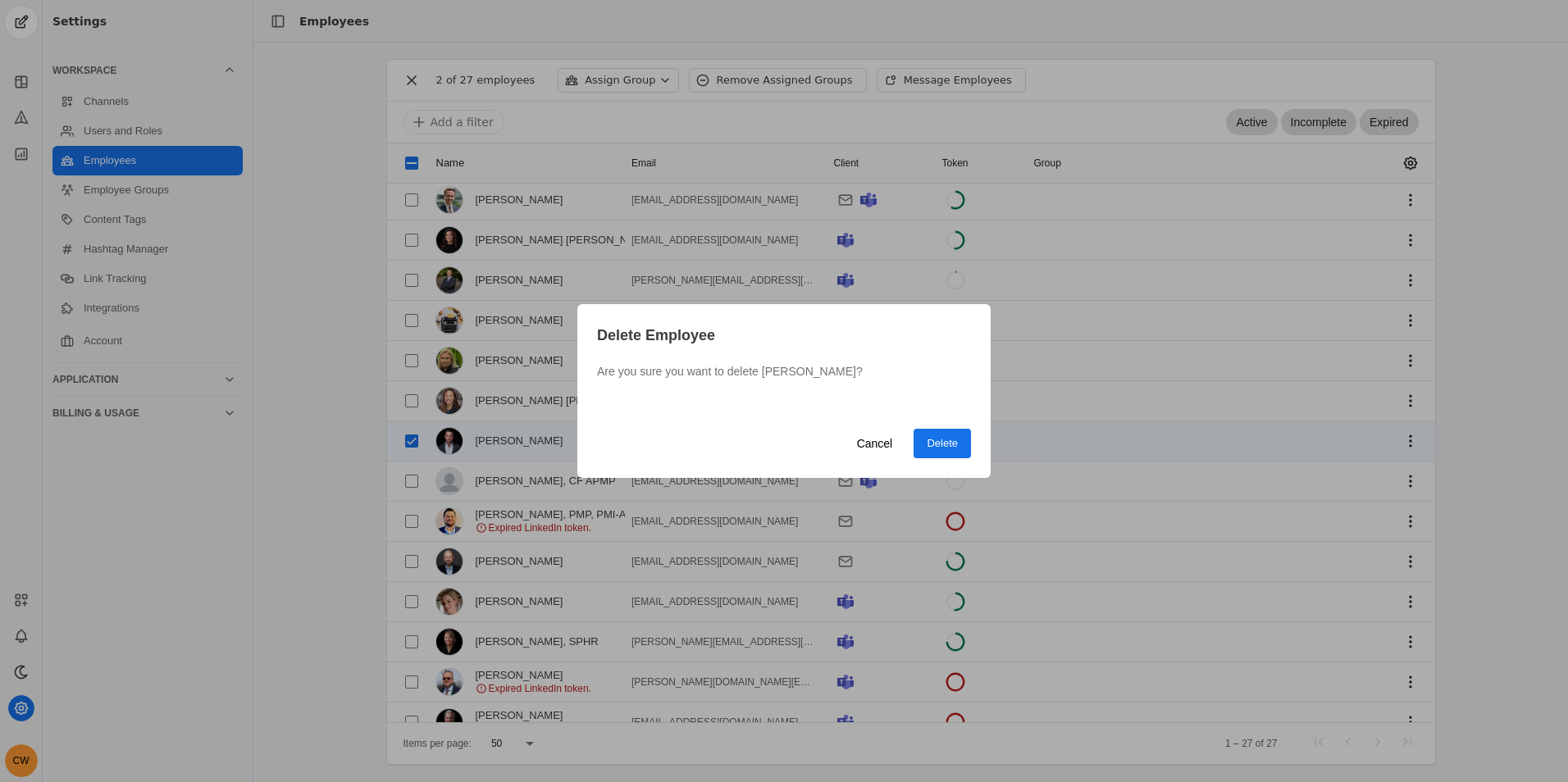
click at [949, 436] on span "Delete" at bounding box center [943, 443] width 31 height 17
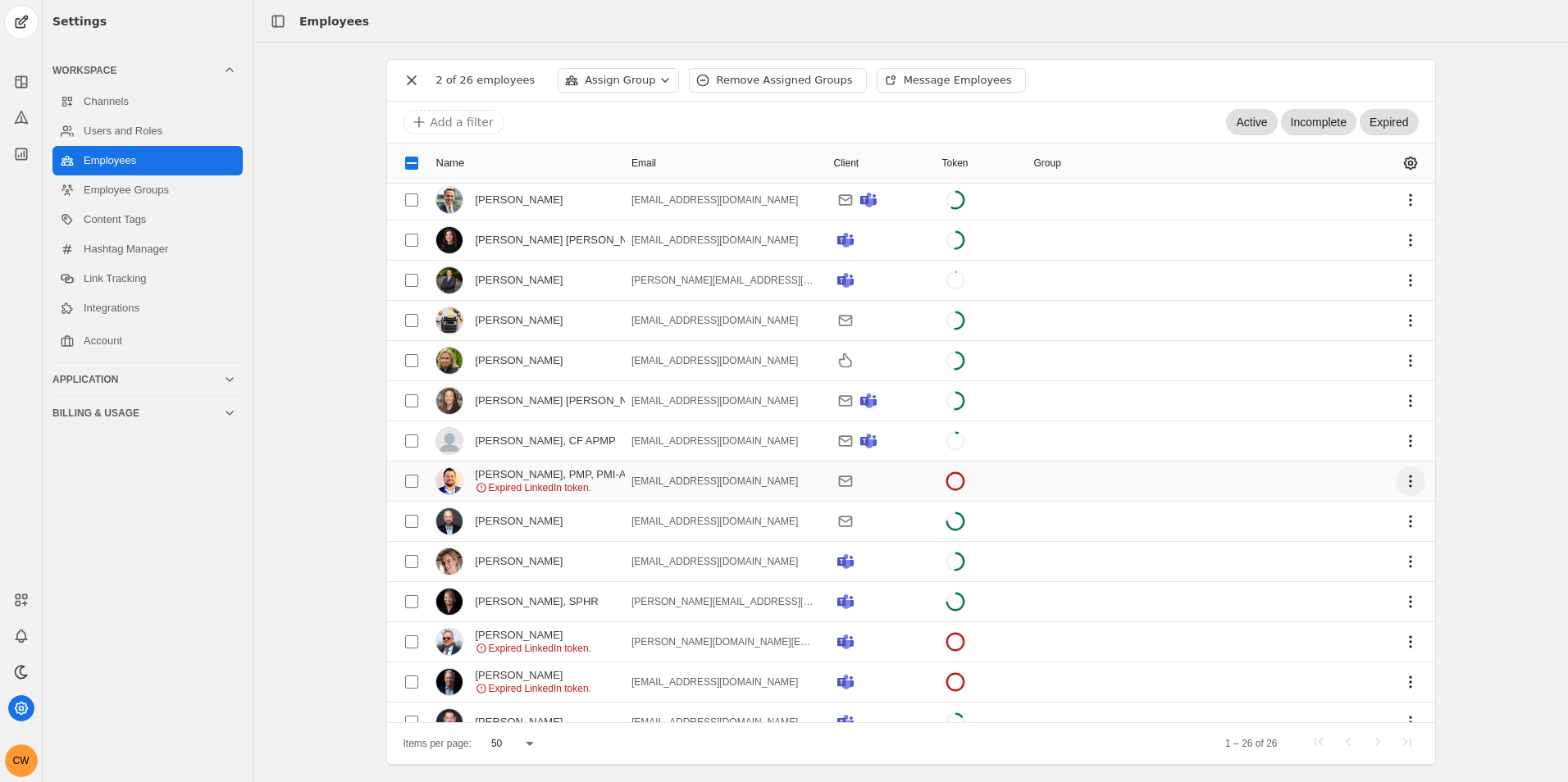
click at [1395, 480] on span "undefined" at bounding box center [1410, 481] width 30 height 30
click at [1377, 519] on span "undefined" at bounding box center [1298, 518] width 229 height 30
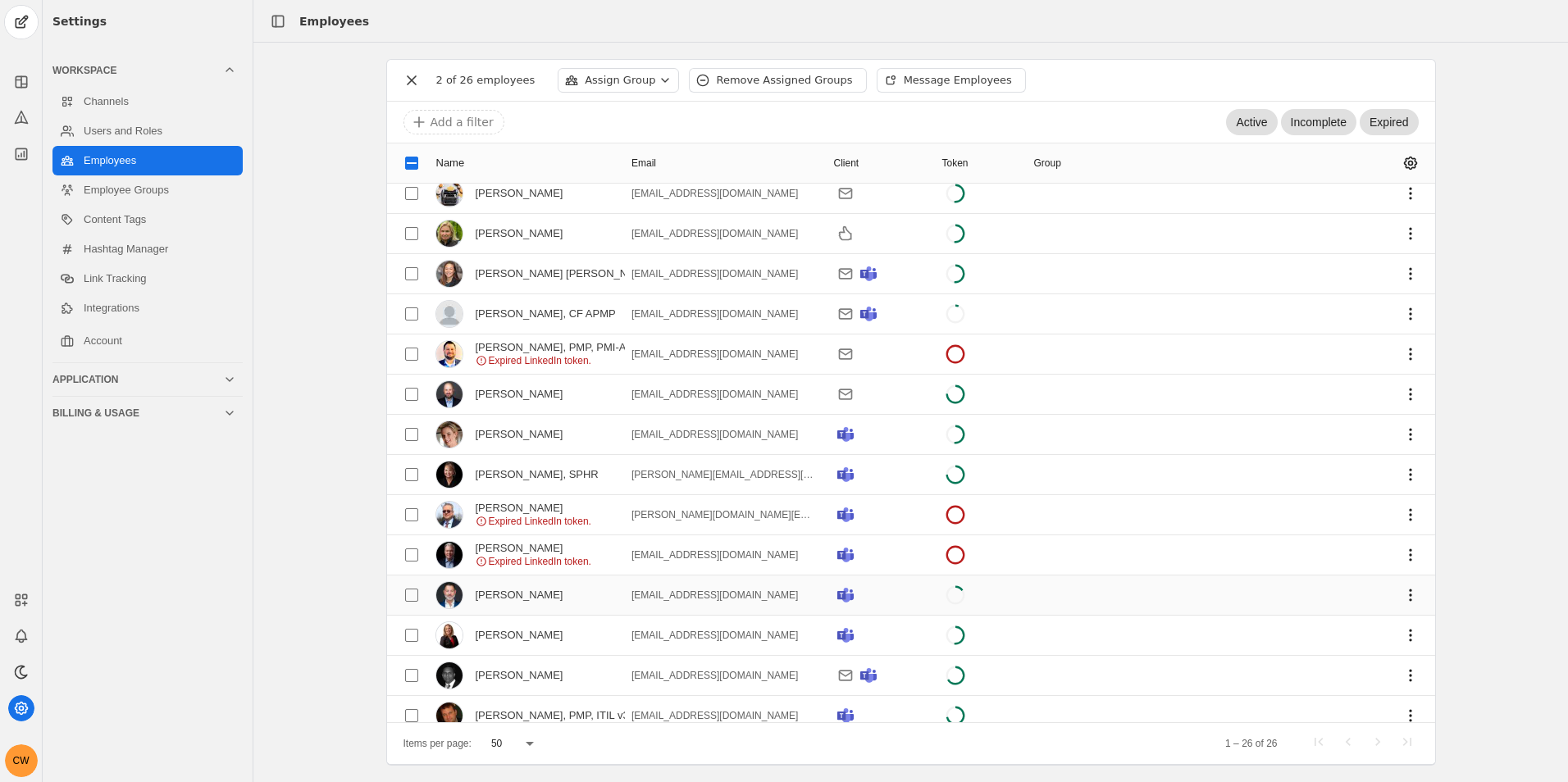
scroll to position [328, 0]
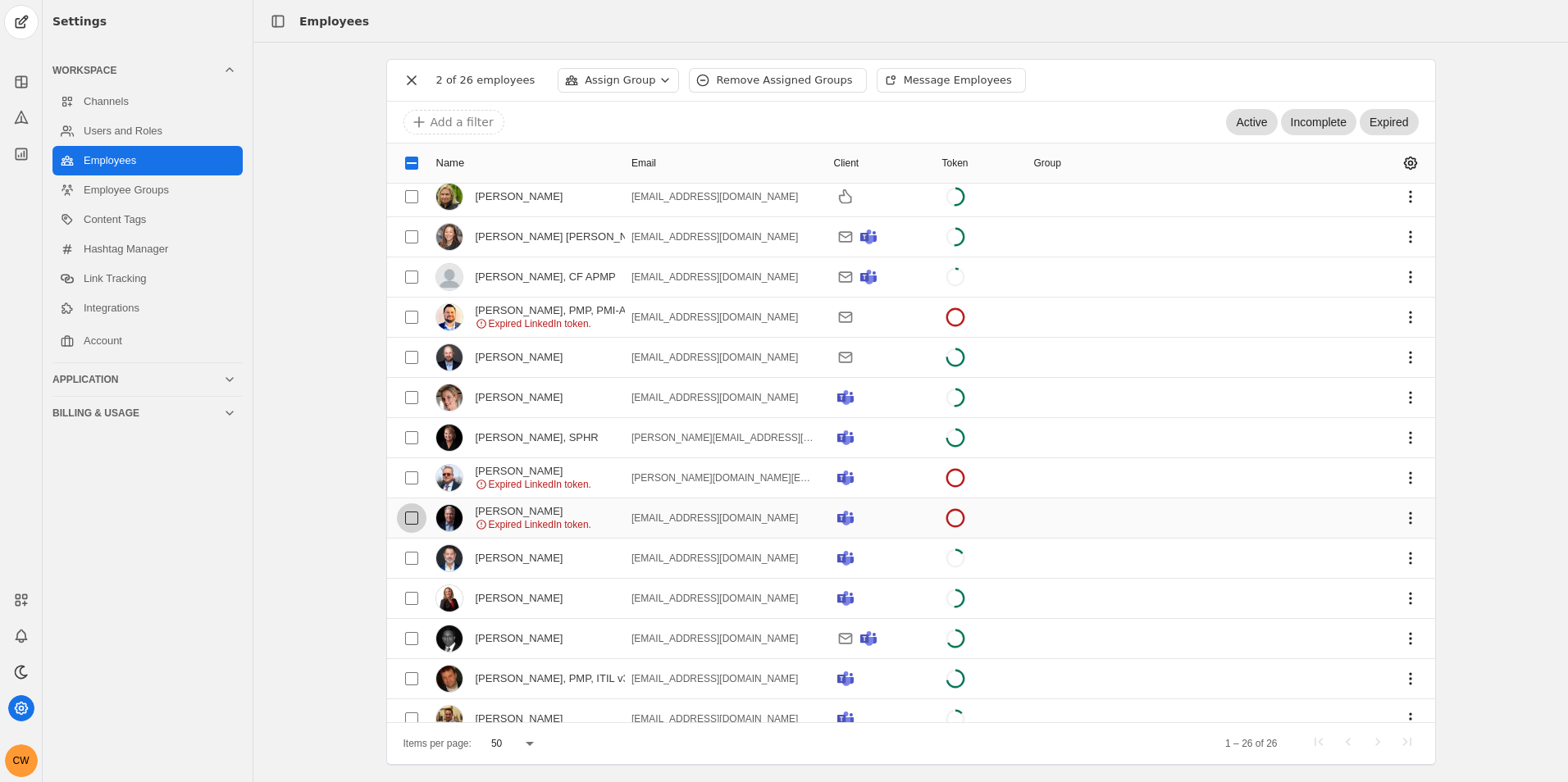
click at [397, 511] on input "checkbox" at bounding box center [412, 519] width 30 height 30
checkbox input "true"
click at [1400, 517] on span "undefined" at bounding box center [1410, 519] width 30 height 30
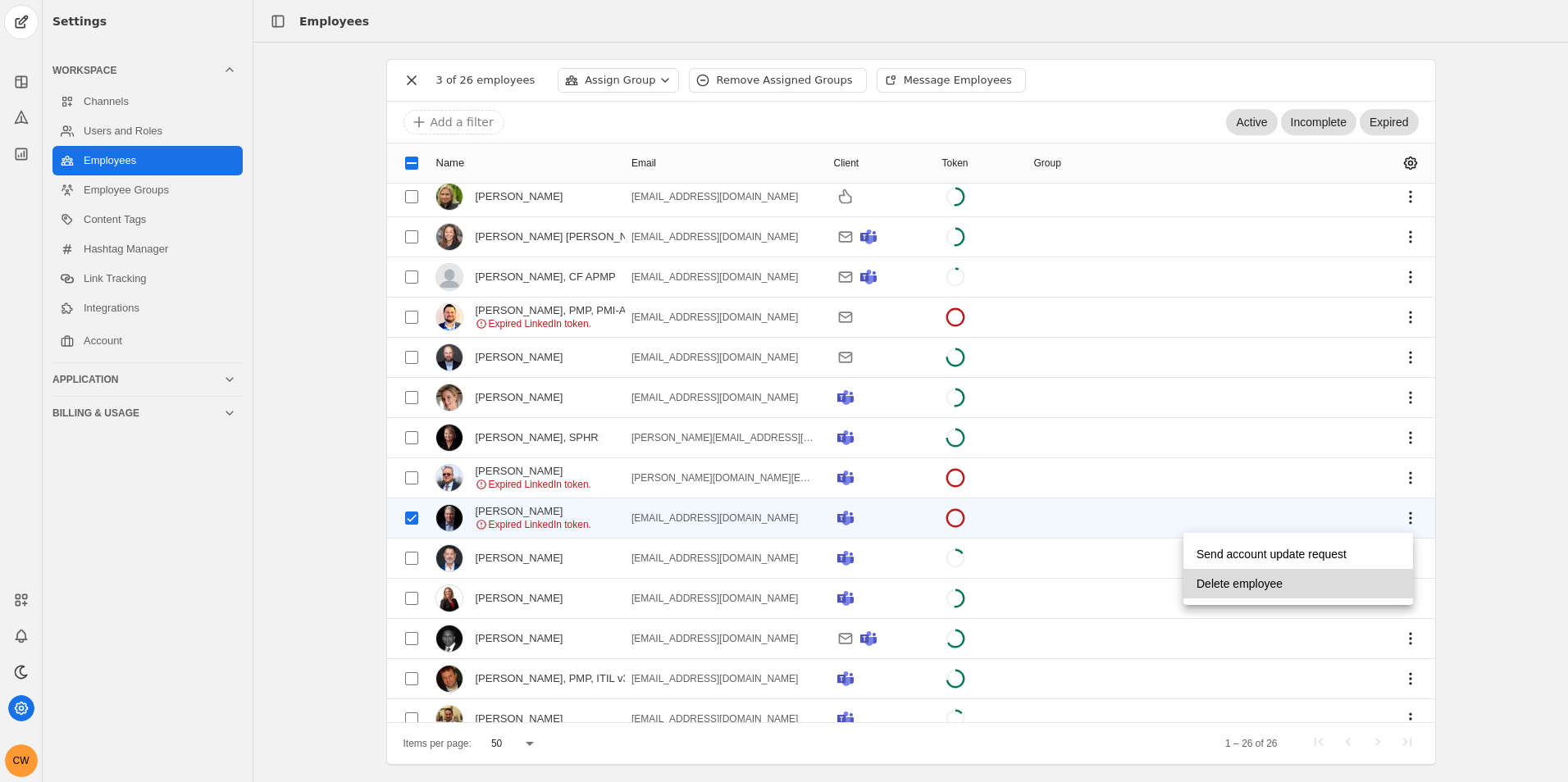
click at [1335, 580] on span "undefined" at bounding box center [1298, 584] width 229 height 30
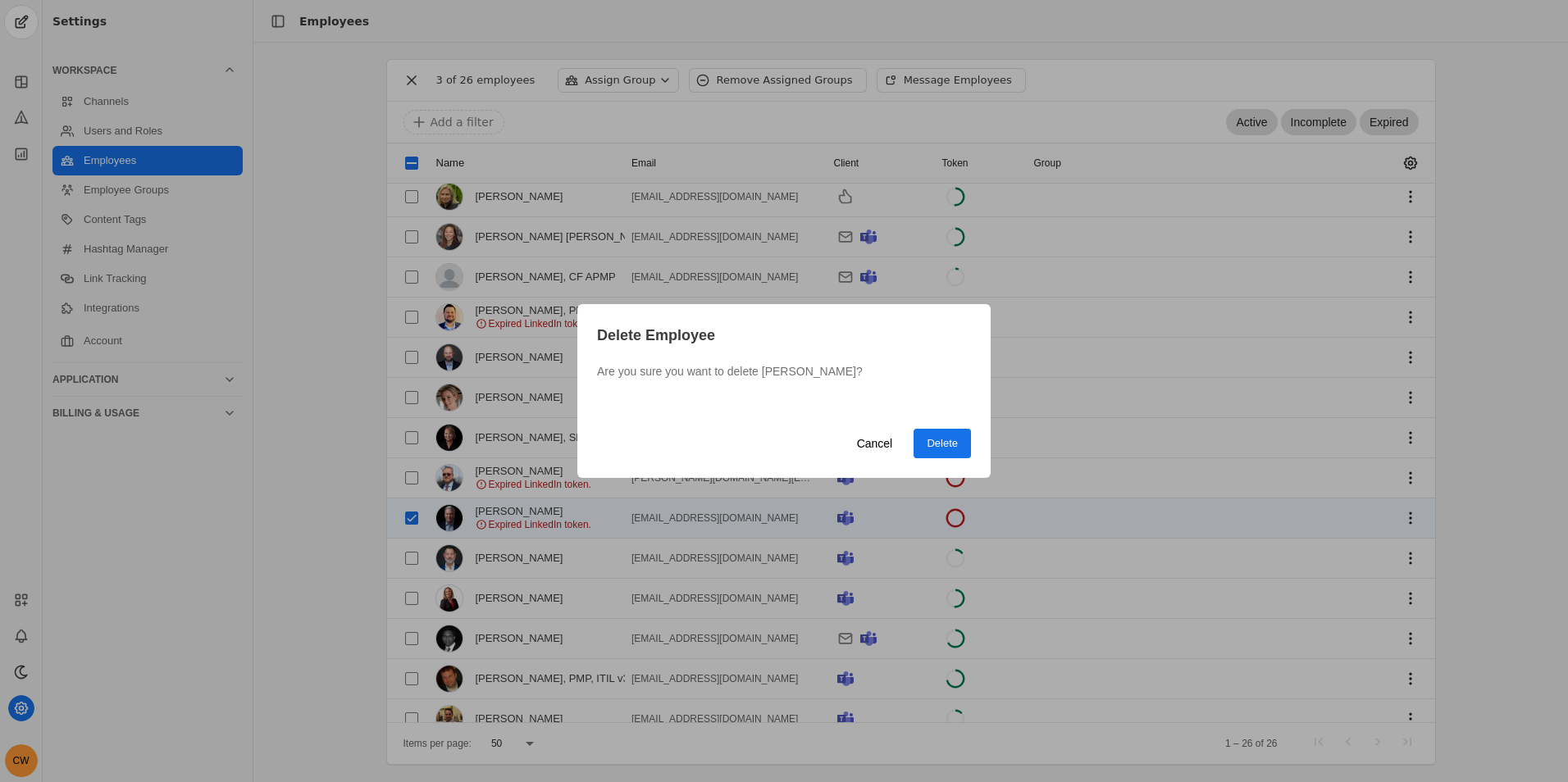
click at [955, 438] on span "Delete" at bounding box center [943, 443] width 31 height 17
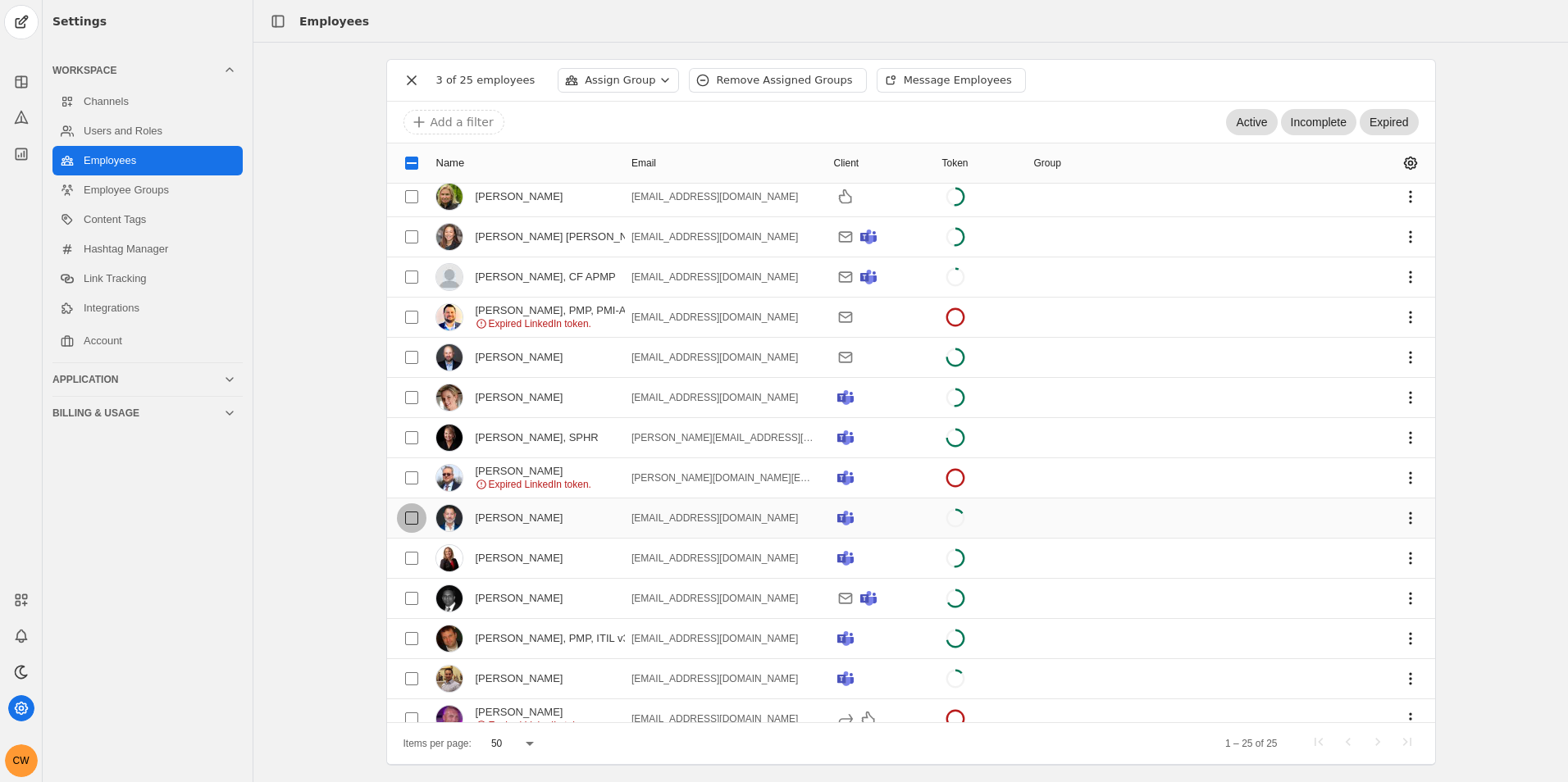
click at [407, 523] on input "checkbox" at bounding box center [412, 519] width 30 height 30
checkbox input "true"
click at [1401, 523] on span "undefined" at bounding box center [1410, 519] width 30 height 30
click at [1290, 587] on span "undefined" at bounding box center [1298, 584] width 229 height 30
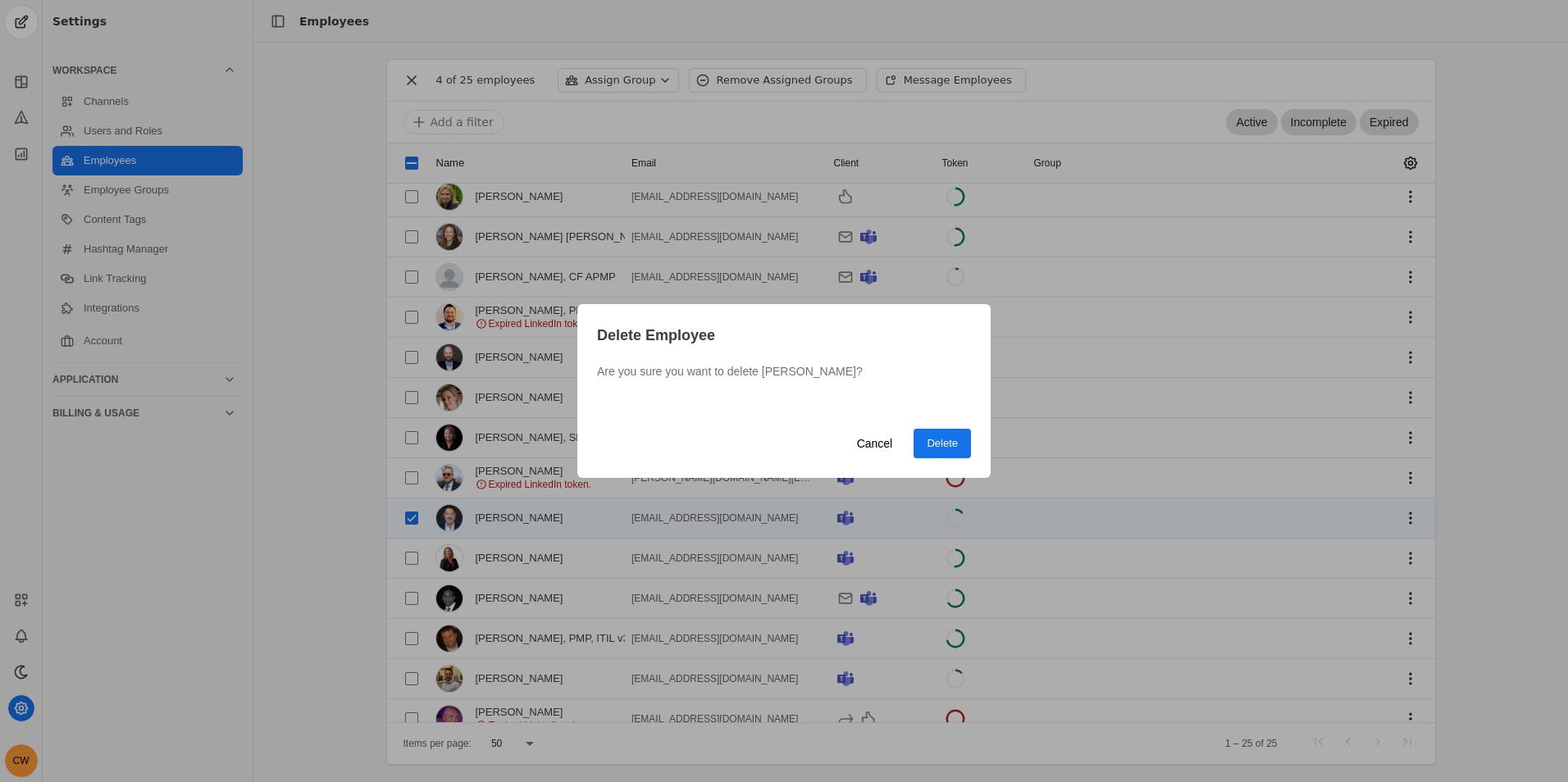
click at [956, 438] on span "Delete" at bounding box center [943, 443] width 31 height 17
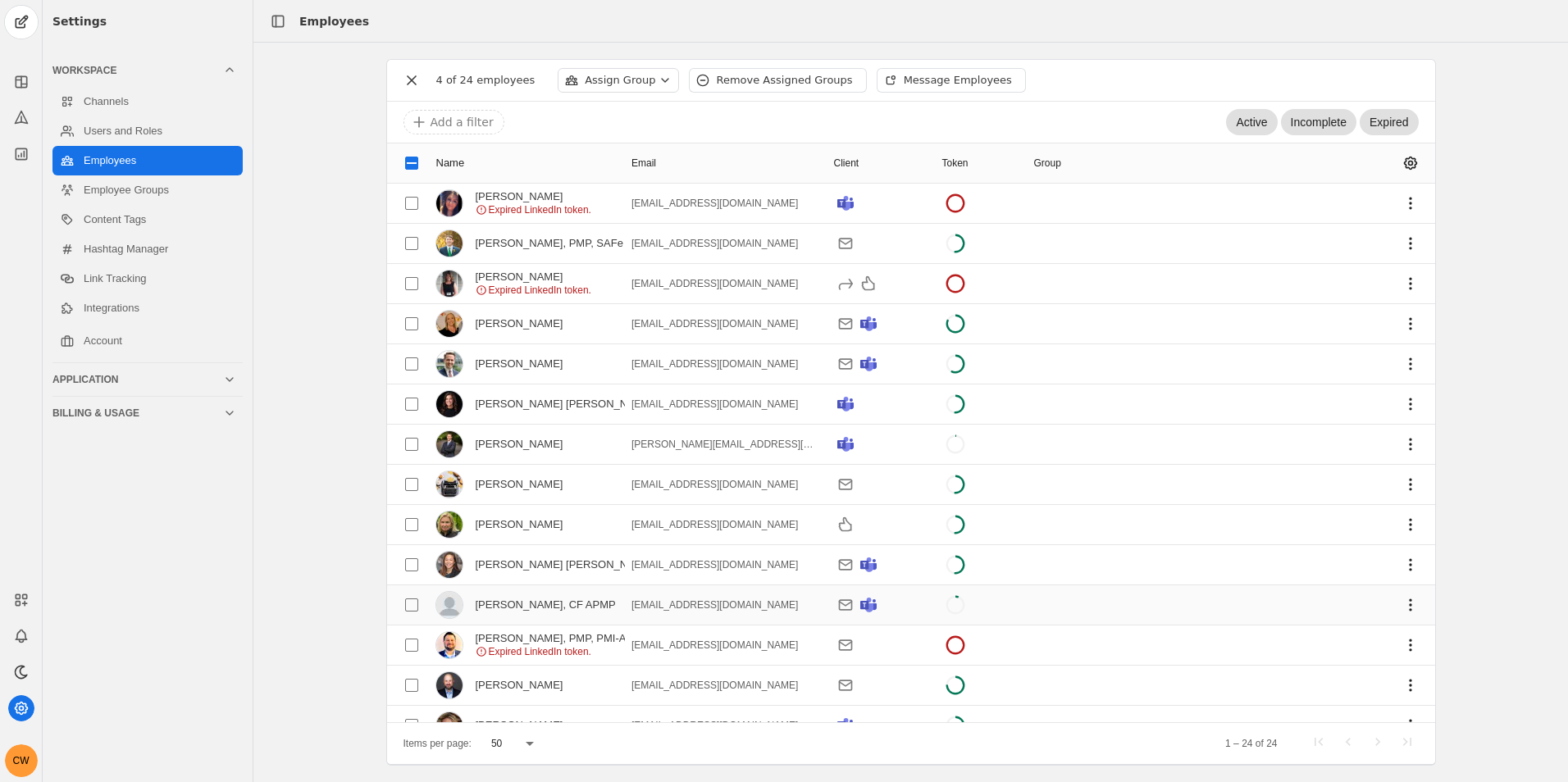
scroll to position [410, 0]
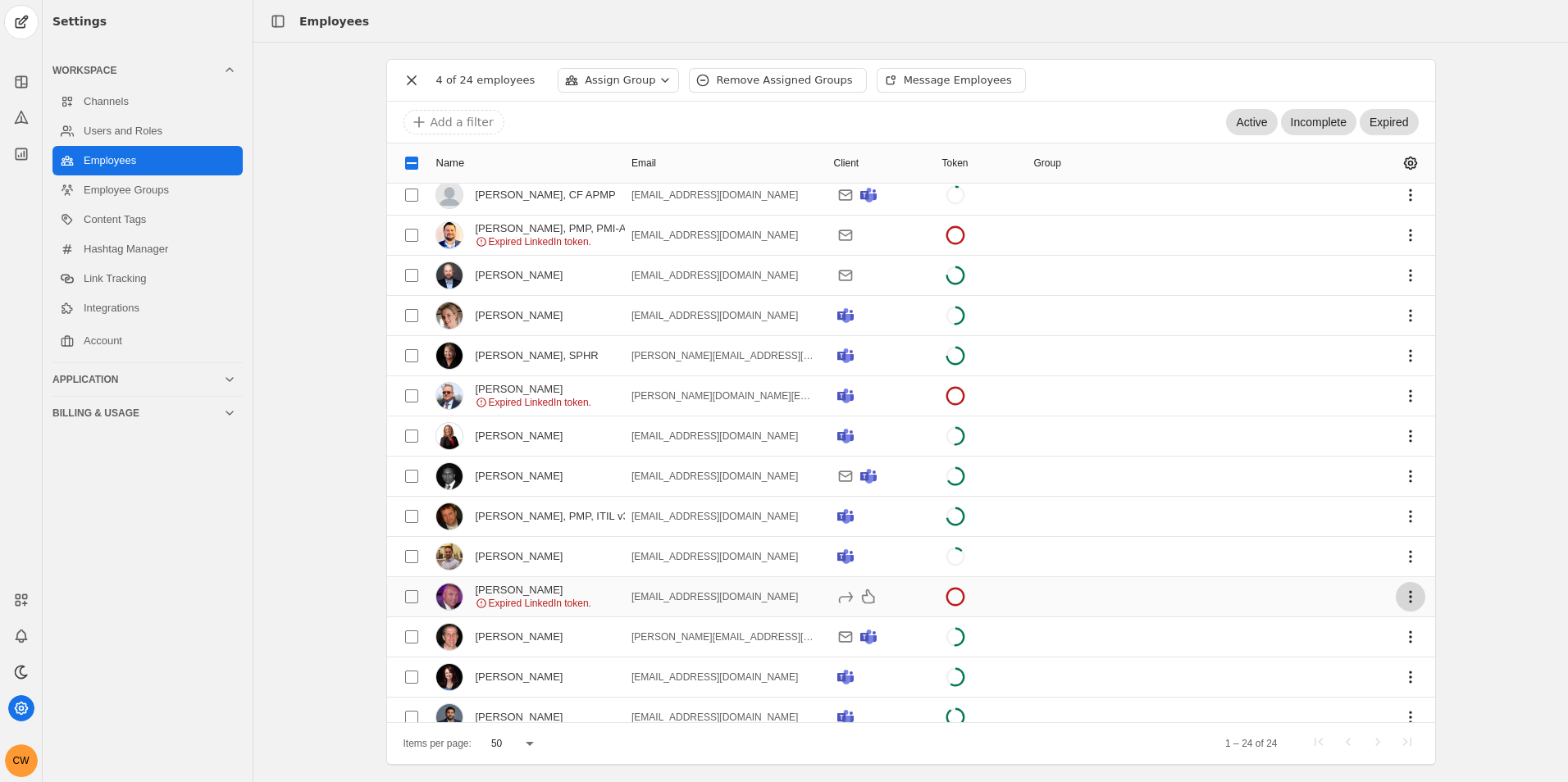
click at [1398, 600] on span "undefined" at bounding box center [1410, 597] width 30 height 30
drag, startPoint x: 1254, startPoint y: 629, endPoint x: 1234, endPoint y: 614, distance: 25.0
click at [1254, 629] on span "Send account update request" at bounding box center [1271, 633] width 150 height 30
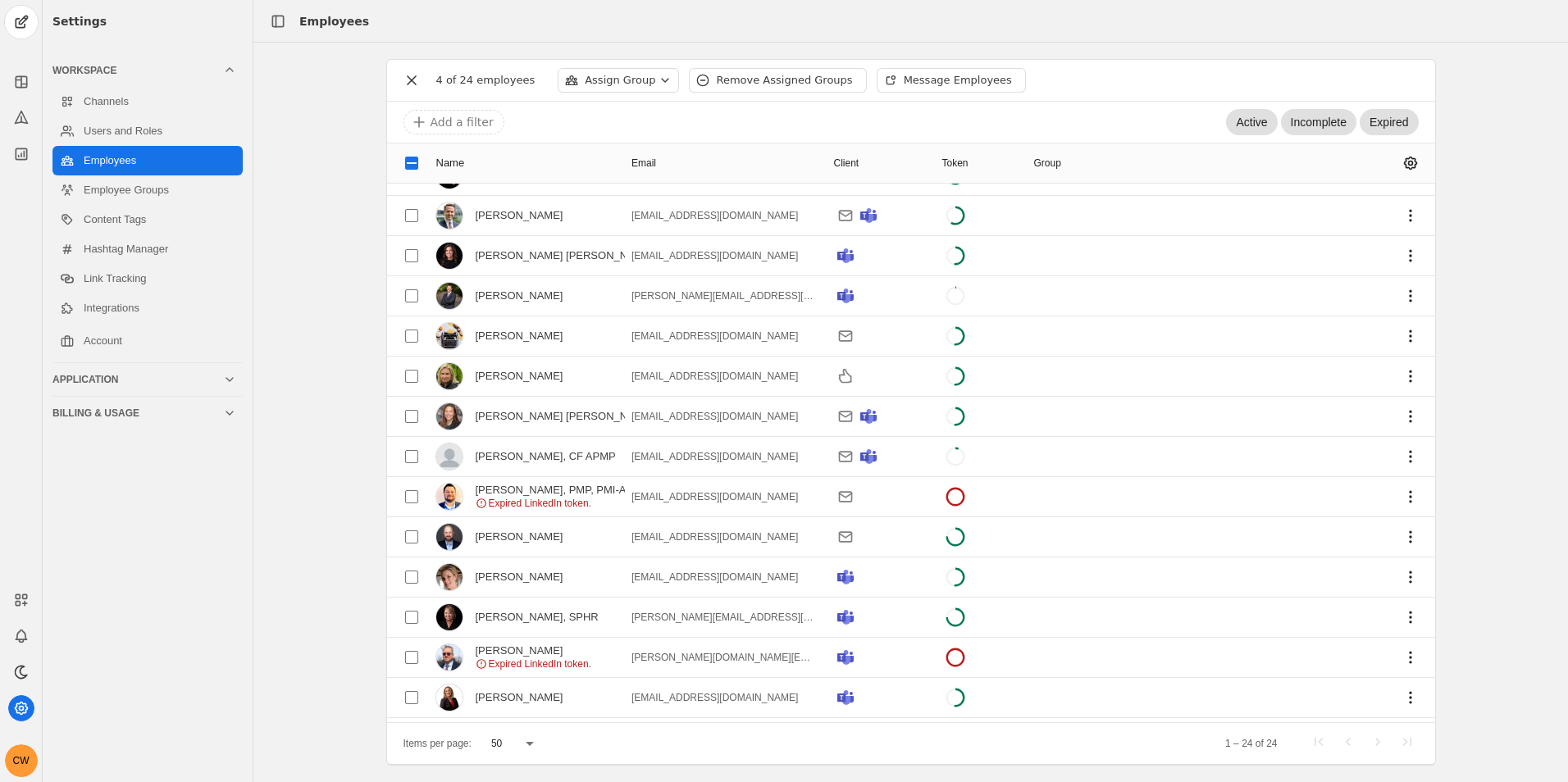
scroll to position [0, 0]
